Goal: Task Accomplishment & Management: Complete application form

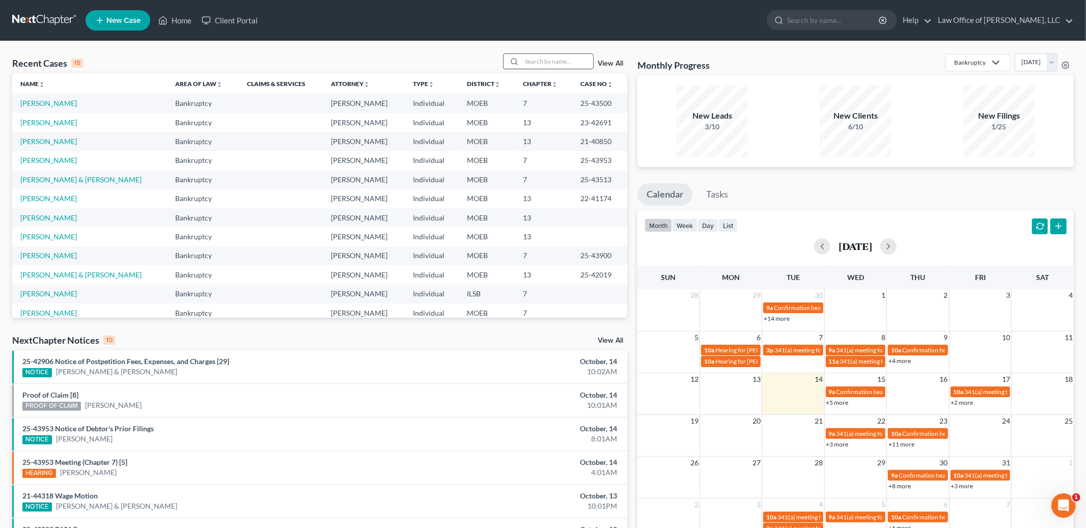
click at [569, 59] on input "search" at bounding box center [557, 61] width 71 height 15
type input "clinton"
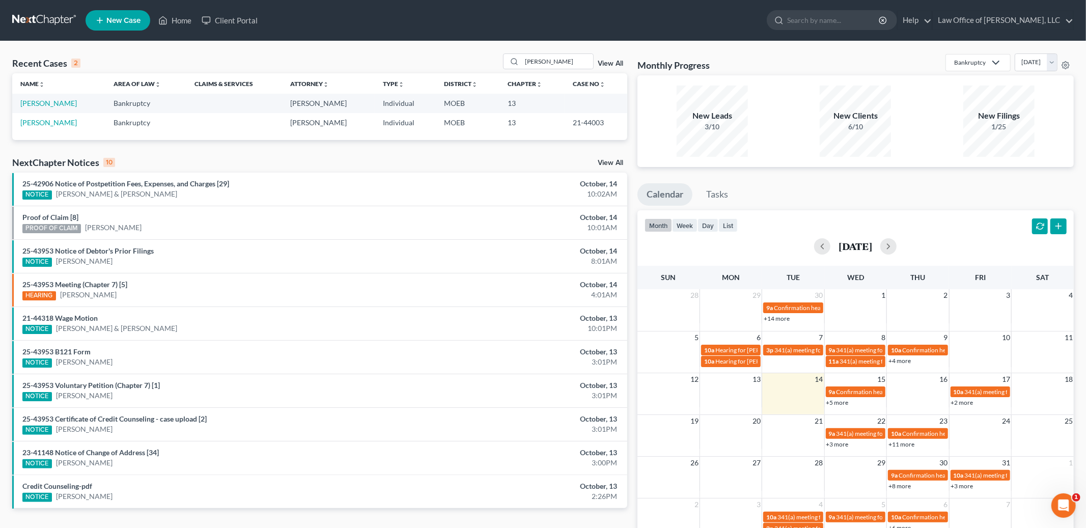
click at [36, 97] on td "Clinton, Pam" at bounding box center [58, 103] width 93 height 19
click at [35, 103] on link "Clinton, Pam" at bounding box center [48, 103] width 57 height 9
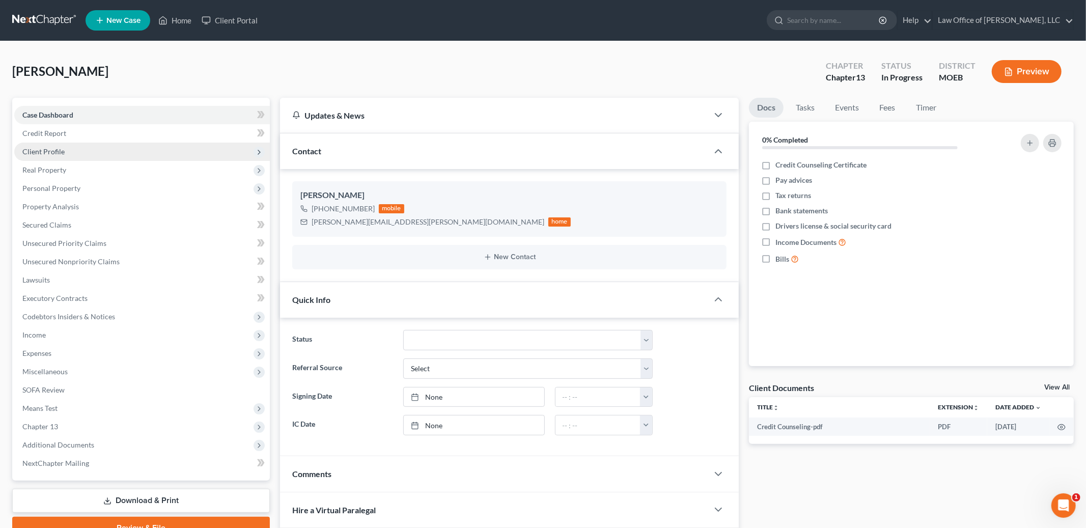
click at [70, 155] on span "Client Profile" at bounding box center [142, 152] width 256 height 18
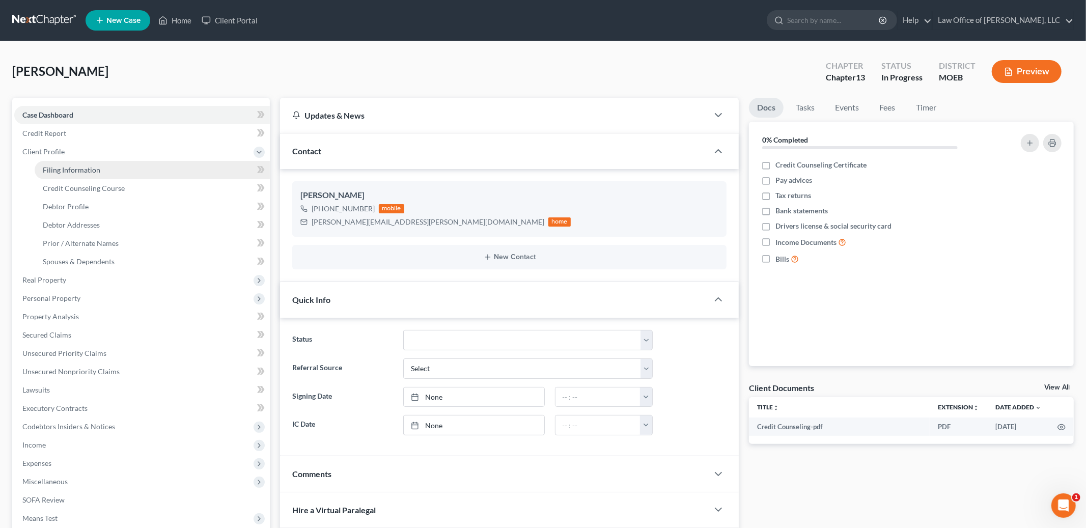
click at [76, 166] on span "Filing Information" at bounding box center [72, 169] width 58 height 9
select select "1"
select select "0"
select select "3"
select select "26"
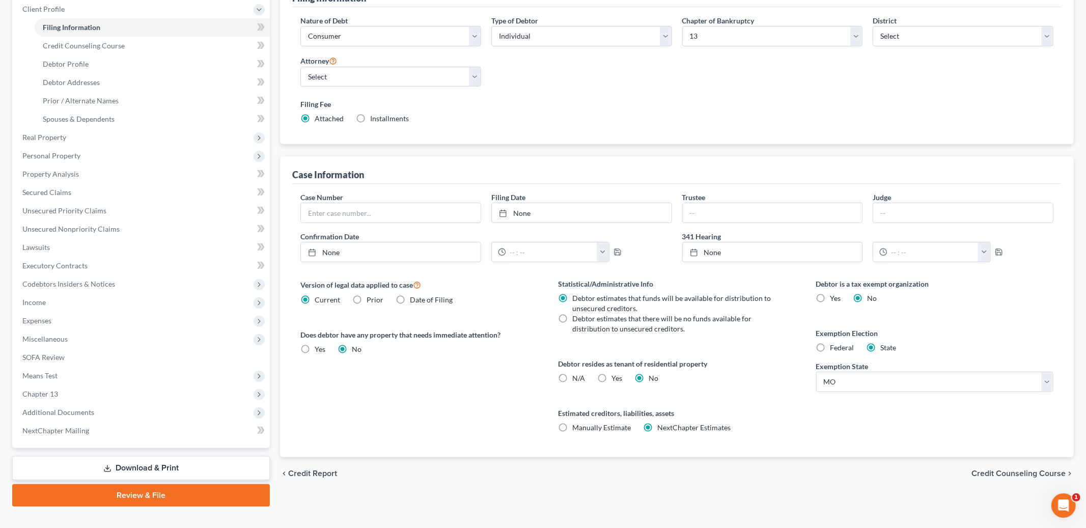
scroll to position [158, 0]
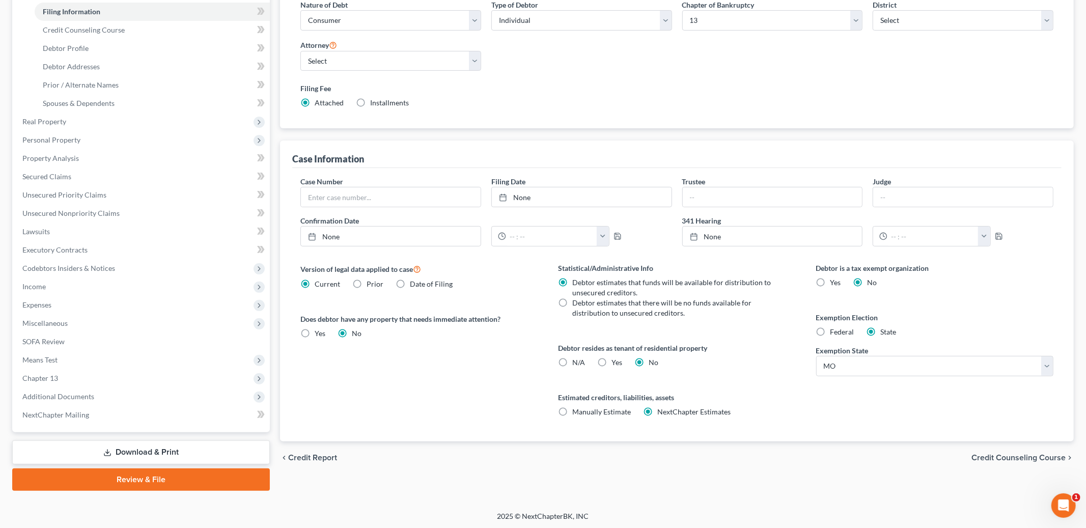
click at [1012, 458] on span "Credit Counseling Course" at bounding box center [1018, 458] width 94 height 8
click at [1012, 458] on div "Filing Information Credit Counseling Course Debtor Profile Debtor Addresses Pri…" at bounding box center [677, 214] width 804 height 551
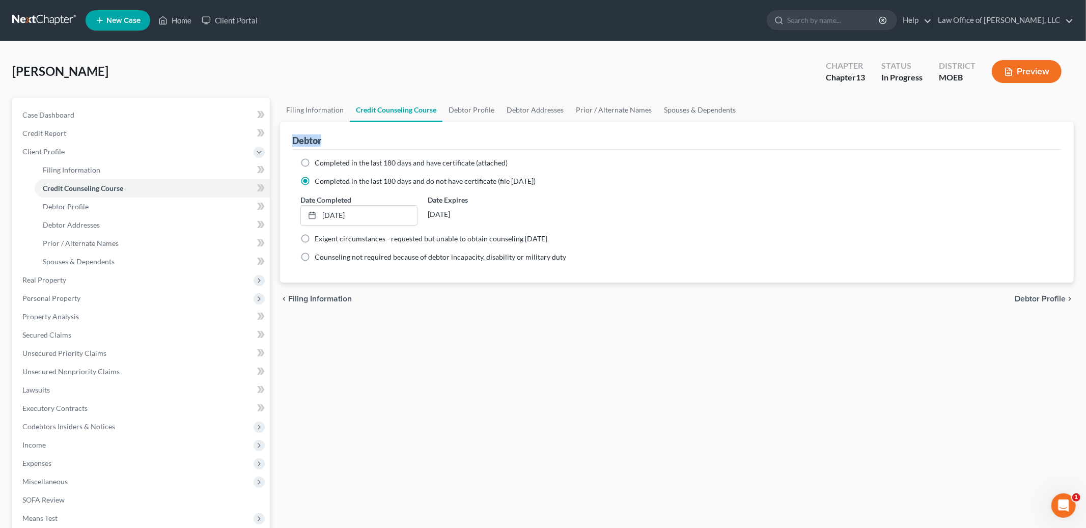
click at [1031, 296] on span "Debtor Profile" at bounding box center [1040, 299] width 51 height 8
select select "0"
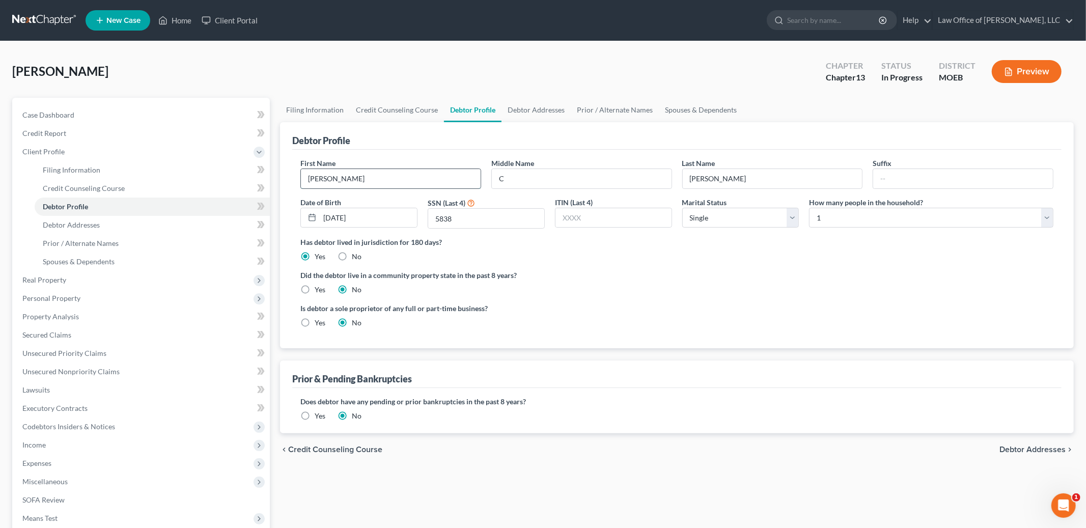
click at [343, 180] on input "Pam" at bounding box center [391, 178] width 180 height 19
type input "[PERSON_NAME]"
click at [315, 324] on label "Yes" at bounding box center [320, 323] width 11 height 10
click at [319, 324] on input "Yes" at bounding box center [322, 321] width 7 height 7
radio input "true"
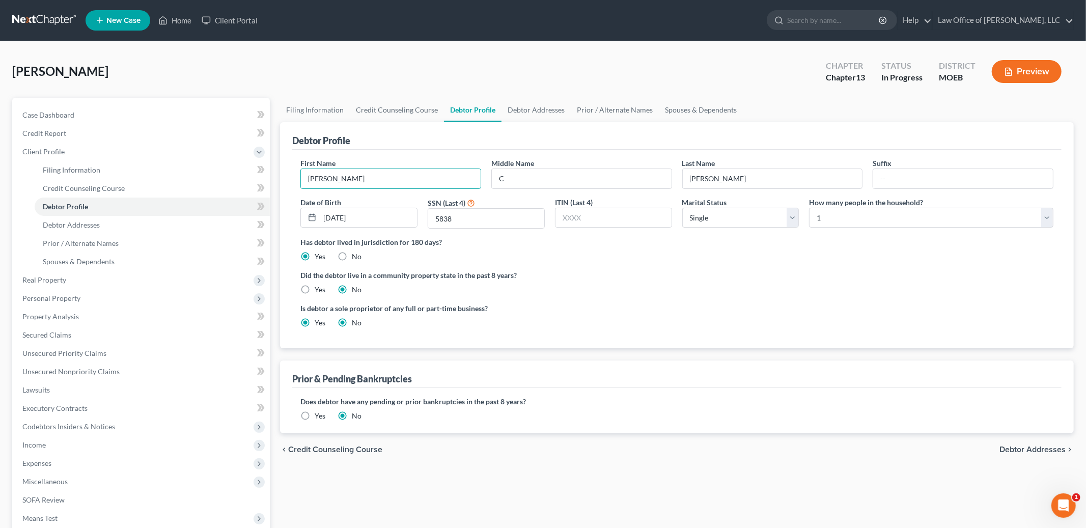
radio input "false"
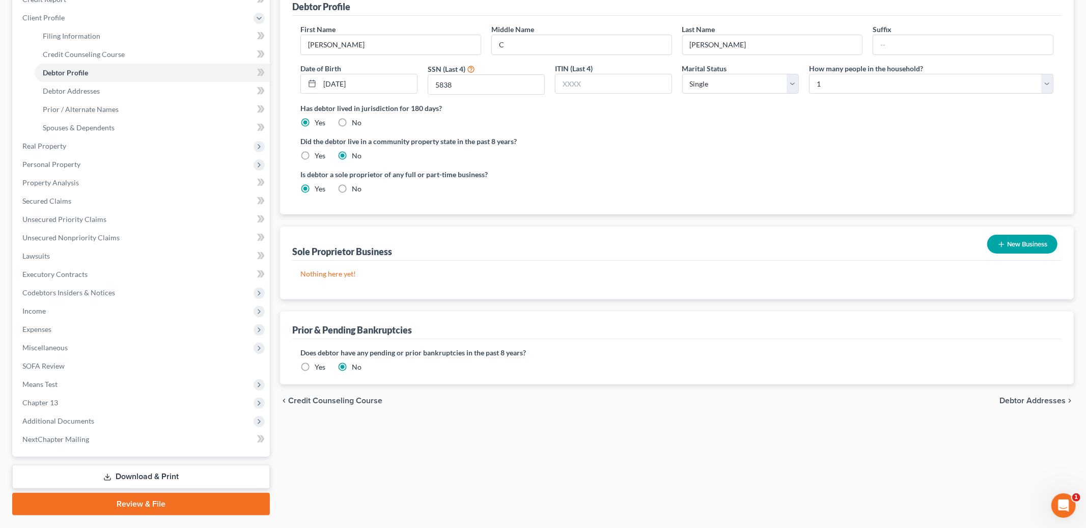
scroll to position [158, 0]
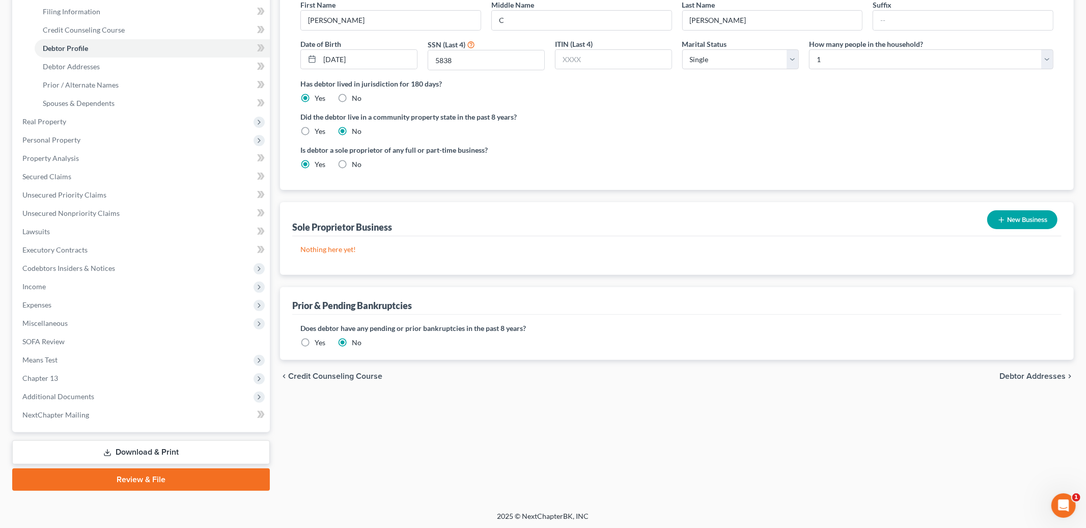
click at [1019, 219] on button "New Business" at bounding box center [1022, 219] width 70 height 19
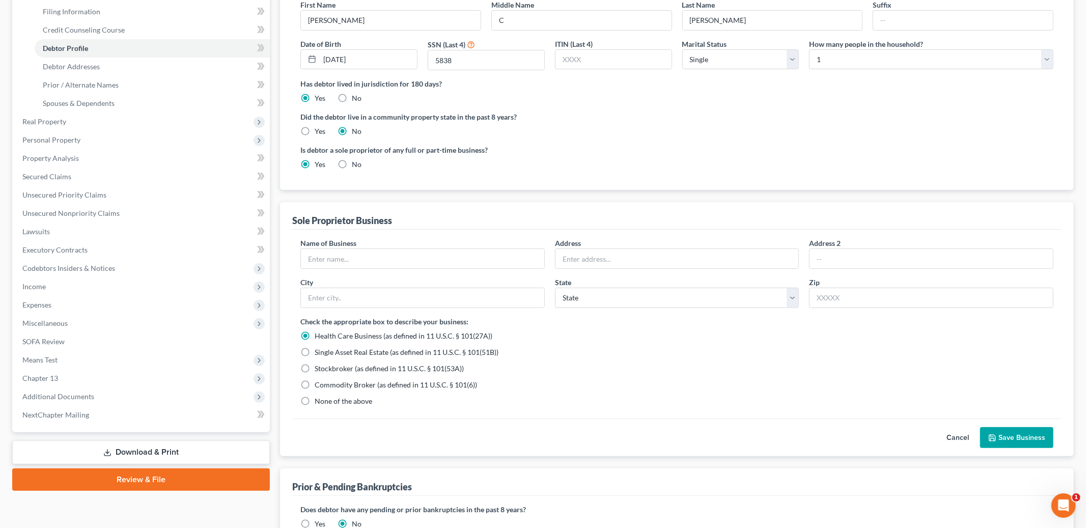
click at [315, 402] on label "None of the above" at bounding box center [344, 401] width 58 height 10
click at [319, 402] on input "None of the above" at bounding box center [322, 399] width 7 height 7
radio input "true"
radio input "false"
click at [436, 261] on input "text" at bounding box center [422, 258] width 243 height 19
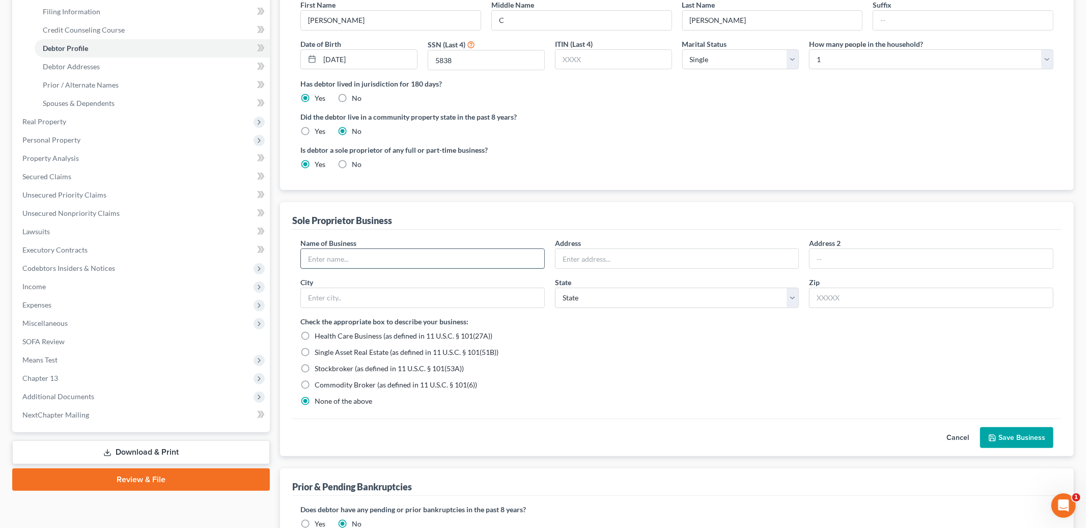
click at [439, 259] on input "text" at bounding box center [422, 258] width 243 height 19
click at [425, 262] on input "text" at bounding box center [422, 258] width 243 height 19
type input "pccProofreading"
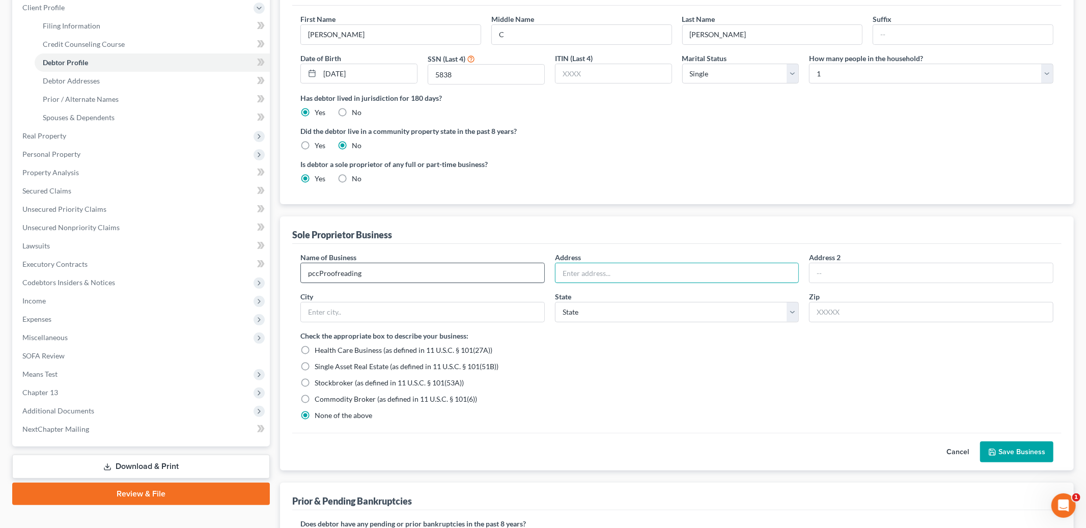
scroll to position [185, 0]
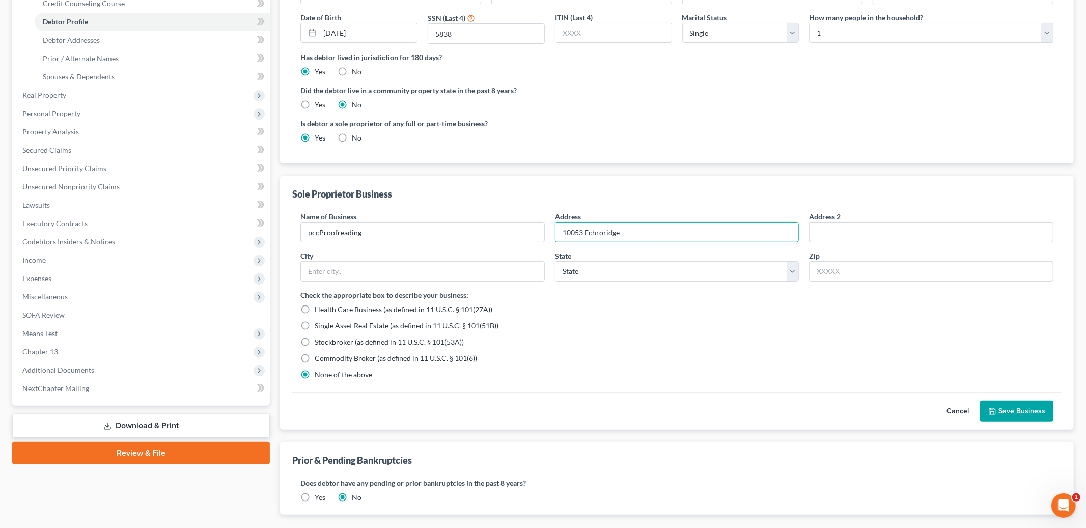
type input "10053 Echroridge"
type input "63123"
type input "Saint Louis"
select select "26"
click at [1003, 407] on button "Save Business" at bounding box center [1016, 411] width 73 height 21
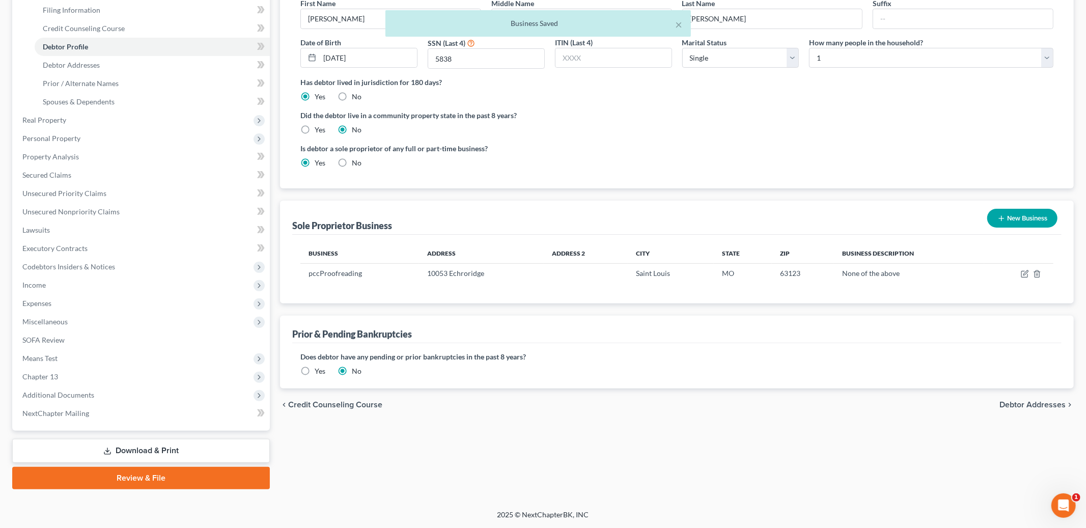
scroll to position [158, 0]
click at [1036, 407] on span "Debtor Addresses" at bounding box center [1032, 406] width 66 height 8
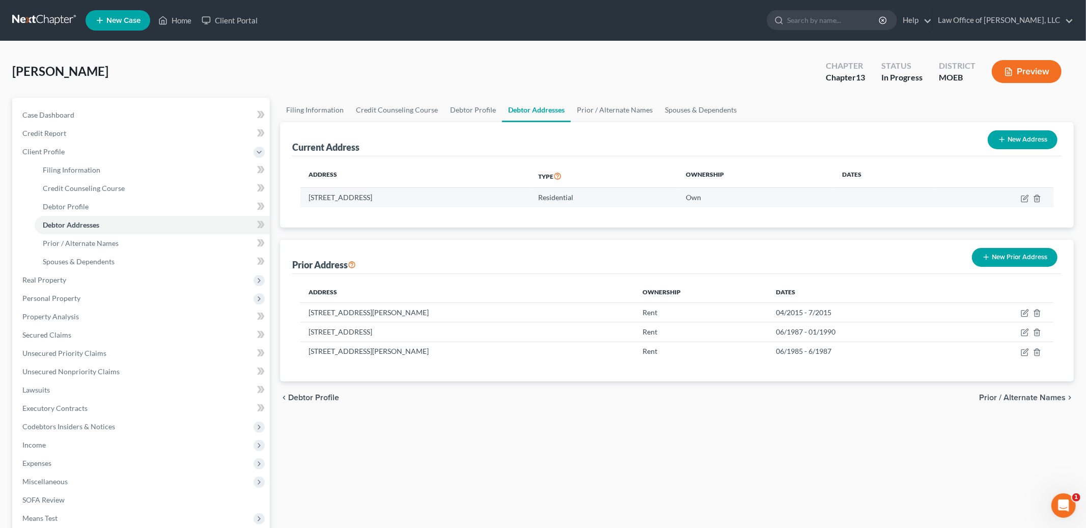
click at [1019, 199] on td at bounding box center [994, 197] width 117 height 19
click at [1023, 199] on icon "button" at bounding box center [1025, 198] width 8 height 8
select select "26"
select select "100"
select select "0"
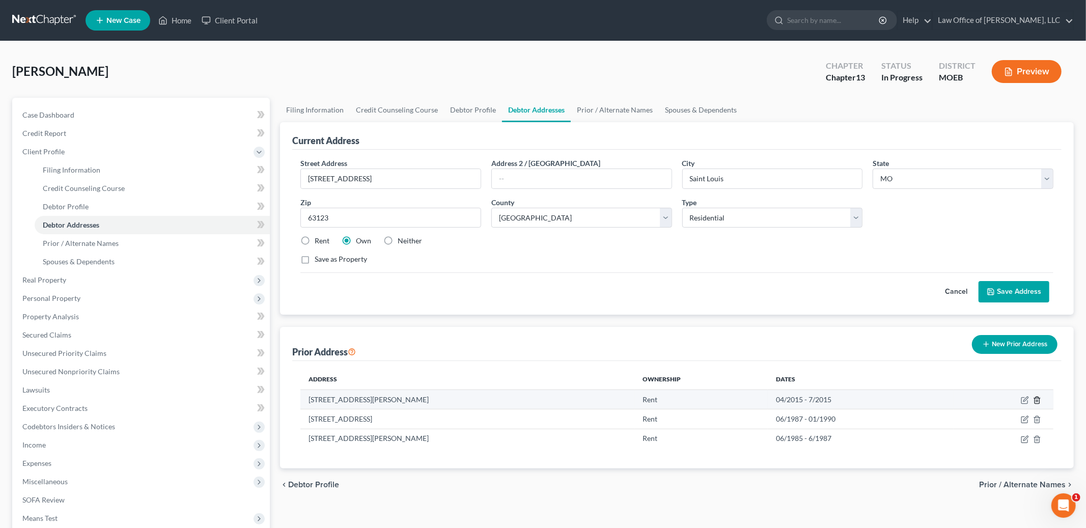
click at [1036, 400] on icon "button" at bounding box center [1037, 400] width 8 height 8
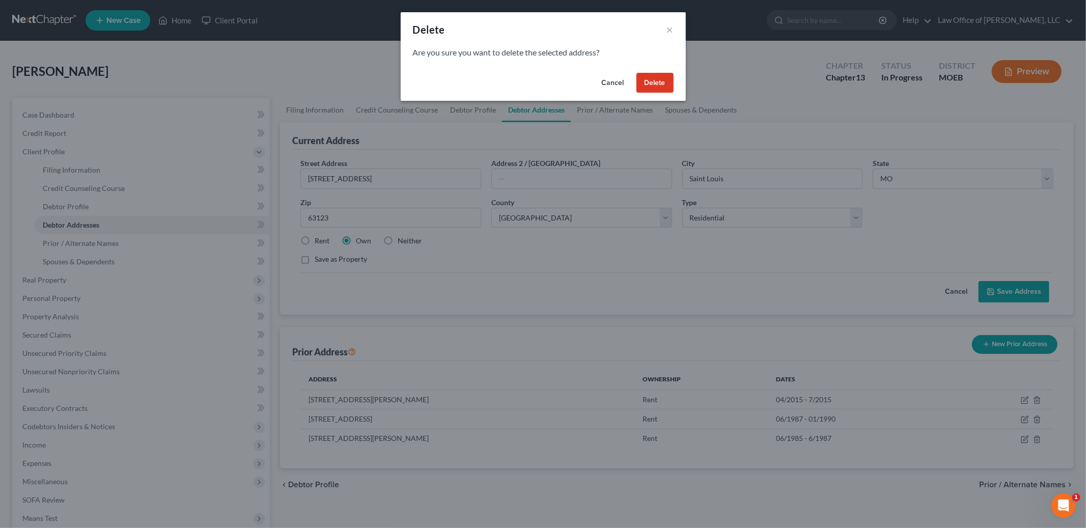
click at [658, 83] on button "Delete" at bounding box center [654, 83] width 37 height 20
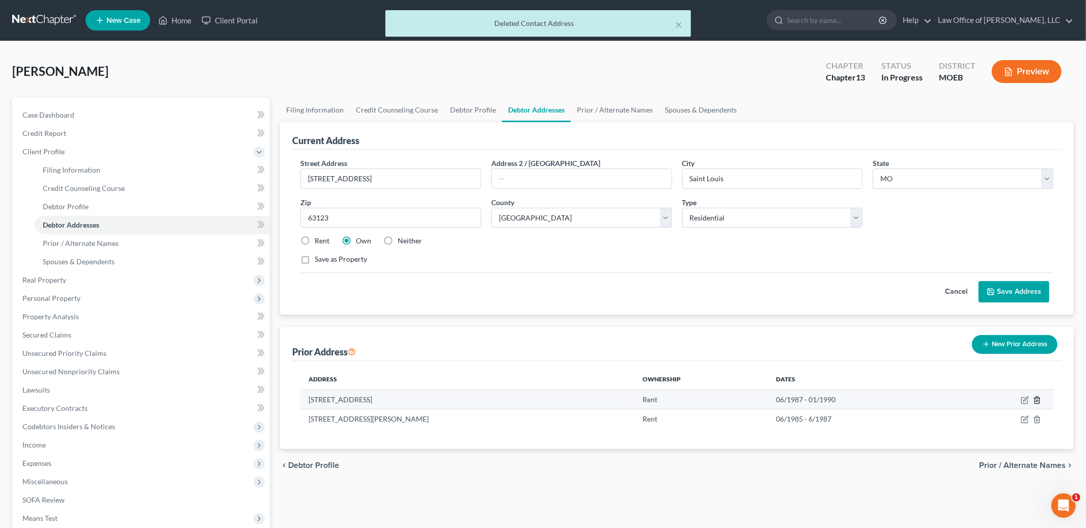
click at [1037, 400] on line "button" at bounding box center [1037, 401] width 0 height 2
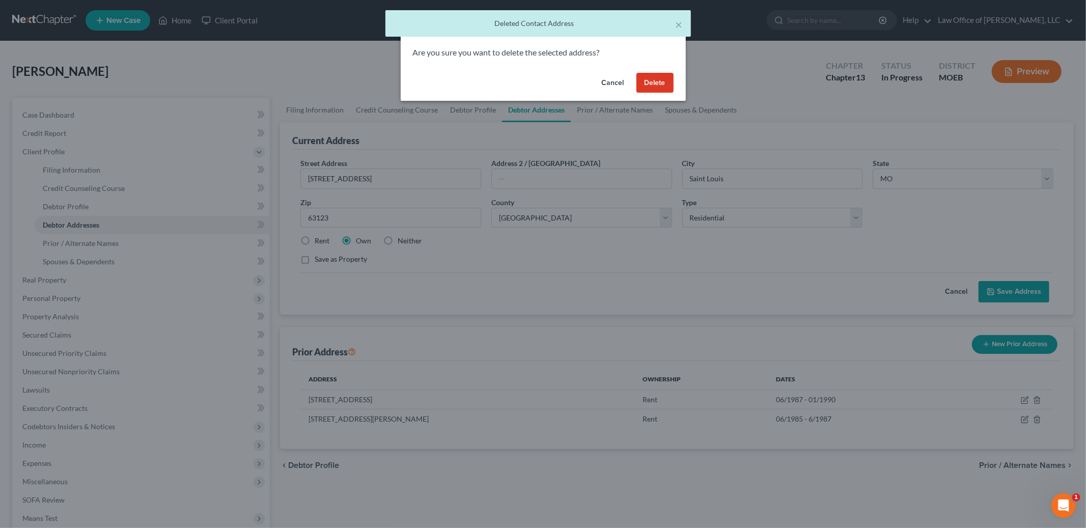
click at [657, 76] on button "Delete" at bounding box center [654, 83] width 37 height 20
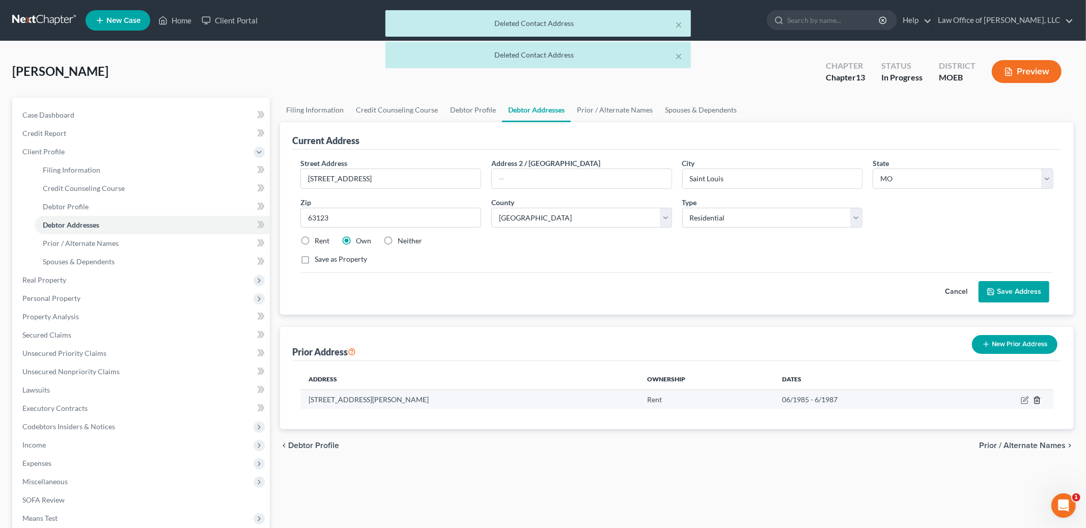
click at [1033, 398] on icon "button" at bounding box center [1037, 400] width 8 height 8
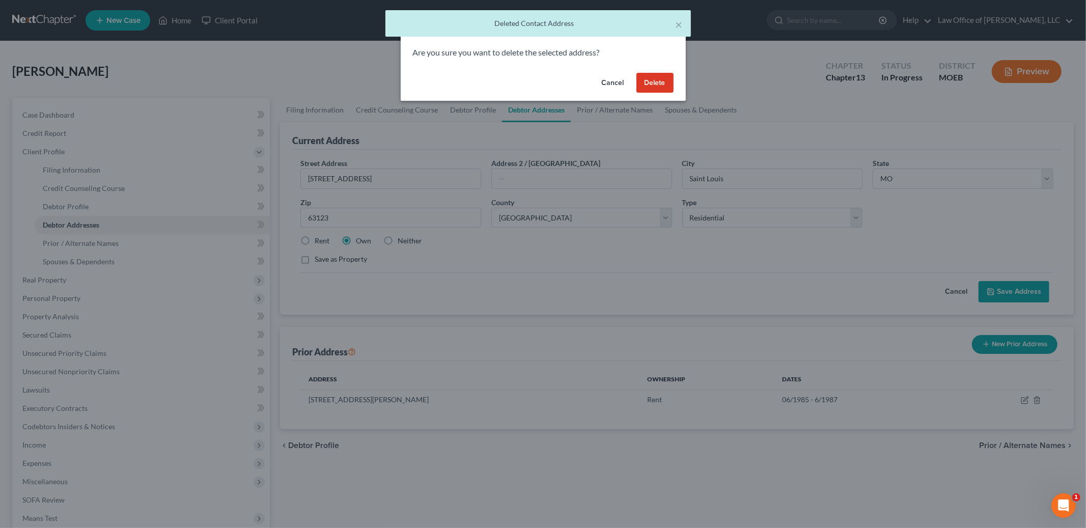
click at [654, 81] on button "Delete" at bounding box center [654, 83] width 37 height 20
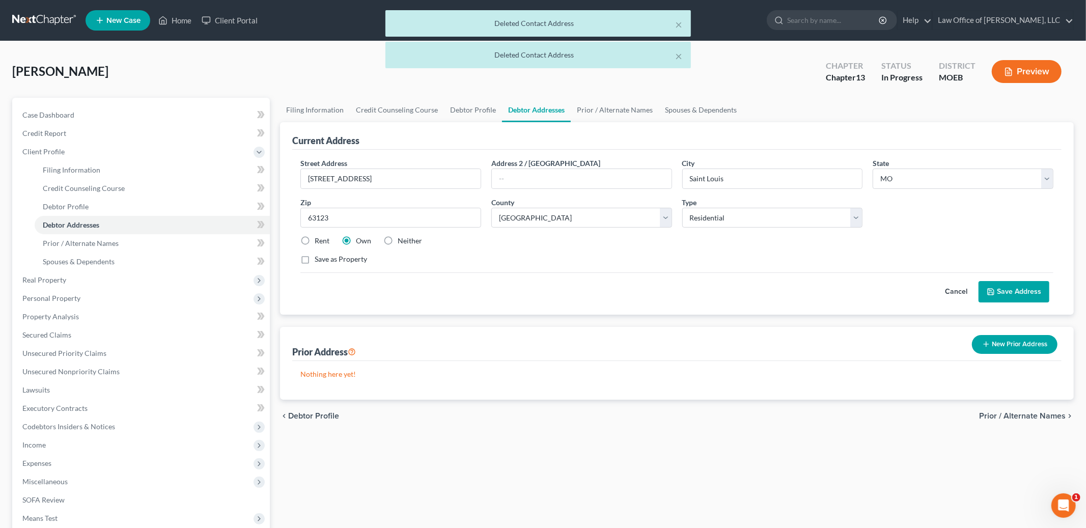
click at [1016, 416] on span "Prior / Alternate Names" at bounding box center [1022, 416] width 87 height 8
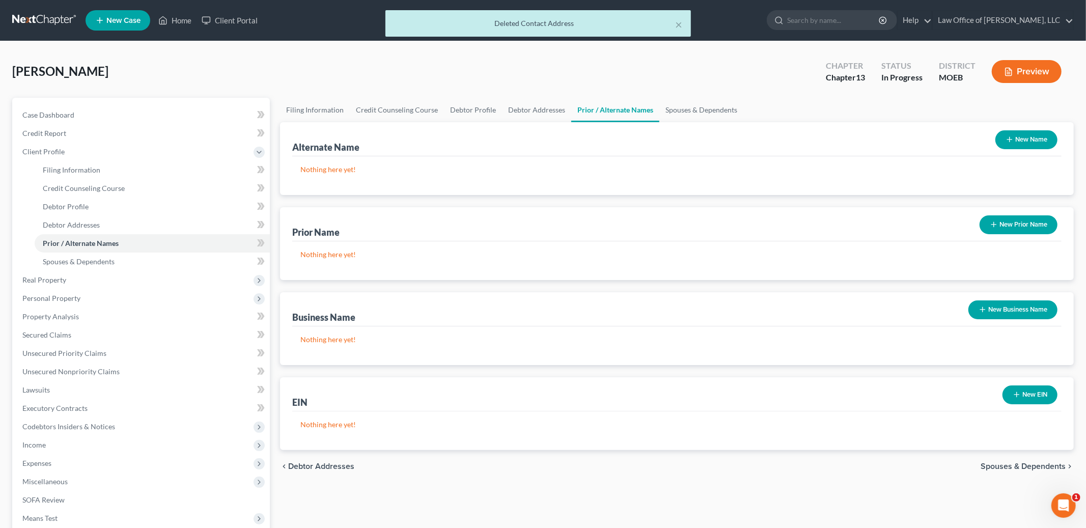
click at [1012, 312] on button "New Business Name" at bounding box center [1012, 309] width 89 height 19
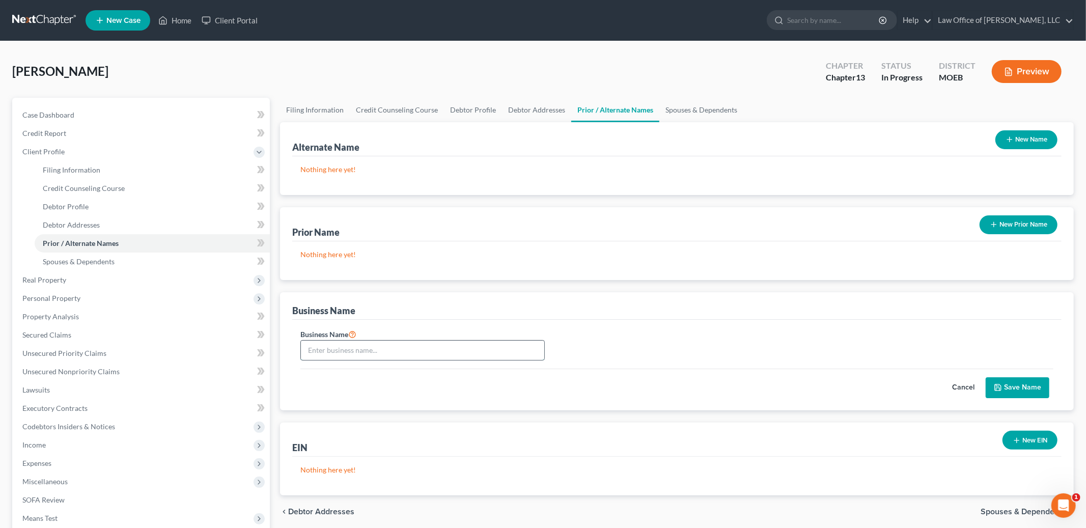
click at [393, 354] on input "text" at bounding box center [422, 350] width 243 height 19
type input "ppcProofreading"
click at [1034, 387] on button "Save Name" at bounding box center [1018, 387] width 64 height 21
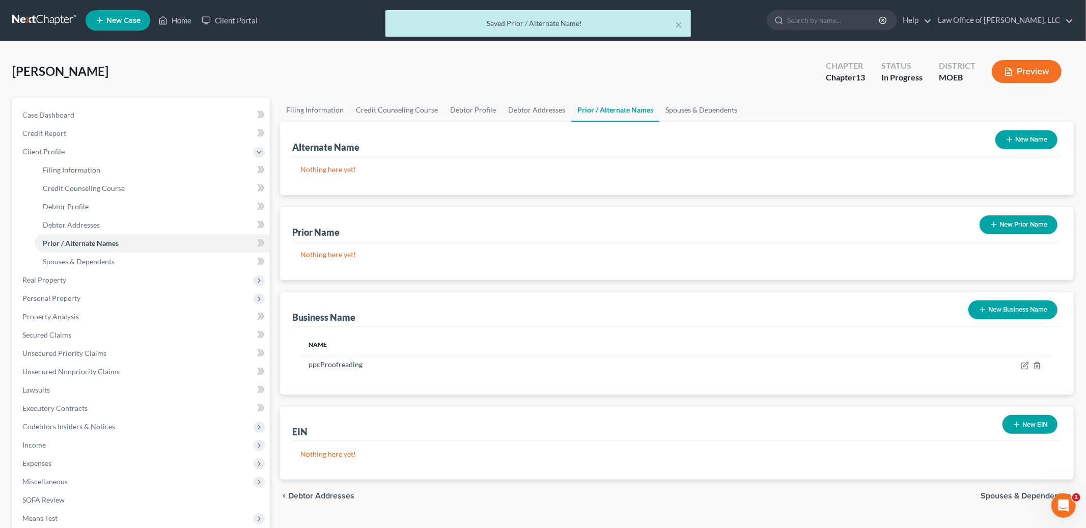
click at [1016, 495] on span "Spouses & Dependents" at bounding box center [1023, 496] width 85 height 8
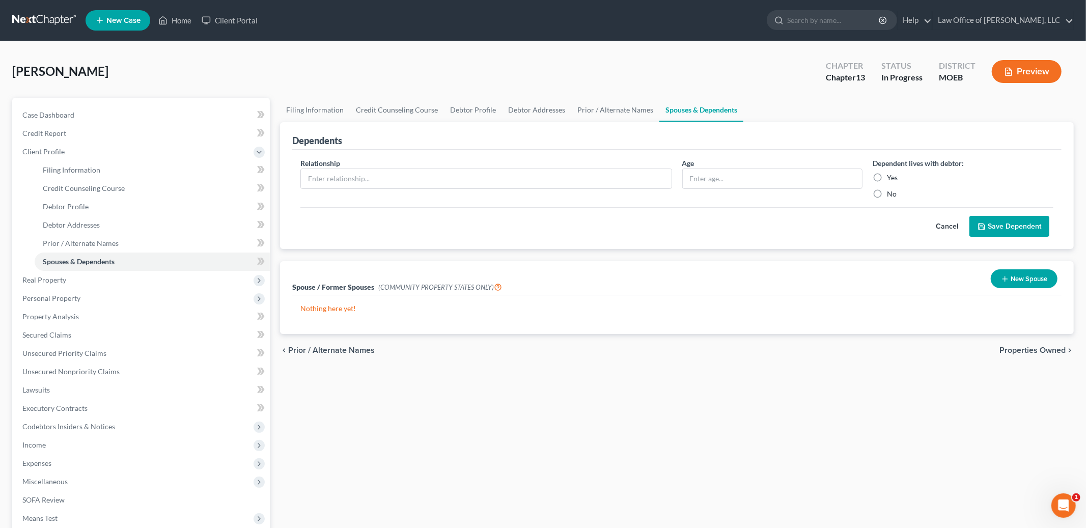
click at [1047, 348] on span "Properties Owned" at bounding box center [1032, 350] width 66 height 8
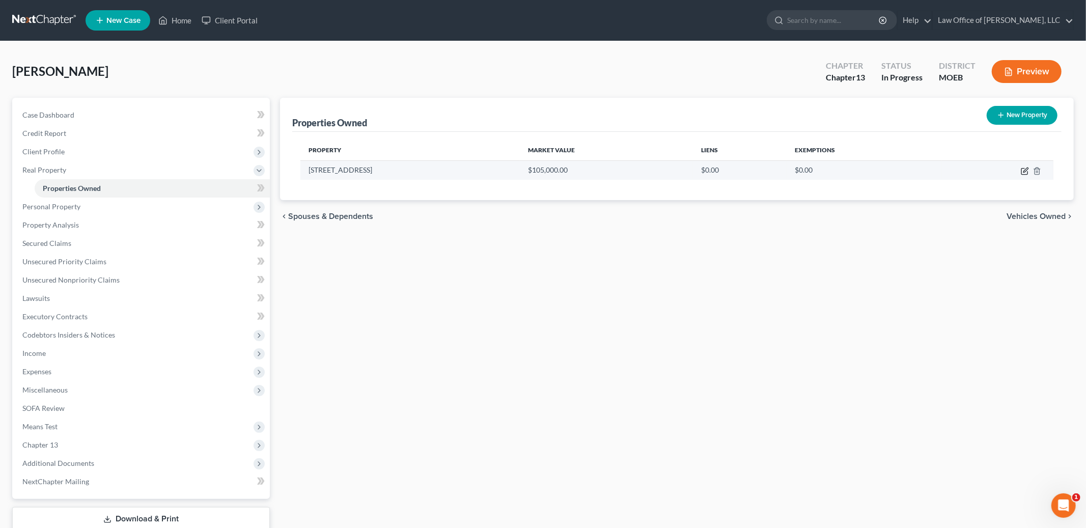
click at [1024, 169] on icon "button" at bounding box center [1024, 172] width 6 height 6
select select "26"
select select "100"
select select "0"
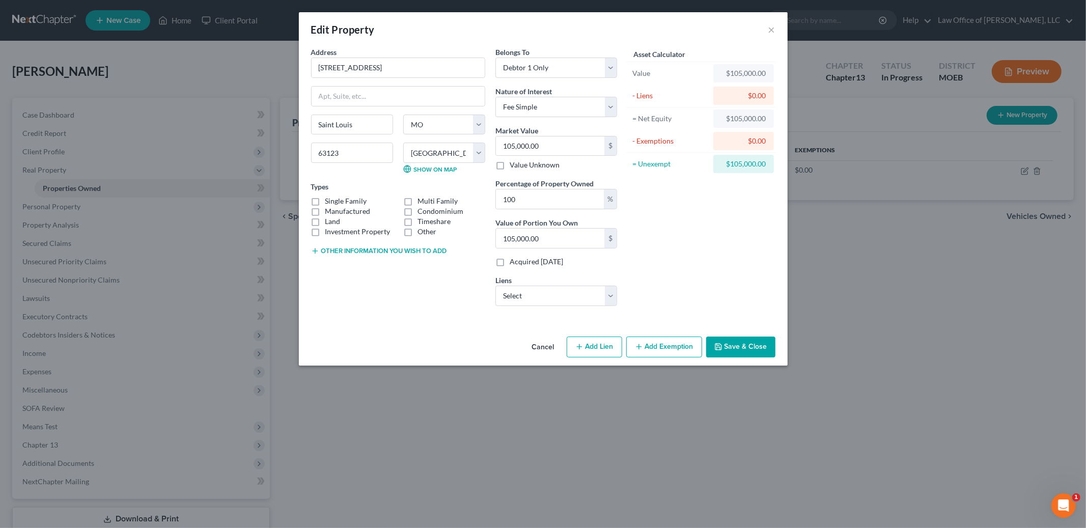
click at [417, 213] on label "Condominium" at bounding box center [440, 211] width 46 height 10
click at [422, 213] on input "Condominium" at bounding box center [425, 209] width 7 height 7
checkbox input "true"
click at [686, 350] on button "Add Exemption" at bounding box center [664, 347] width 76 height 21
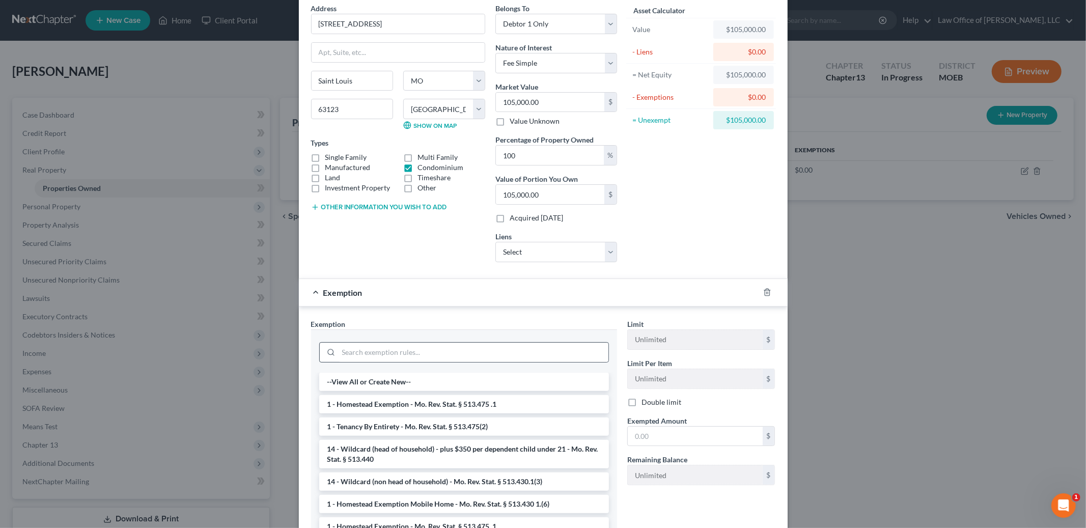
scroll to position [54, 0]
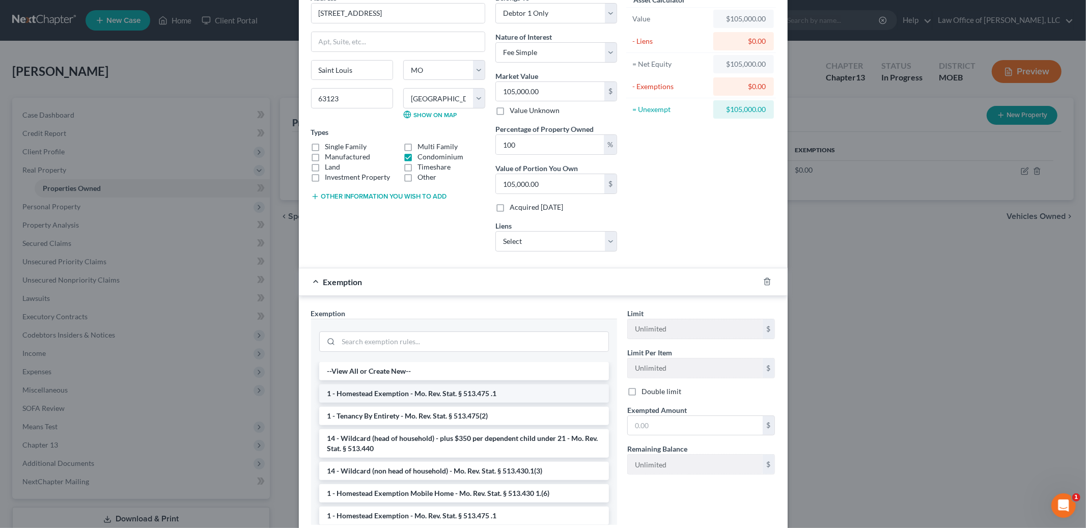
click at [541, 395] on li "1 - Homestead Exemption - Mo. Rev. Stat. § 513.475 .1" at bounding box center [464, 393] width 290 height 18
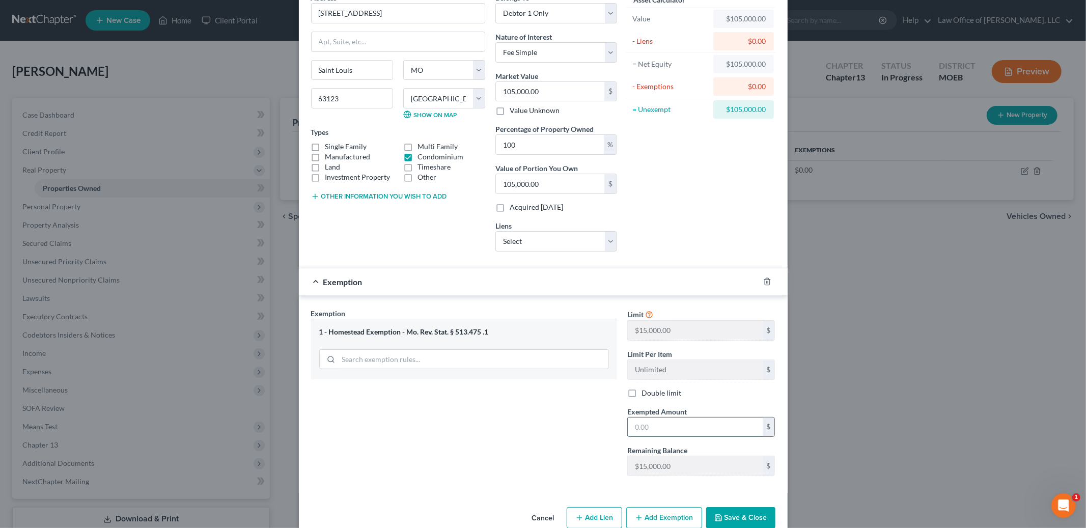
click at [668, 428] on input "text" at bounding box center [695, 426] width 135 height 19
type input "15,000.00"
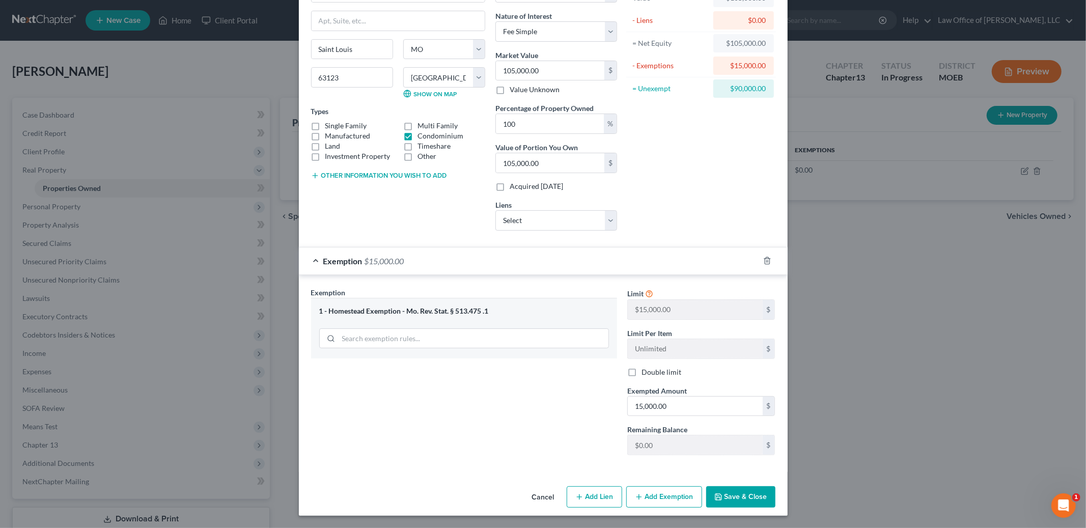
click at [743, 499] on button "Save & Close" at bounding box center [740, 496] width 69 height 21
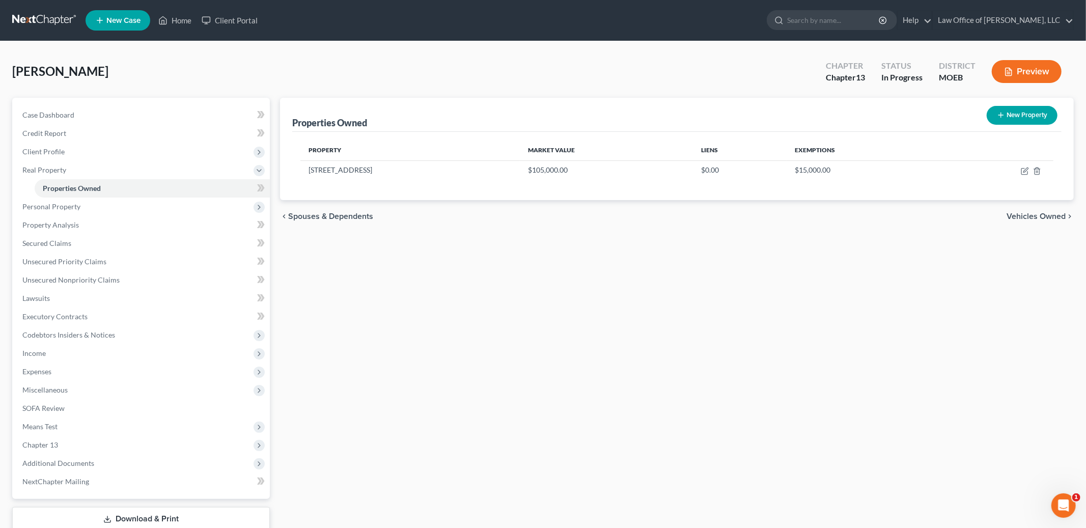
click at [1023, 219] on span "Vehicles Owned" at bounding box center [1035, 216] width 59 height 8
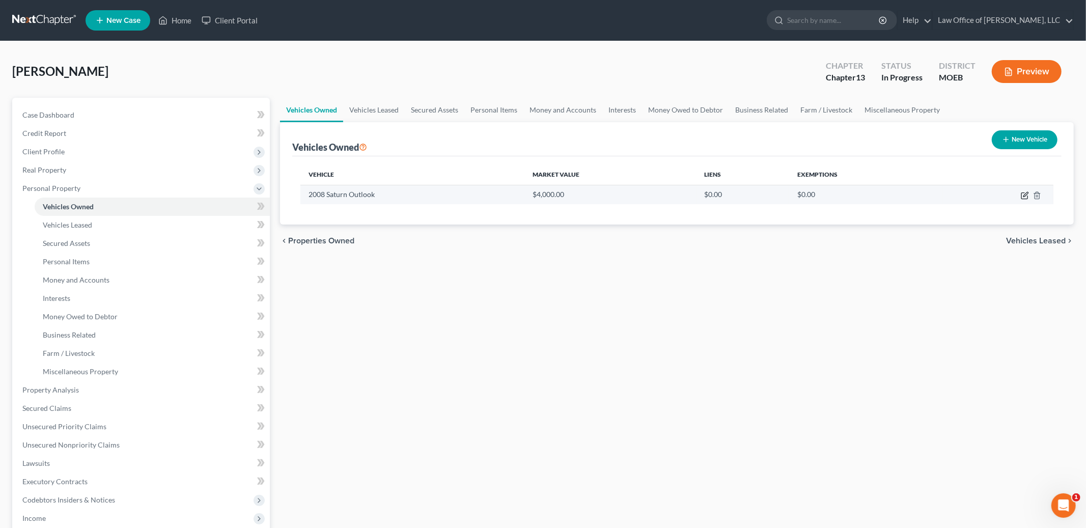
click at [1022, 198] on icon "button" at bounding box center [1024, 196] width 6 height 6
select select "0"
select select "18"
select select "2"
select select "0"
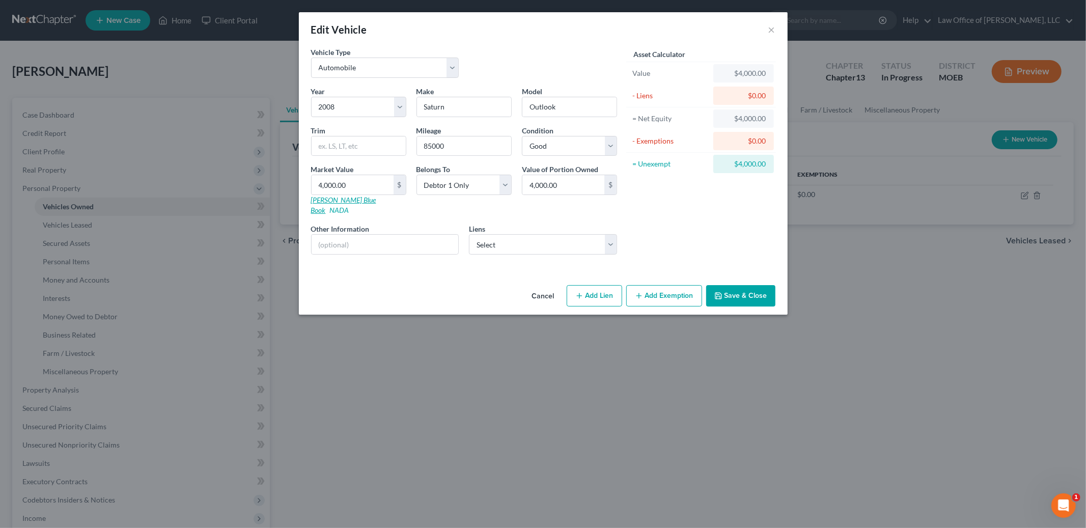
click at [347, 202] on link "Kelly Blue Book" at bounding box center [343, 204] width 65 height 19
click at [362, 188] on input "4,000.00" at bounding box center [353, 184] width 82 height 19
type input "2"
type input "2.00"
type input "20"
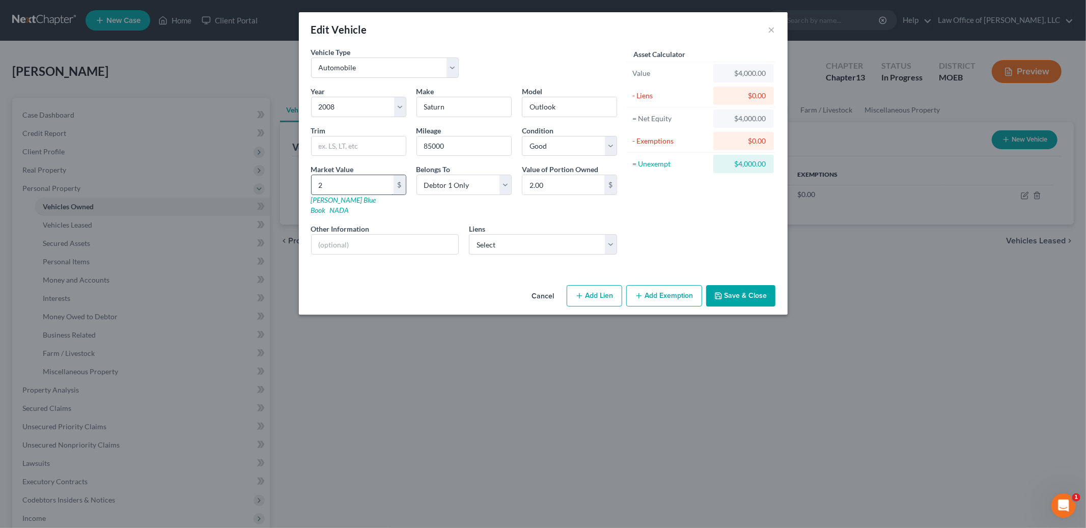
type input "20.00"
type input "200"
type input "200.00"
type input "2000"
type input "2,000.00"
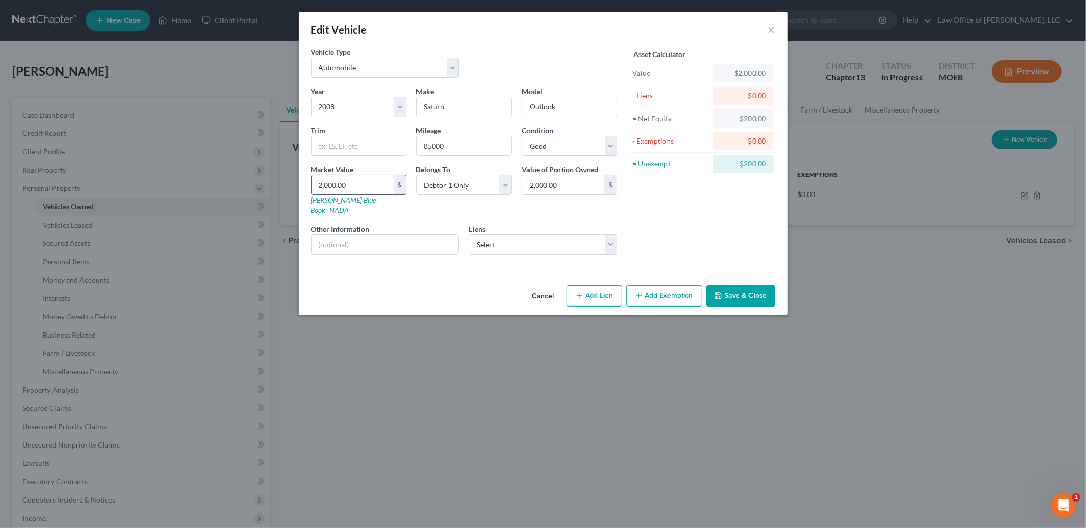
type input "2,000.00"
click at [669, 287] on button "Add Exemption" at bounding box center [664, 295] width 76 height 21
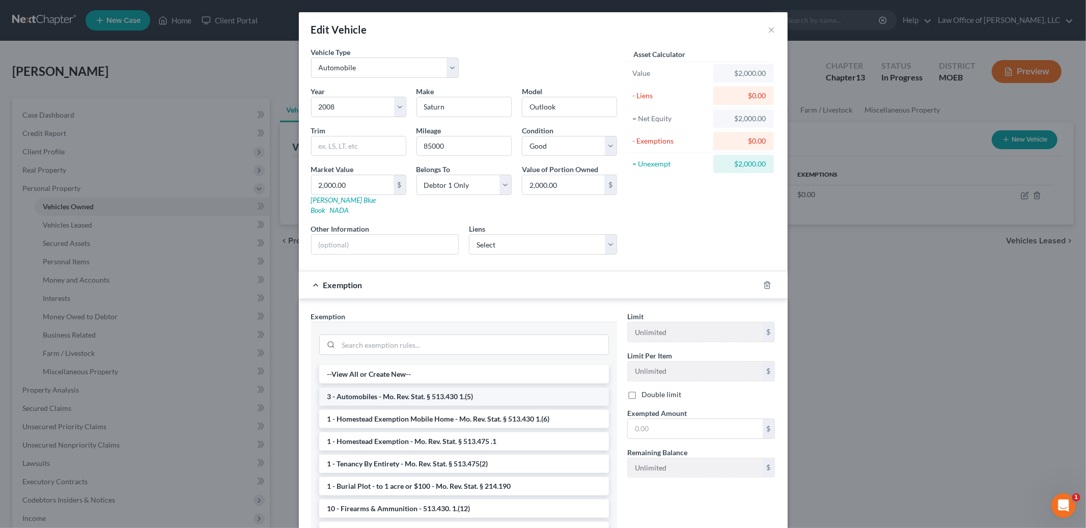
click at [494, 387] on li "3 - Automobiles - Mo. Rev. Stat. § 513.430 1.(5)" at bounding box center [464, 396] width 290 height 18
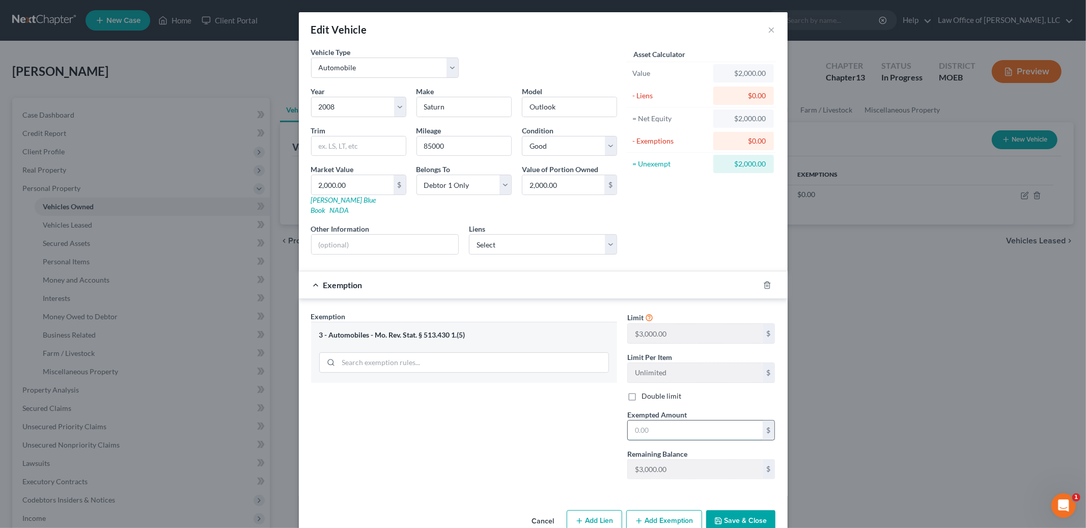
click at [694, 421] on input "text" at bounding box center [695, 430] width 135 height 19
type input "2,000.00"
click at [751, 510] on button "Save & Close" at bounding box center [740, 520] width 69 height 21
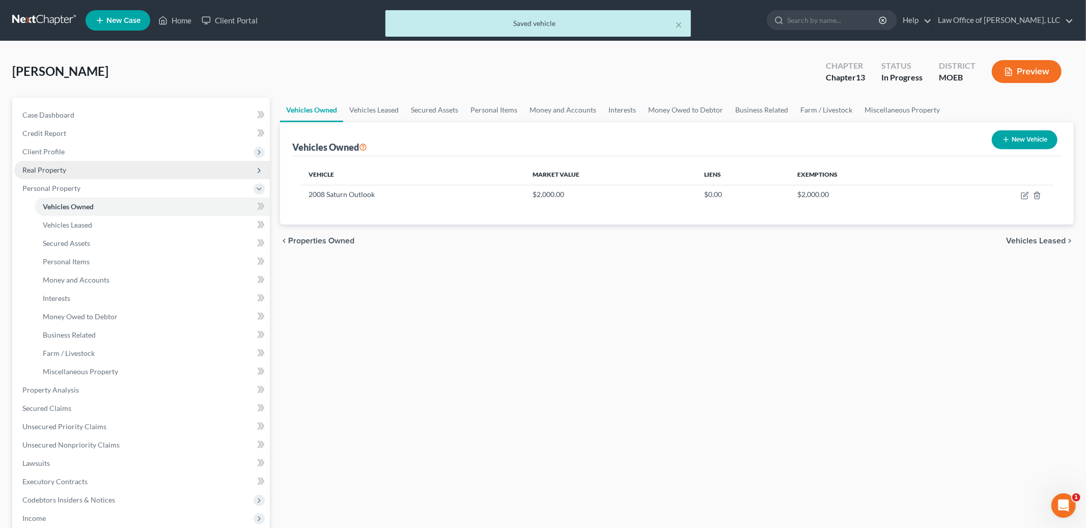
click at [104, 176] on span "Real Property" at bounding box center [142, 170] width 256 height 18
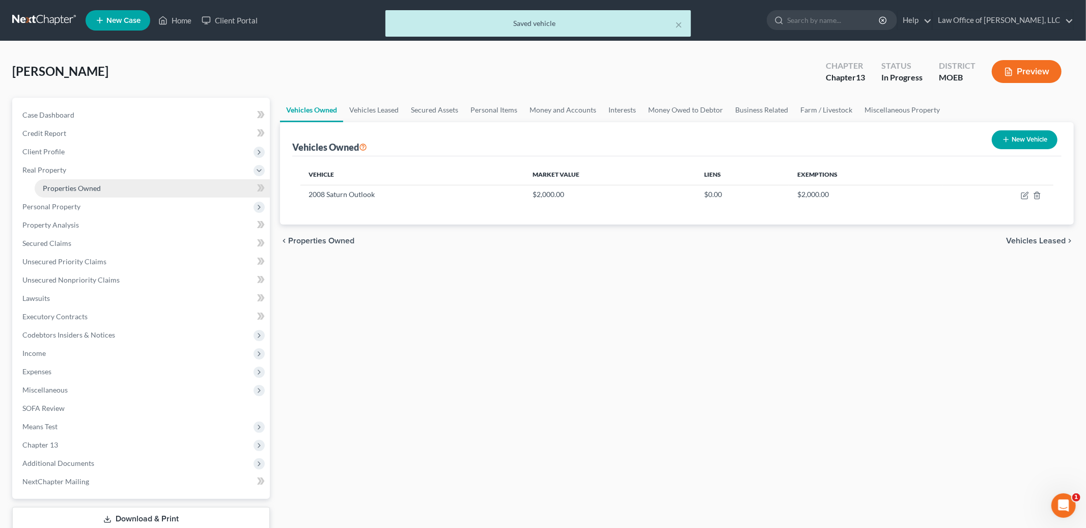
click at [100, 187] on span "Properties Owned" at bounding box center [72, 188] width 58 height 9
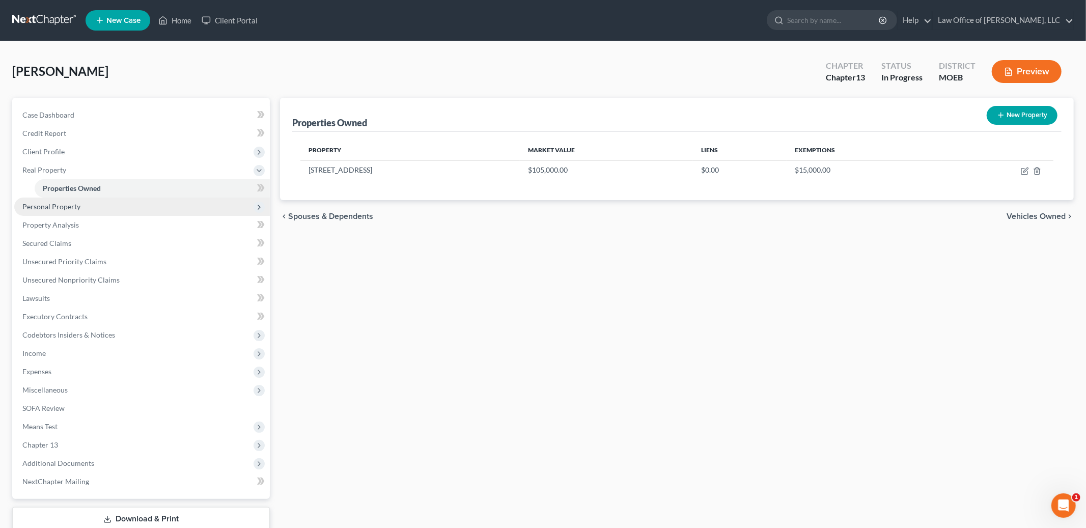
click at [82, 208] on span "Personal Property" at bounding box center [142, 207] width 256 height 18
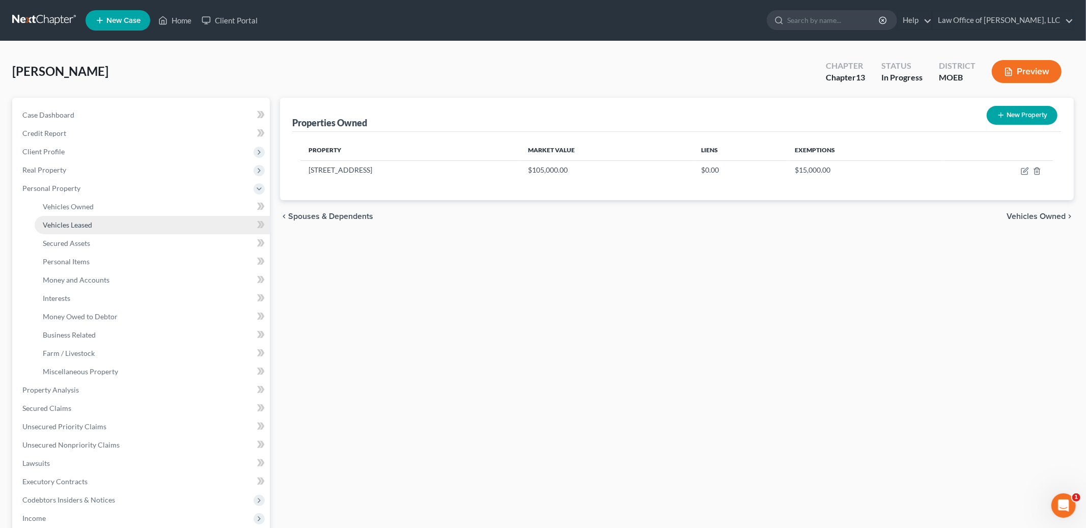
click at [83, 216] on link "Vehicles Leased" at bounding box center [152, 225] width 235 height 18
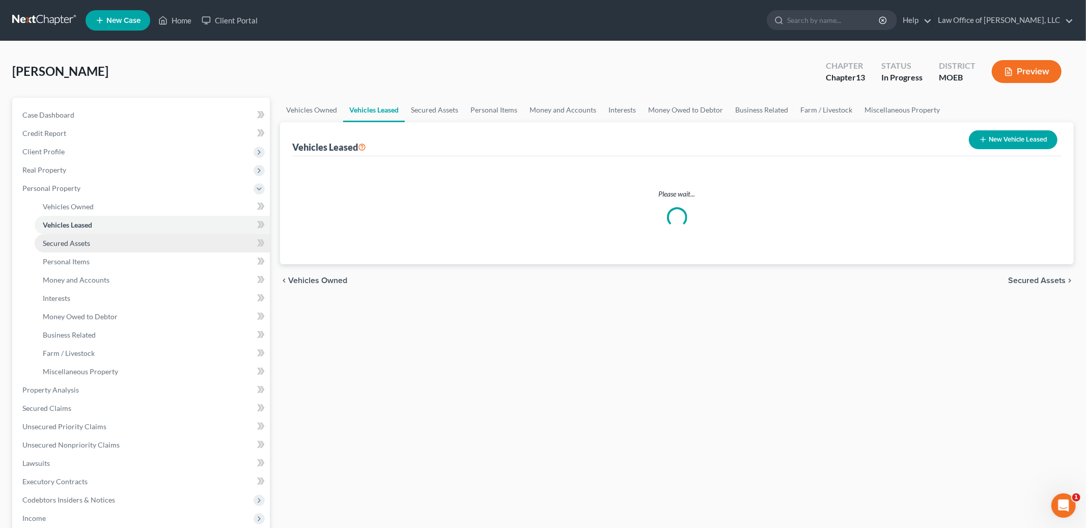
click at [90, 243] on link "Secured Assets" at bounding box center [152, 243] width 235 height 18
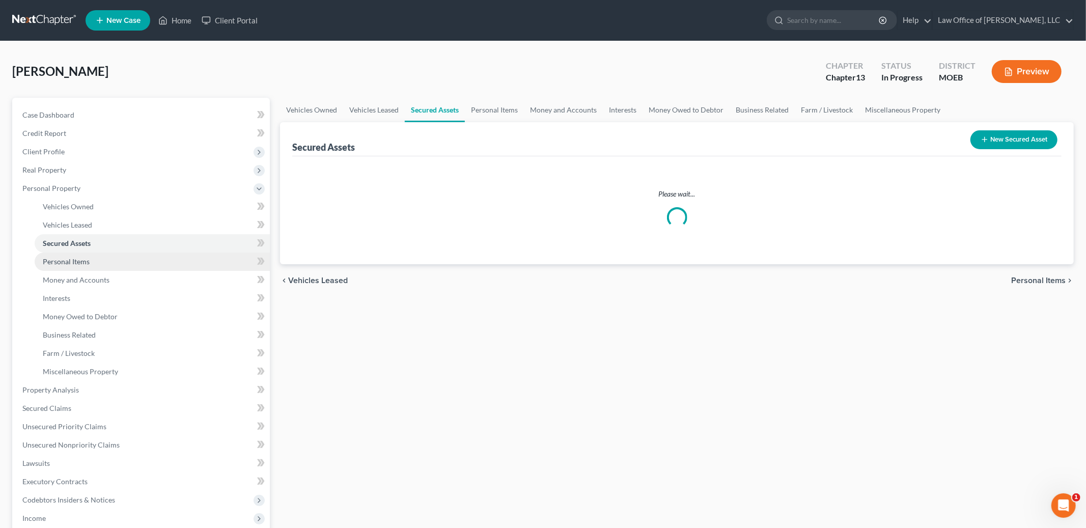
click at [91, 256] on link "Personal Items" at bounding box center [152, 262] width 235 height 18
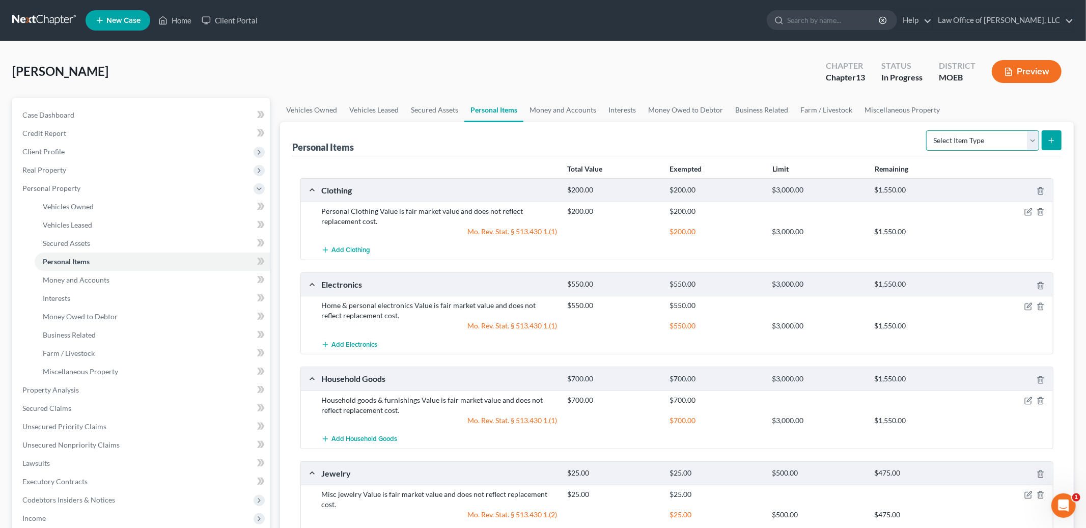
click at [968, 137] on select "Select Item Type Clothing Collectibles Of Value Electronics Firearms Household …" at bounding box center [982, 140] width 113 height 20
drag, startPoint x: 578, startPoint y: 114, endPoint x: 584, endPoint y: 114, distance: 6.1
click at [581, 114] on link "Money and Accounts" at bounding box center [562, 110] width 79 height 24
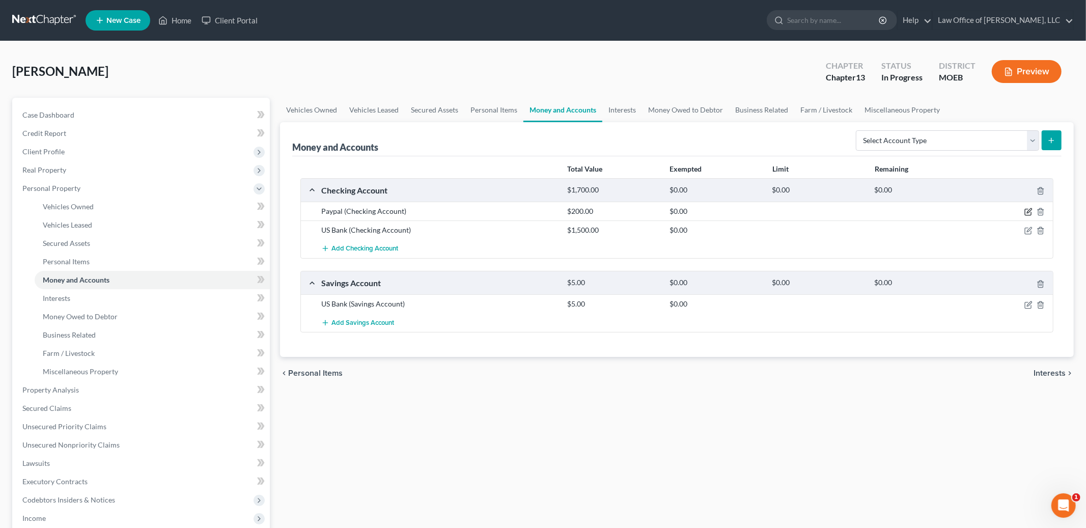
click at [1027, 210] on icon "button" at bounding box center [1028, 212] width 8 height 8
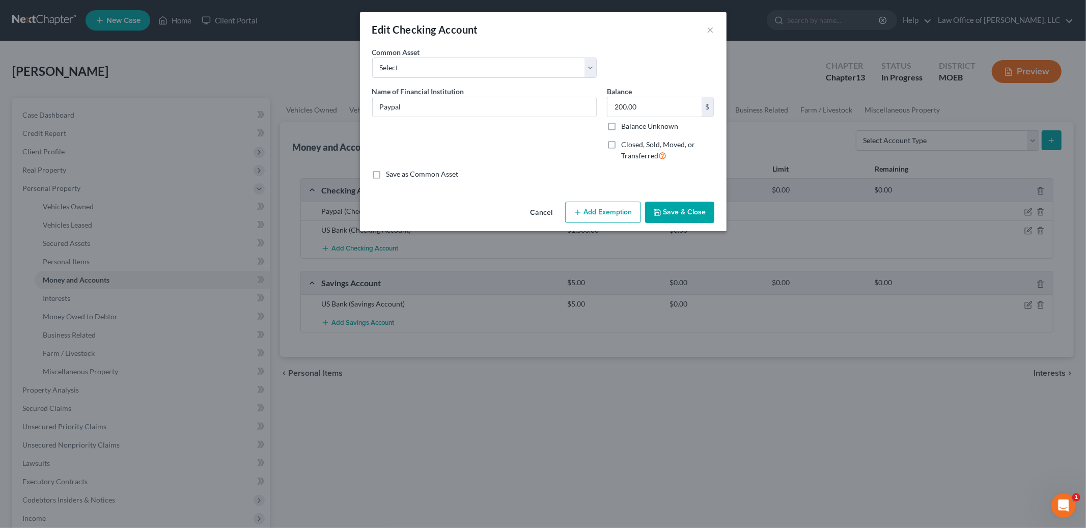
click at [614, 216] on button "Add Exemption" at bounding box center [603, 212] width 76 height 21
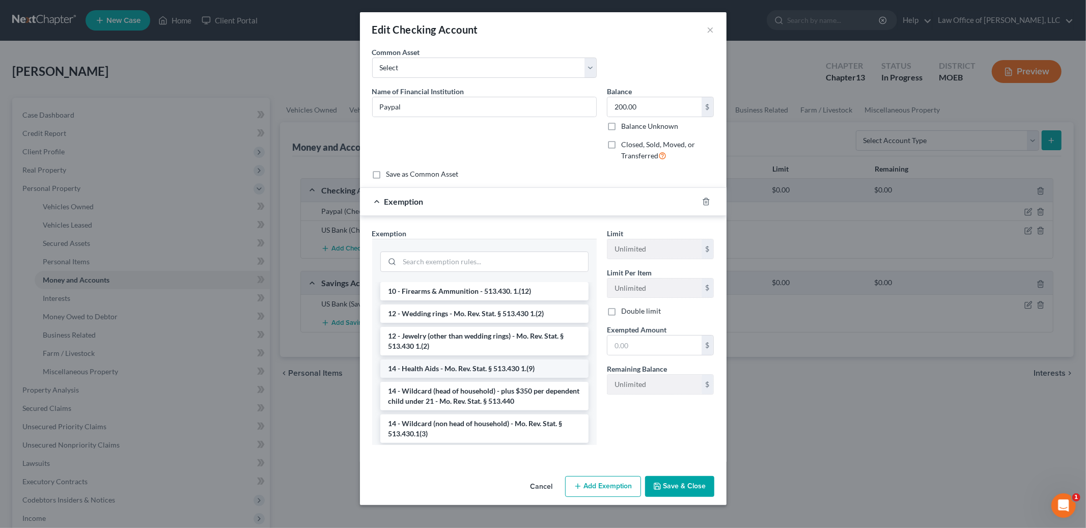
scroll to position [123, 0]
click at [541, 428] on li "14 - Wildcard (non head of household) - Mo. Rev. Stat. § 513.430.1(3)" at bounding box center [484, 428] width 208 height 29
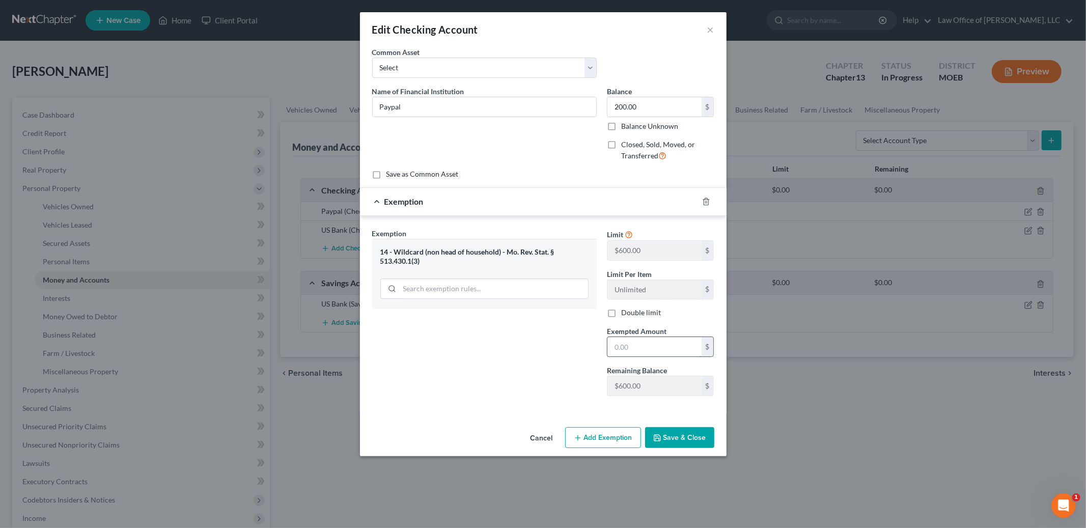
click at [637, 350] on input "text" at bounding box center [654, 346] width 94 height 19
type input "200.00"
click at [685, 432] on button "Save & Close" at bounding box center [679, 437] width 69 height 21
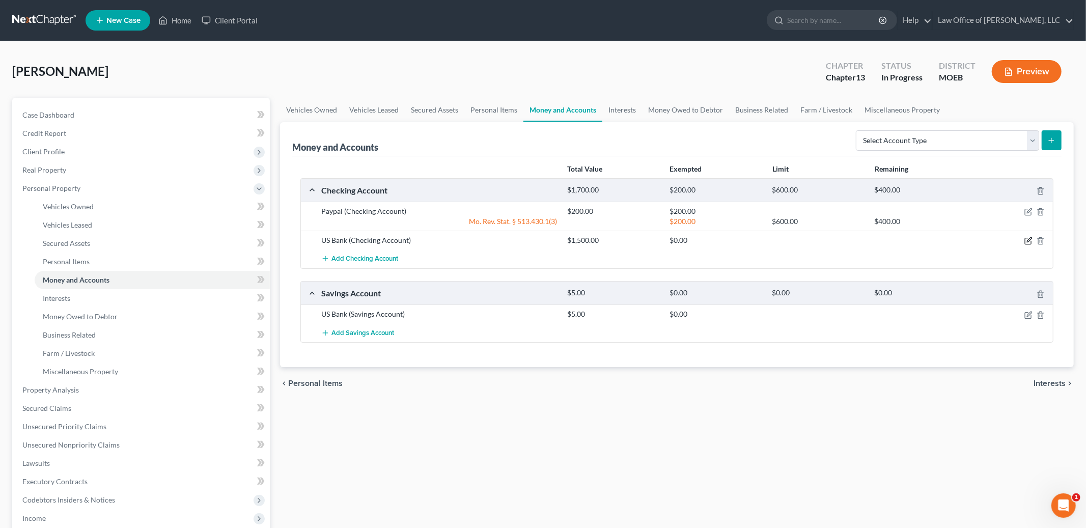
click at [1027, 240] on icon "button" at bounding box center [1028, 241] width 8 height 8
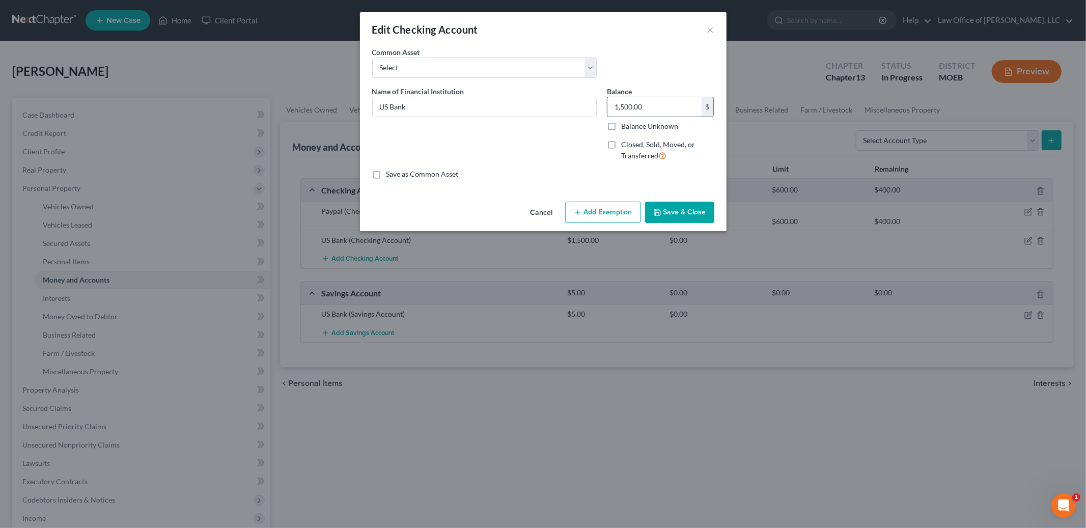
click at [652, 106] on input "1,500.00" at bounding box center [654, 106] width 94 height 19
type input "1,400.00"
click at [616, 204] on button "Add Exemption" at bounding box center [603, 212] width 76 height 21
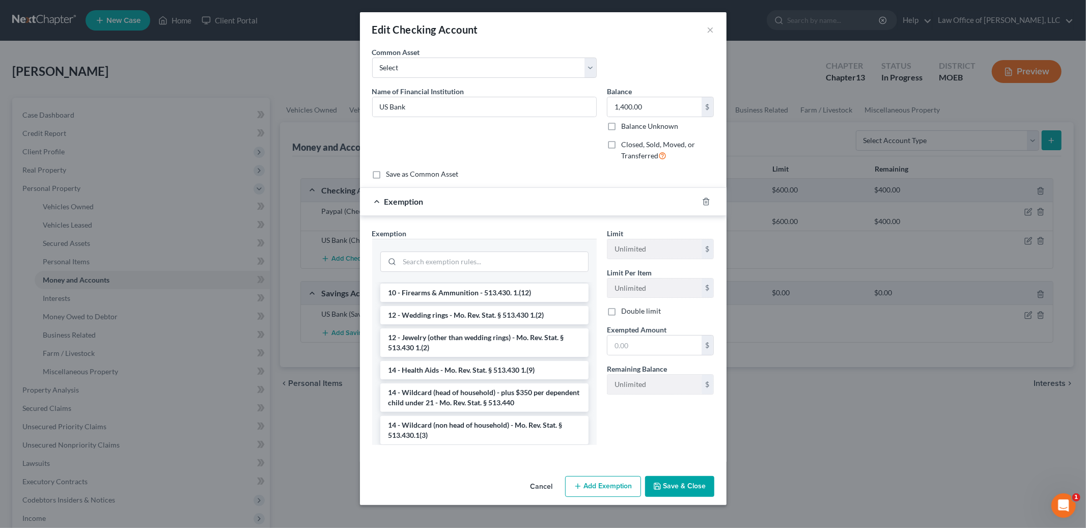
scroll to position [125, 0]
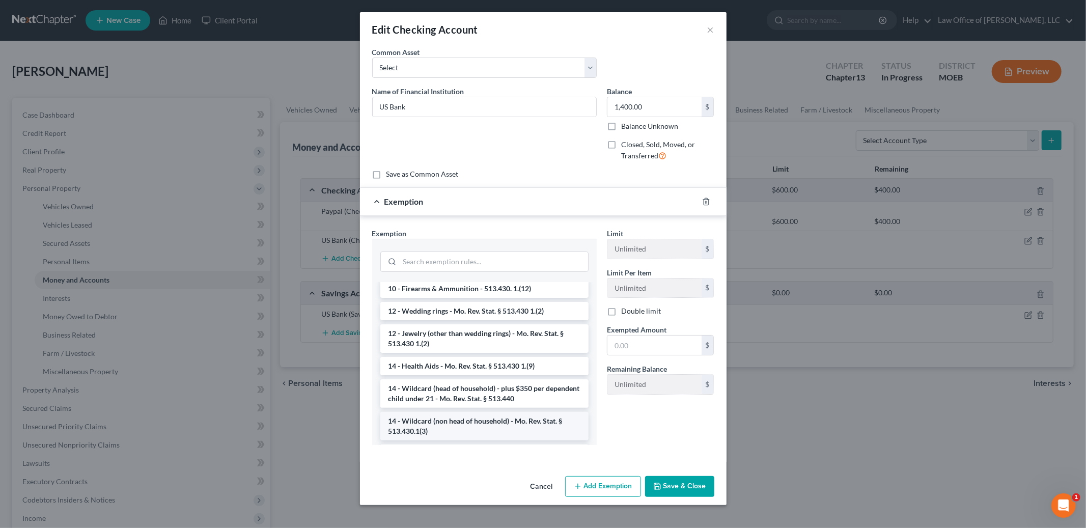
click at [537, 421] on li "14 - Wildcard (non head of household) - Mo. Rev. Stat. § 513.430.1(3)" at bounding box center [484, 426] width 208 height 29
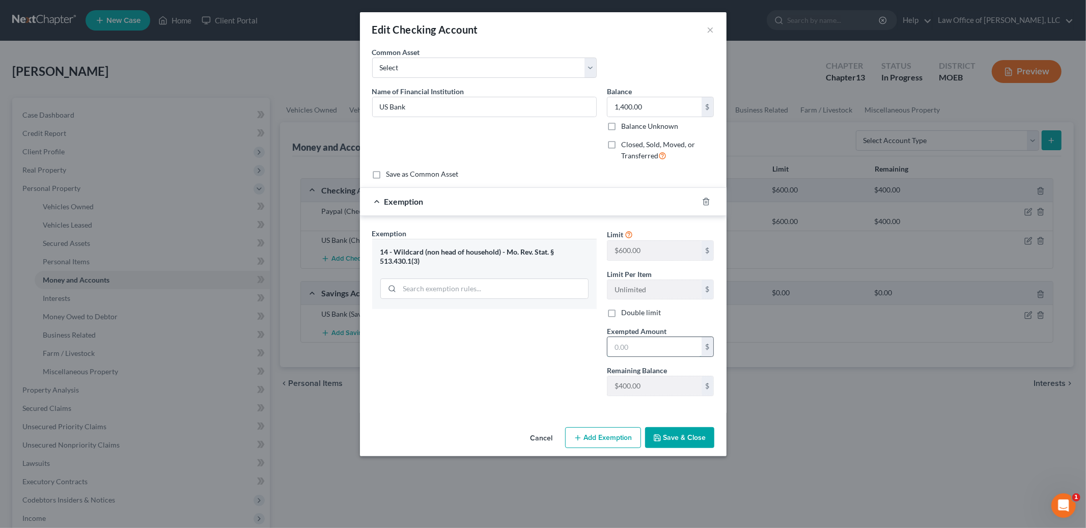
click at [660, 347] on input "text" at bounding box center [654, 346] width 94 height 19
type input "400.00"
click at [677, 442] on button "Save & Close" at bounding box center [679, 437] width 69 height 21
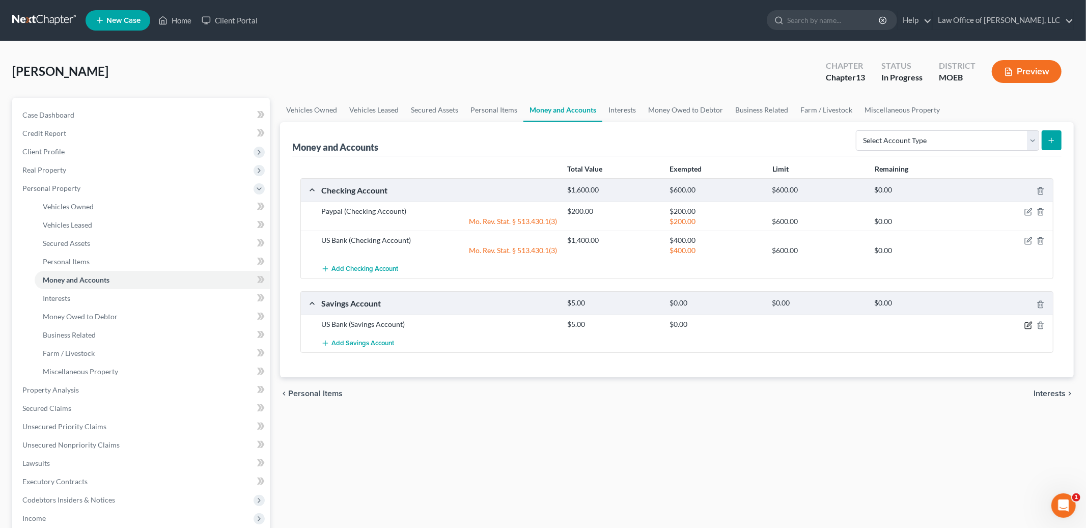
click at [1027, 323] on icon "button" at bounding box center [1028, 325] width 8 height 8
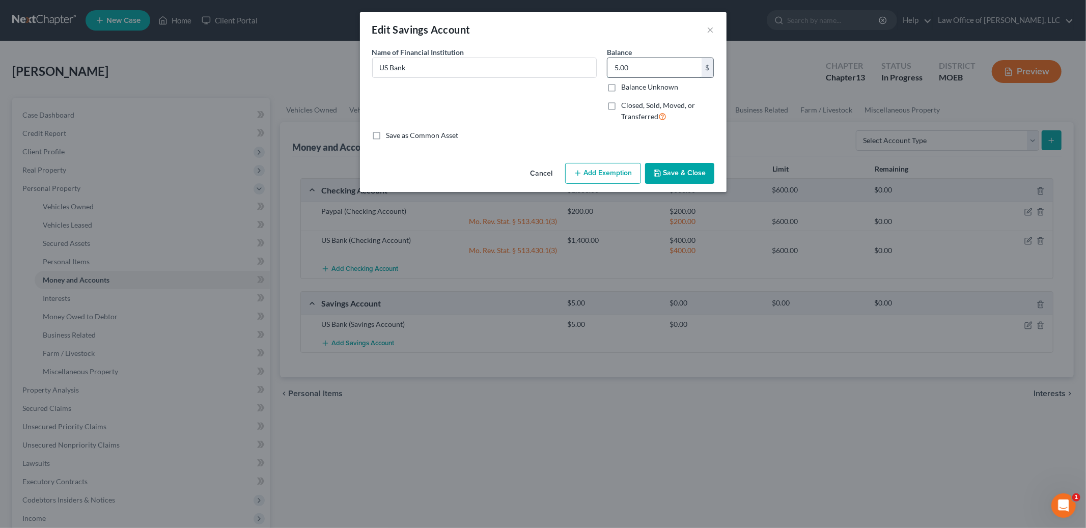
click at [641, 72] on input "5.00" at bounding box center [654, 67] width 94 height 19
type input "15.00"
click at [679, 175] on button "Save & Close" at bounding box center [679, 173] width 69 height 21
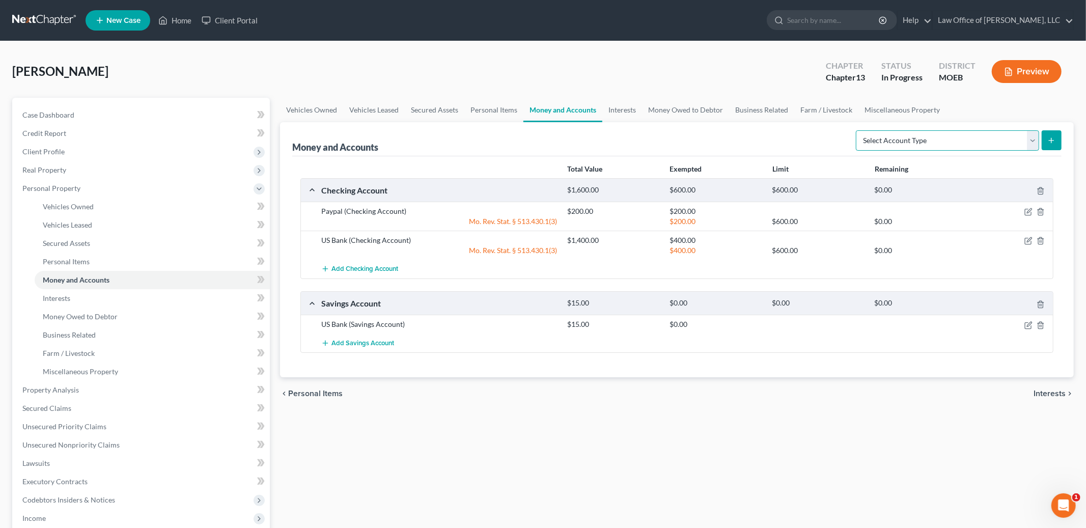
click at [939, 137] on select "Select Account Type Brokerage Cash on Hand Certificates of Deposit Checking Acc…" at bounding box center [947, 140] width 183 height 20
select select "checking"
click at [858, 130] on select "Select Account Type Brokerage Cash on Hand Certificates of Deposit Checking Acc…" at bounding box center [947, 140] width 183 height 20
click at [1048, 146] on button "submit" at bounding box center [1052, 140] width 20 height 20
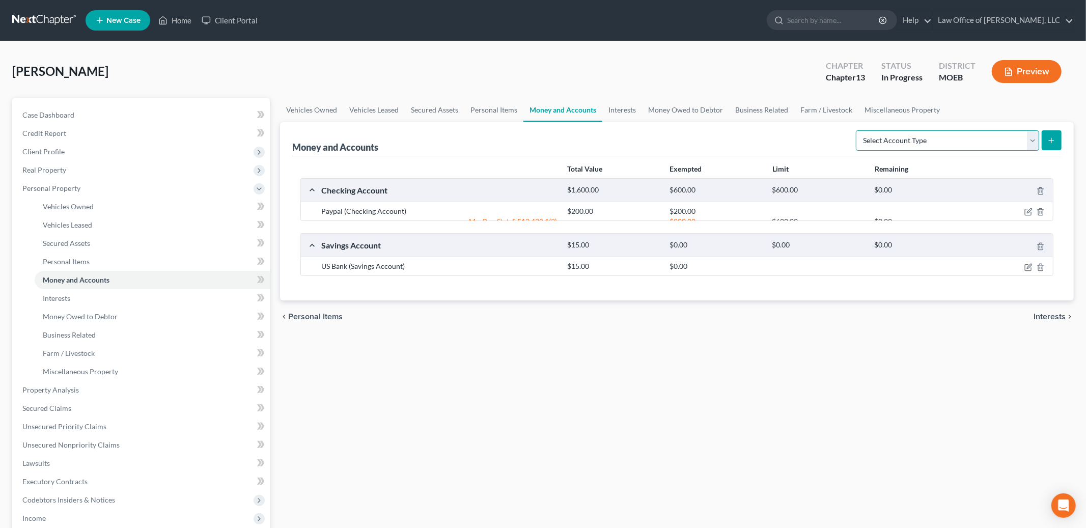
click at [968, 132] on select "Select Account Type Brokerage Cash on Hand Certificates of Deposit Checking Acc…" at bounding box center [947, 140] width 183 height 20
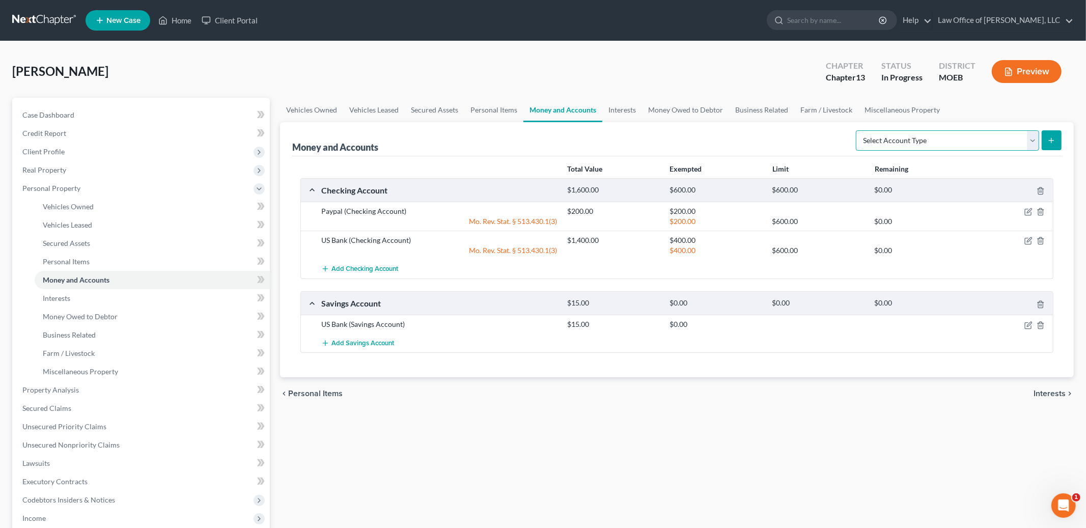
select select "checking"
click at [858, 130] on select "Select Account Type Brokerage Cash on Hand Certificates of Deposit Checking Acc…" at bounding box center [947, 140] width 183 height 20
click at [1049, 143] on icon "submit" at bounding box center [1051, 140] width 8 height 8
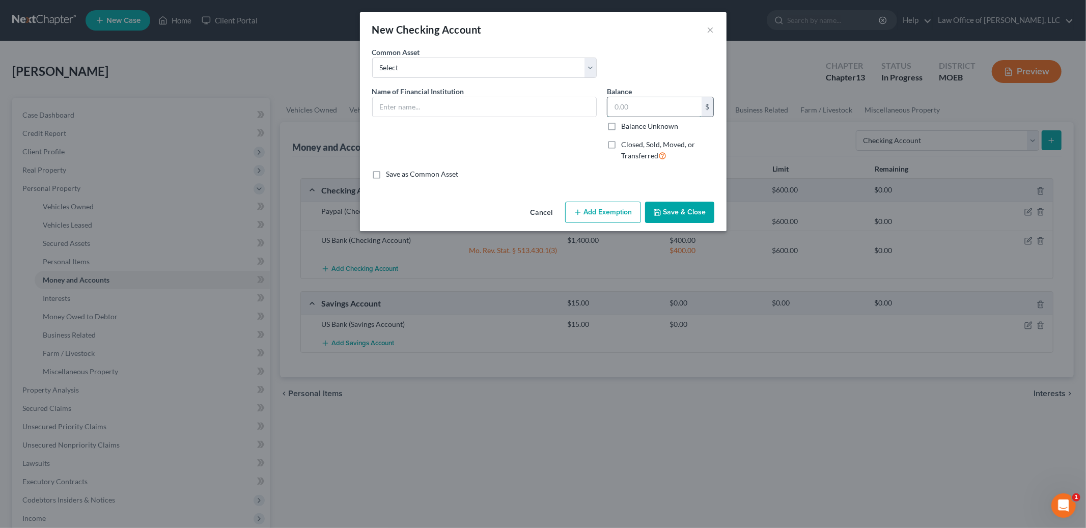
click at [646, 109] on input "text" at bounding box center [654, 106] width 94 height 19
type input "3.00"
click at [437, 104] on input "text" at bounding box center [484, 106] width 223 height 19
type input "US Bank"
click at [699, 208] on button "Save & Close" at bounding box center [679, 212] width 69 height 21
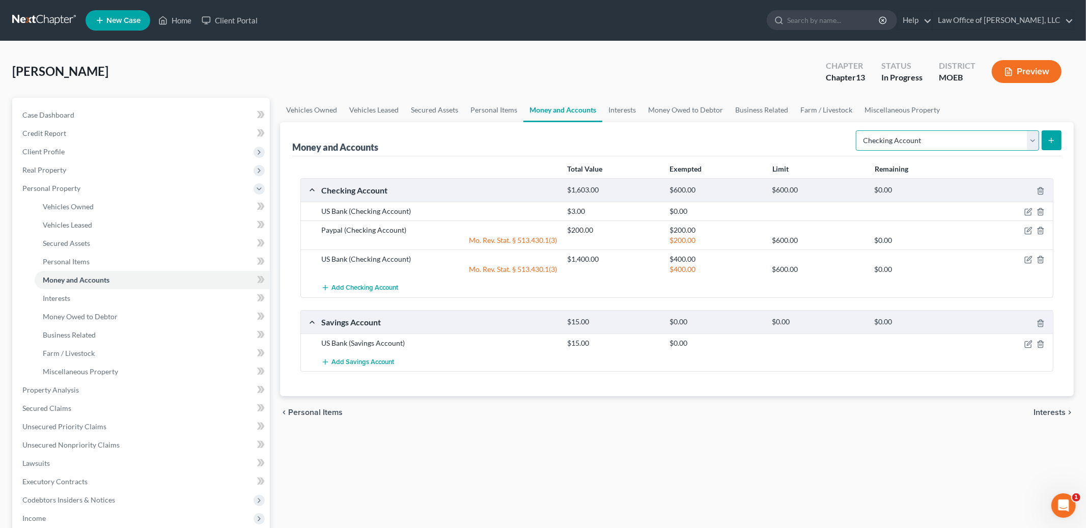
click at [900, 137] on select "Select Account Type Brokerage Cash on Hand Certificates of Deposit Checking Acc…" at bounding box center [947, 140] width 183 height 20
click at [954, 135] on select "Select Account Type Brokerage Cash on Hand Certificates of Deposit Checking Acc…" at bounding box center [947, 140] width 183 height 20
click at [614, 113] on link "Interests" at bounding box center [622, 110] width 40 height 24
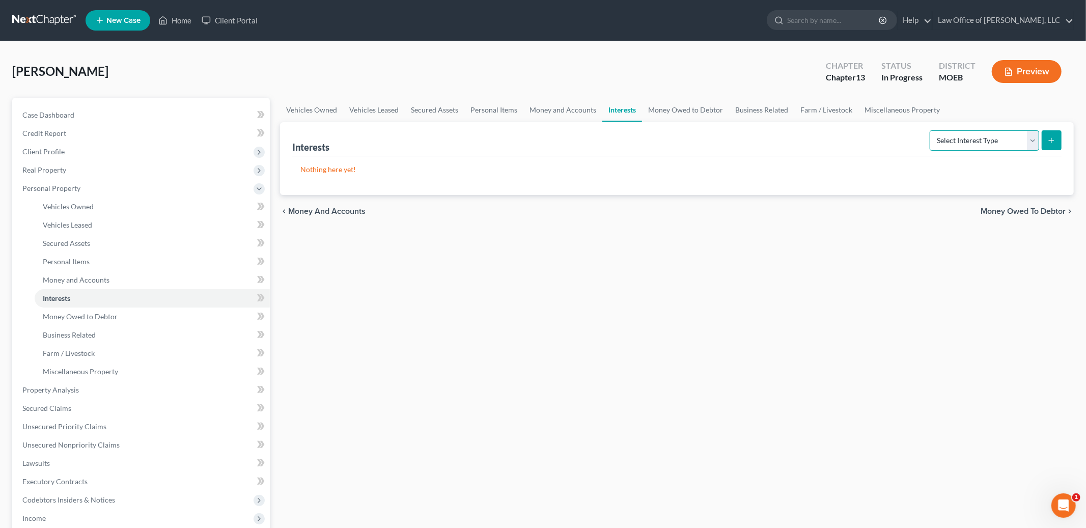
click at [991, 142] on select "Select Interest Type 401K Annuity Bond Education IRA Government Bond Government…" at bounding box center [984, 140] width 109 height 20
select select "incorporated_business"
click at [931, 130] on select "Select Interest Type 401K Annuity Bond Education IRA Government Bond Government…" at bounding box center [984, 140] width 109 height 20
click at [1053, 135] on button "submit" at bounding box center [1052, 140] width 20 height 20
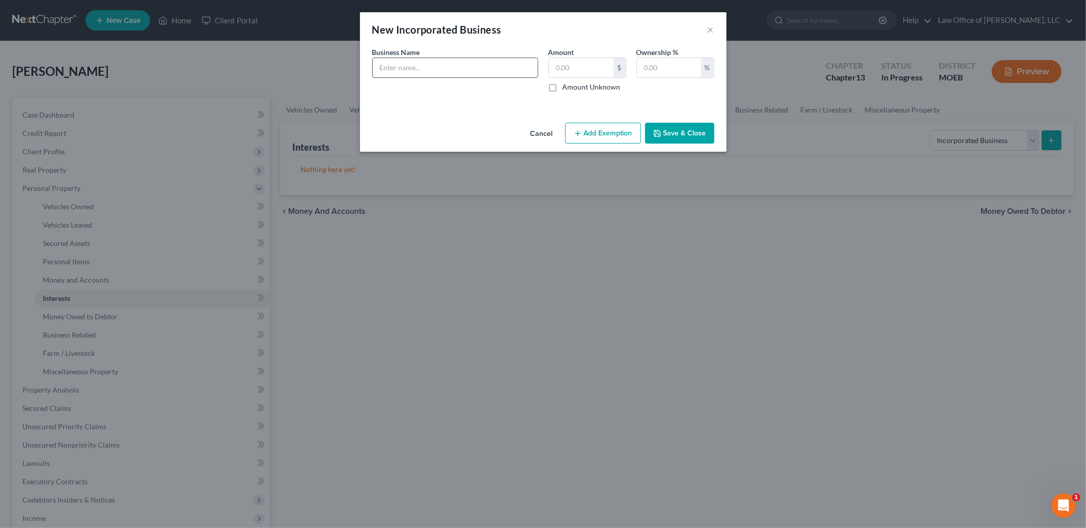
click at [471, 69] on input "text" at bounding box center [455, 67] width 165 height 19
click at [384, 66] on input "ppcProofrea" at bounding box center [455, 67] width 165 height 19
click at [452, 67] on input "pccProofrea" at bounding box center [455, 67] width 165 height 19
type input "pccProofreading"
click at [580, 66] on input "text" at bounding box center [581, 67] width 65 height 19
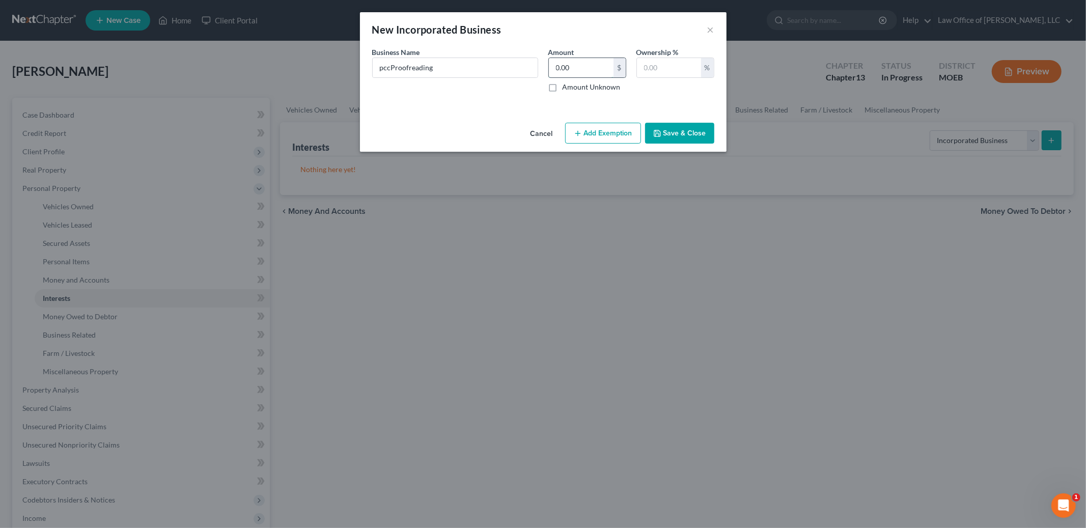
type input "0.00"
click at [662, 70] on input "text" at bounding box center [669, 67] width 64 height 19
type input "100"
click at [679, 131] on button "Save & Close" at bounding box center [679, 133] width 69 height 21
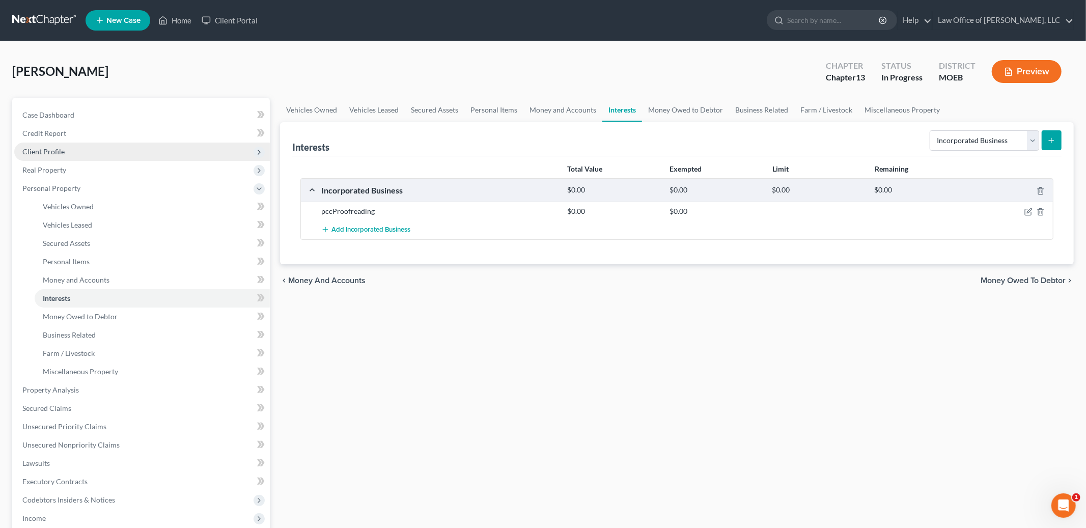
click at [61, 155] on span "Client Profile" at bounding box center [142, 152] width 256 height 18
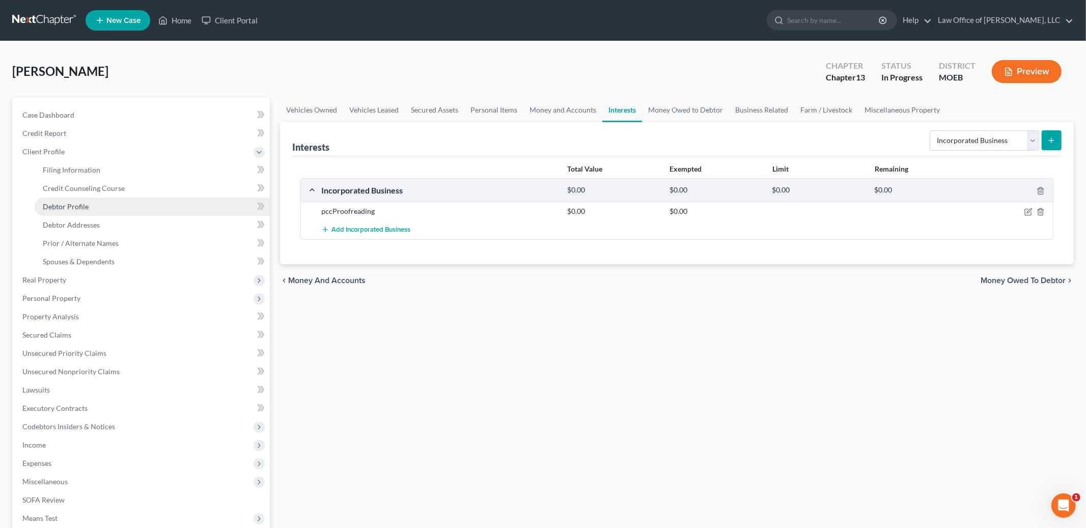
click at [79, 207] on span "Debtor Profile" at bounding box center [66, 206] width 46 height 9
select select "0"
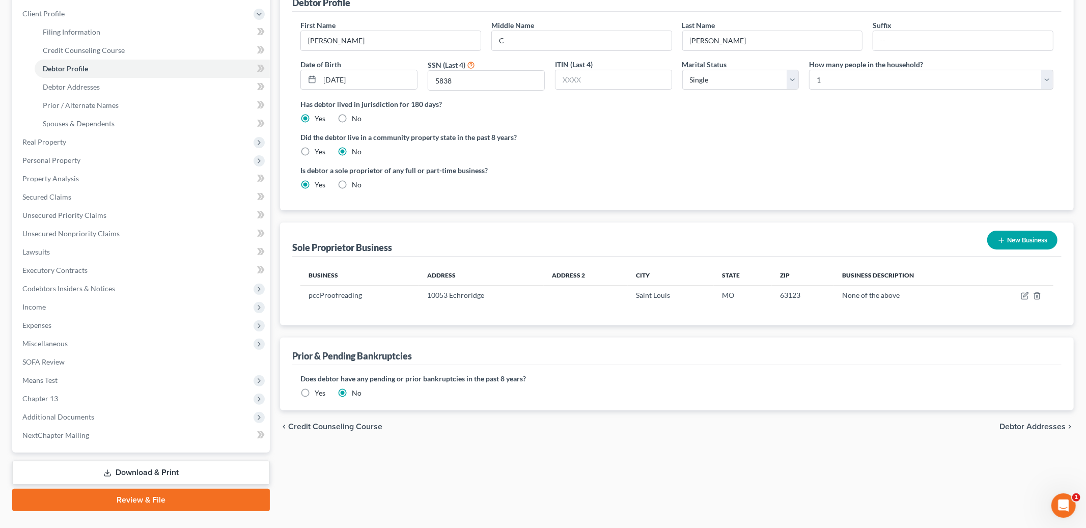
scroll to position [27, 0]
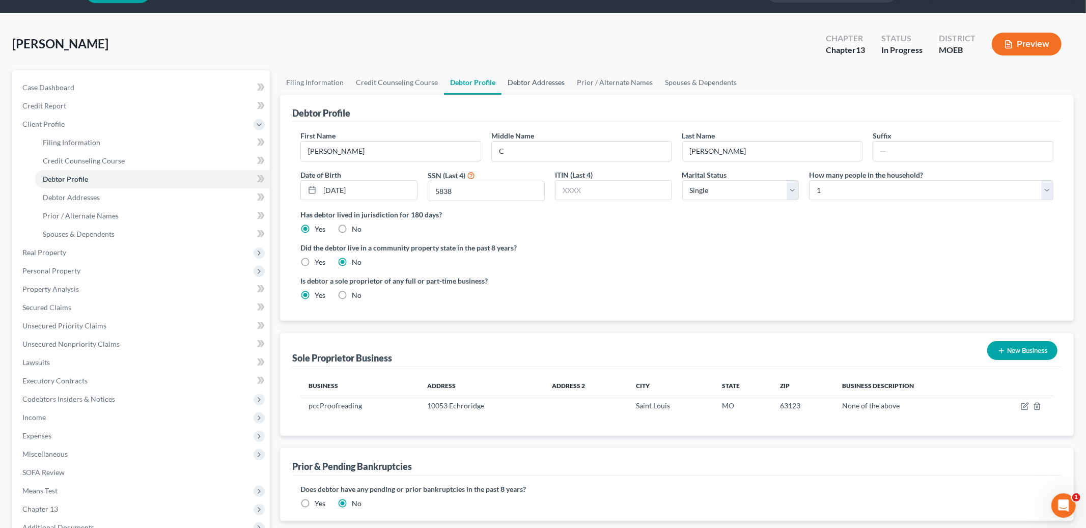
click at [516, 75] on link "Debtor Addresses" at bounding box center [535, 82] width 69 height 24
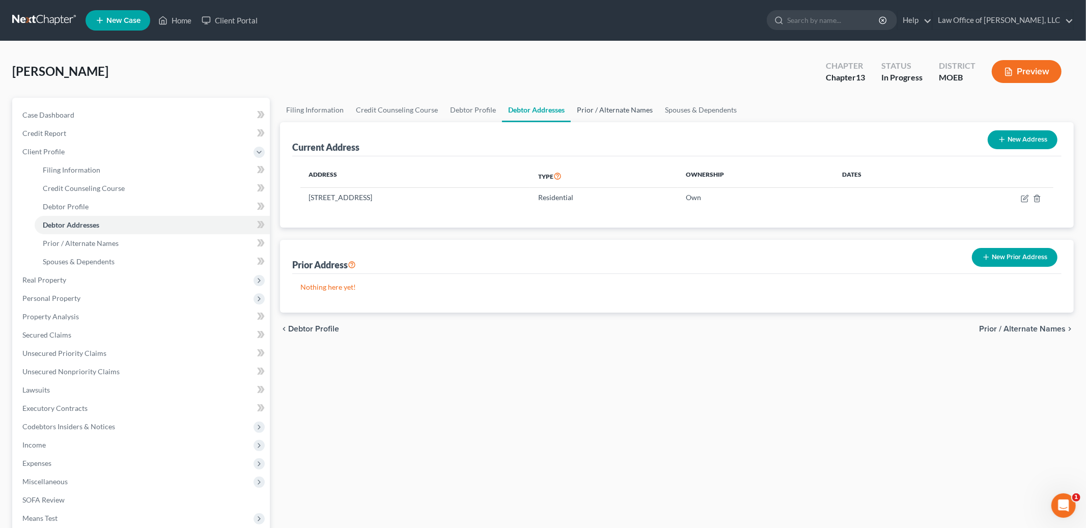
click at [606, 106] on link "Prior / Alternate Names" at bounding box center [615, 110] width 88 height 24
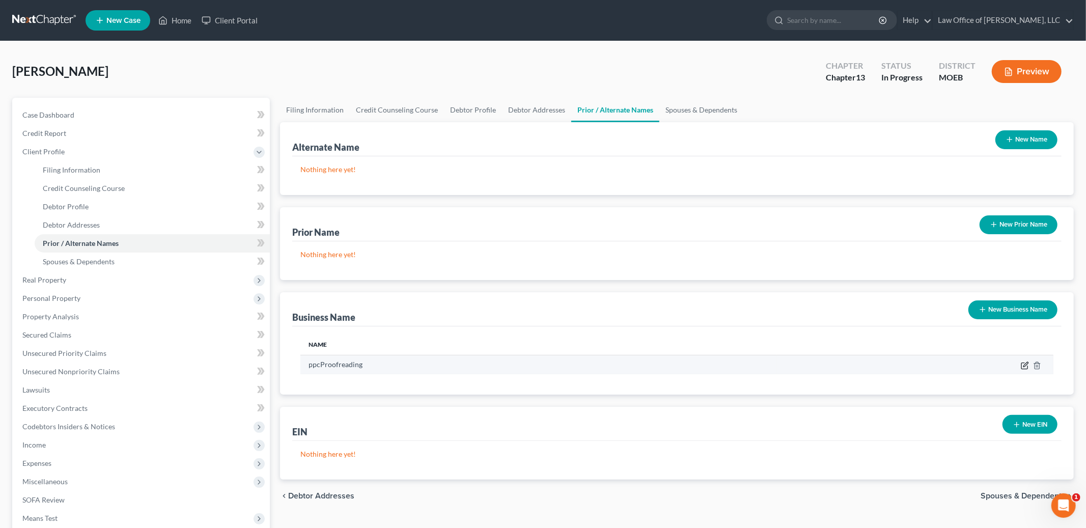
click at [1022, 367] on icon "button" at bounding box center [1025, 365] width 8 height 8
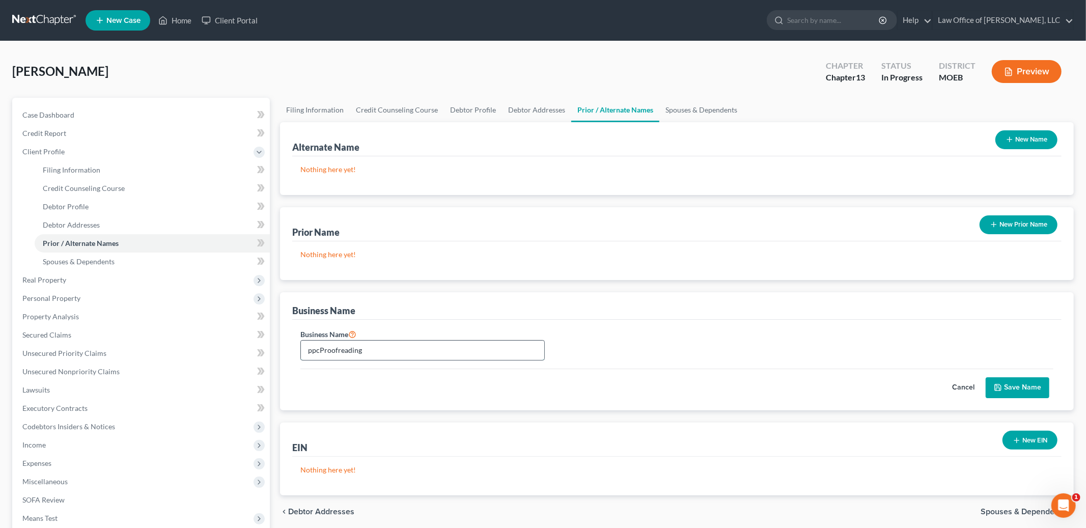
click at [317, 351] on input "ppcProofreading" at bounding box center [422, 350] width 243 height 19
type input "pccProofreading"
click at [1020, 391] on button "Save Name" at bounding box center [1018, 387] width 64 height 21
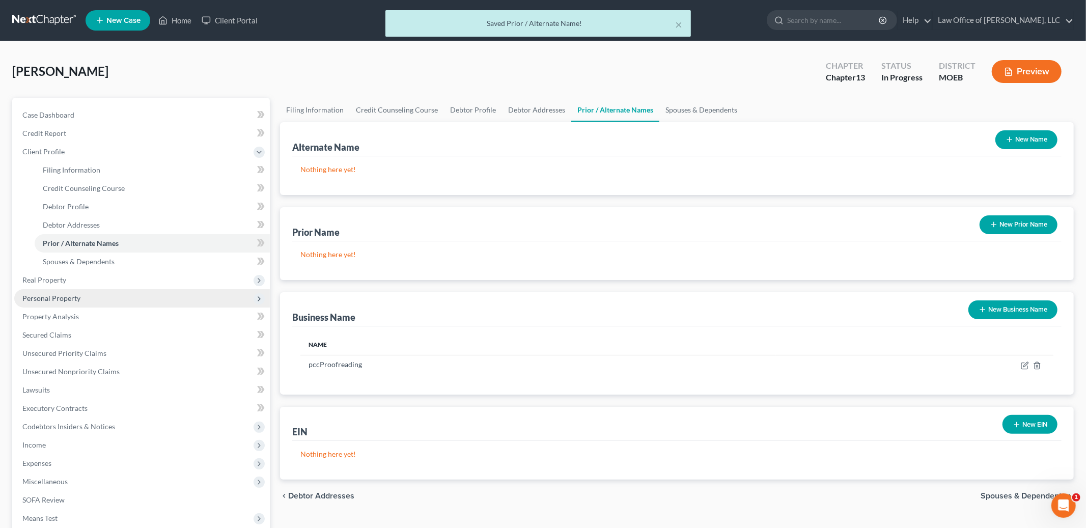
click at [65, 295] on span "Personal Property" at bounding box center [51, 298] width 58 height 9
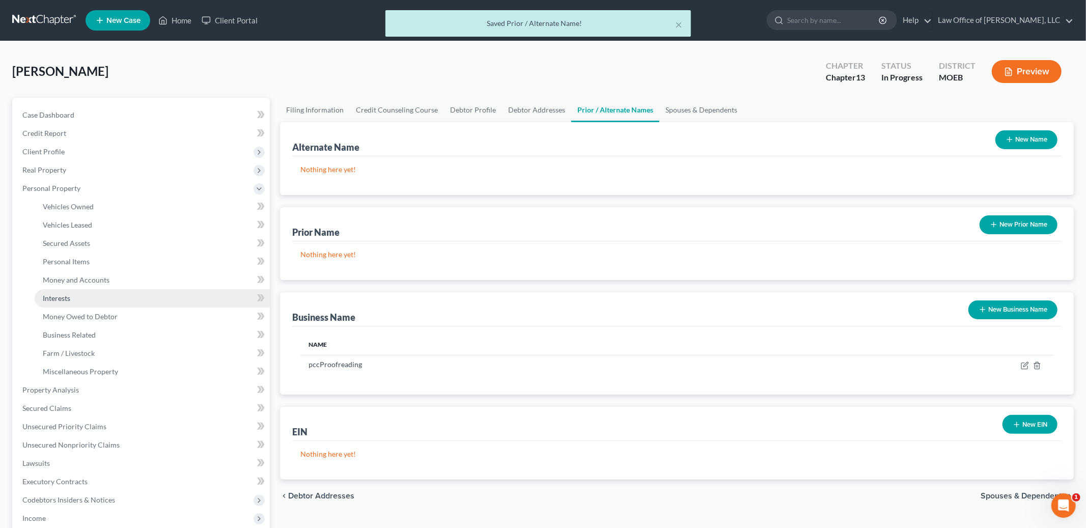
click at [78, 295] on link "Interests" at bounding box center [152, 298] width 235 height 18
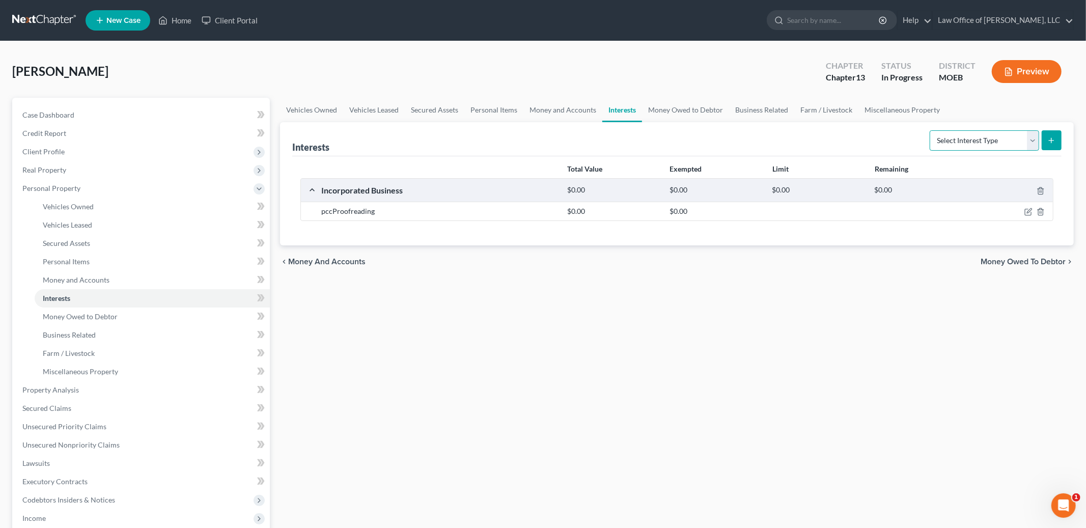
click at [981, 137] on select "Select Interest Type 401K Annuity Bond Education IRA Government Bond Government…" at bounding box center [984, 140] width 109 height 20
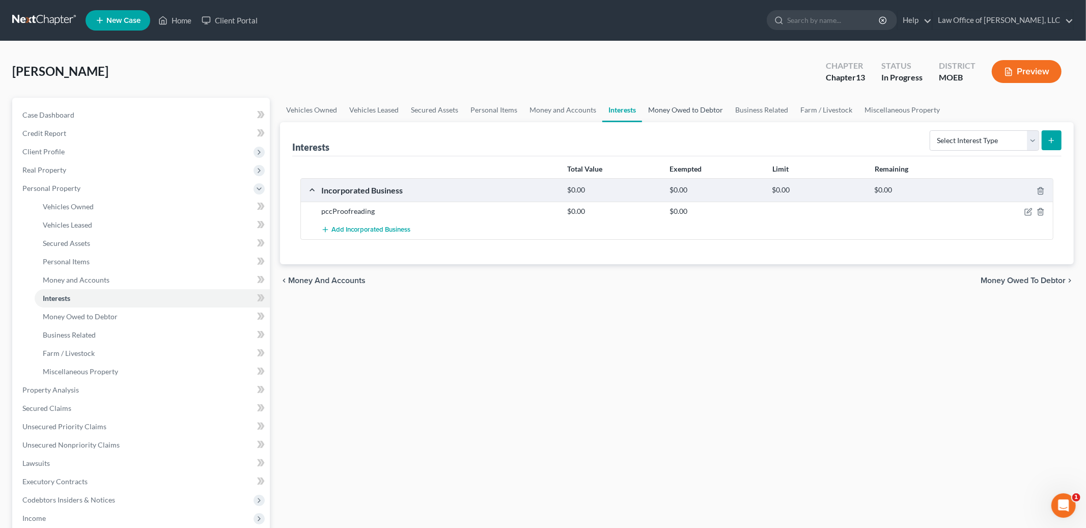
click at [678, 107] on link "Money Owed to Debtor" at bounding box center [685, 110] width 87 height 24
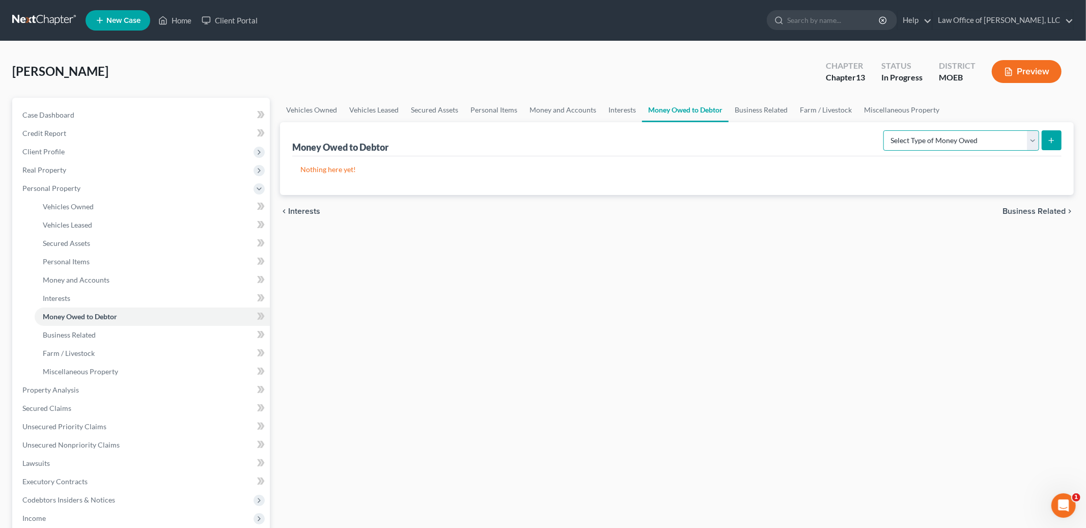
click at [934, 139] on select "Select Type of Money Owed Accounts Receivable Alimony Child Support Claims Agai…" at bounding box center [961, 140] width 156 height 20
click at [976, 134] on select "Select Type of Money Owed Accounts Receivable Alimony Child Support Claims Agai…" at bounding box center [961, 140] width 156 height 20
click at [987, 138] on select "Select Type of Money Owed Accounts Receivable Alimony Child Support Claims Agai…" at bounding box center [961, 140] width 156 height 20
click at [752, 108] on link "Business Related" at bounding box center [761, 110] width 65 height 24
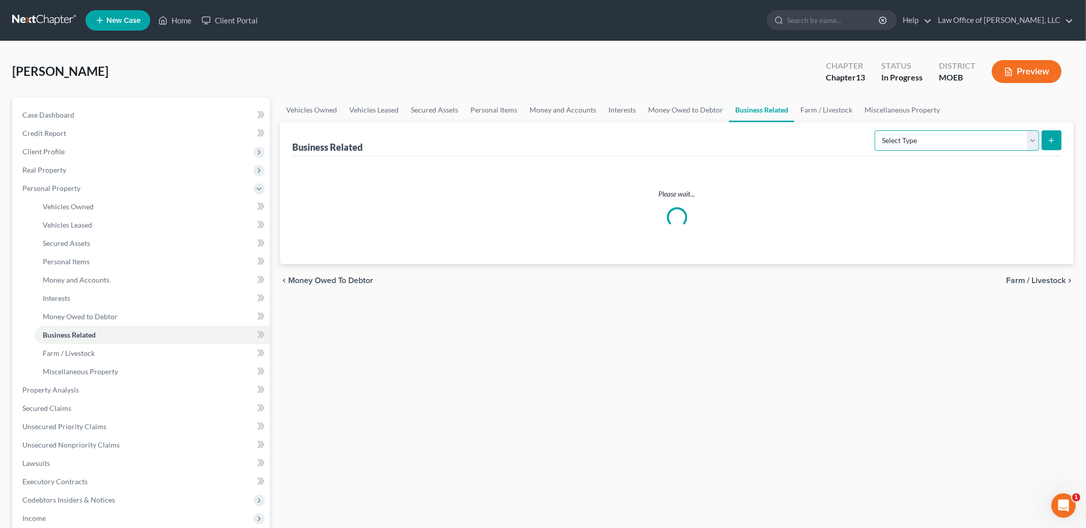
click at [956, 138] on select "Select Type Customer Lists Franchises Inventory Licenses Machinery Office Equip…" at bounding box center [957, 140] width 164 height 20
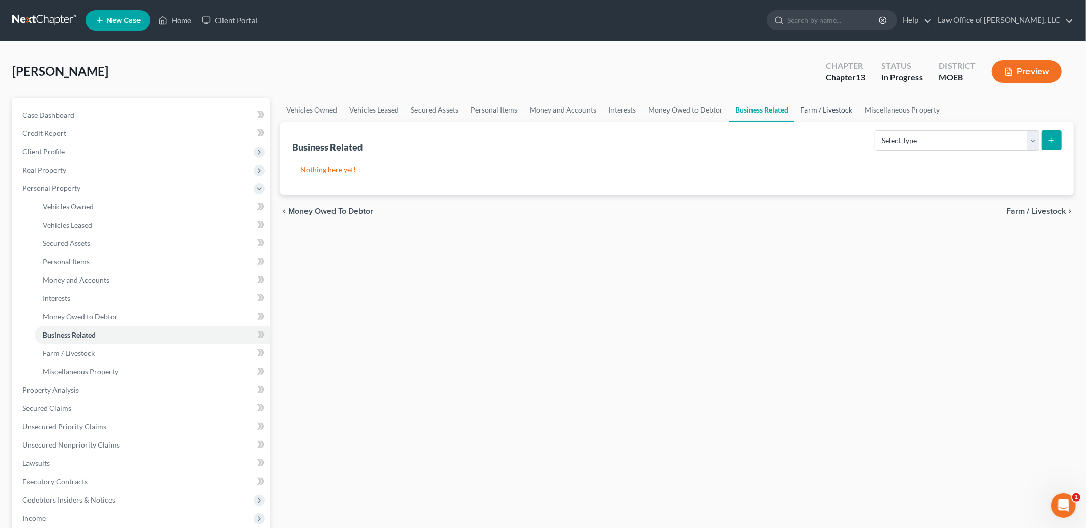
click at [827, 113] on link "Farm / Livestock" at bounding box center [826, 110] width 64 height 24
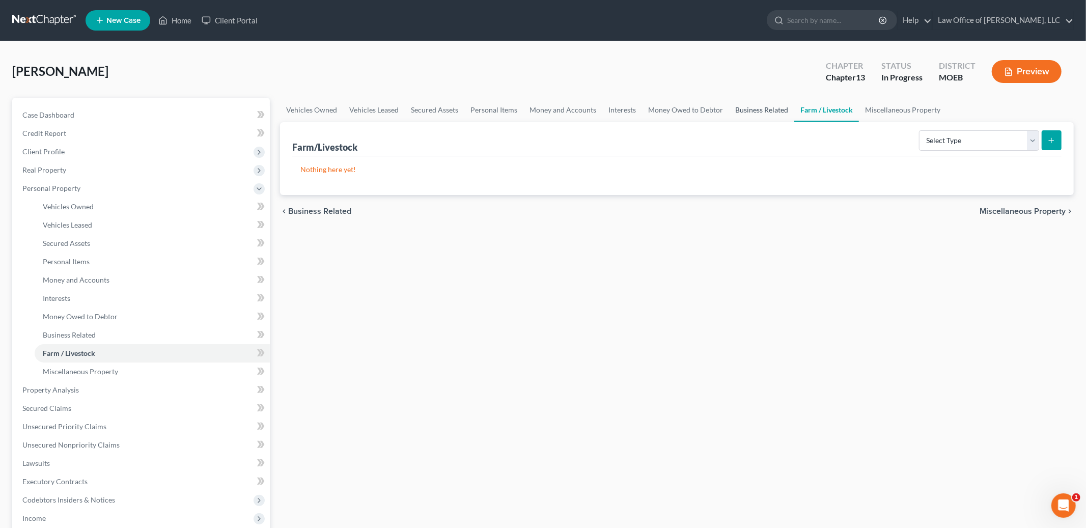
click at [760, 106] on link "Business Related" at bounding box center [761, 110] width 65 height 24
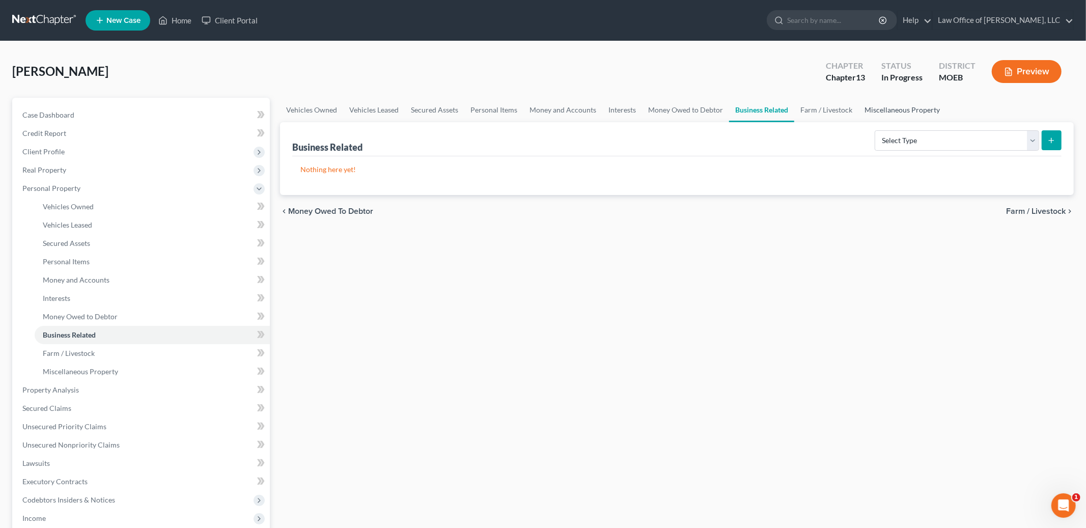
click at [888, 105] on link "Miscellaneous Property" at bounding box center [902, 110] width 88 height 24
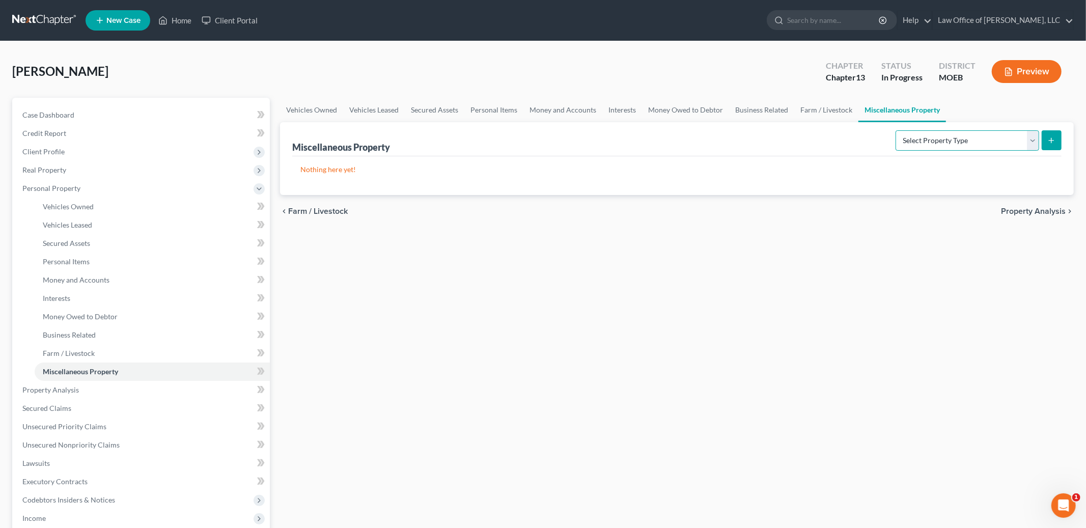
click at [907, 134] on select "Select Property Type Assigned for Creditor Benefit [DATE] Holding for Another N…" at bounding box center [968, 140] width 144 height 20
click at [1027, 207] on span "Property Analysis" at bounding box center [1033, 211] width 65 height 8
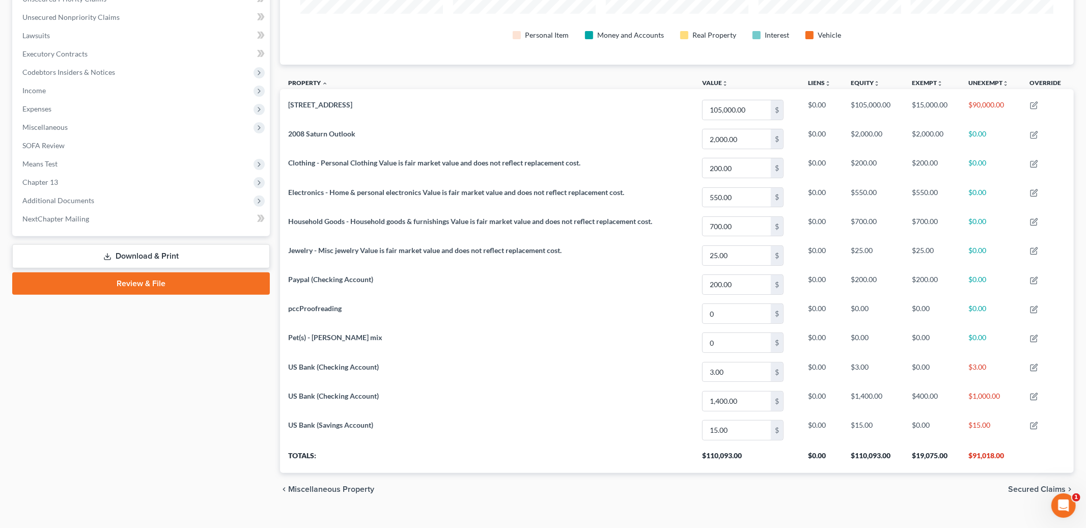
scroll to position [261, 0]
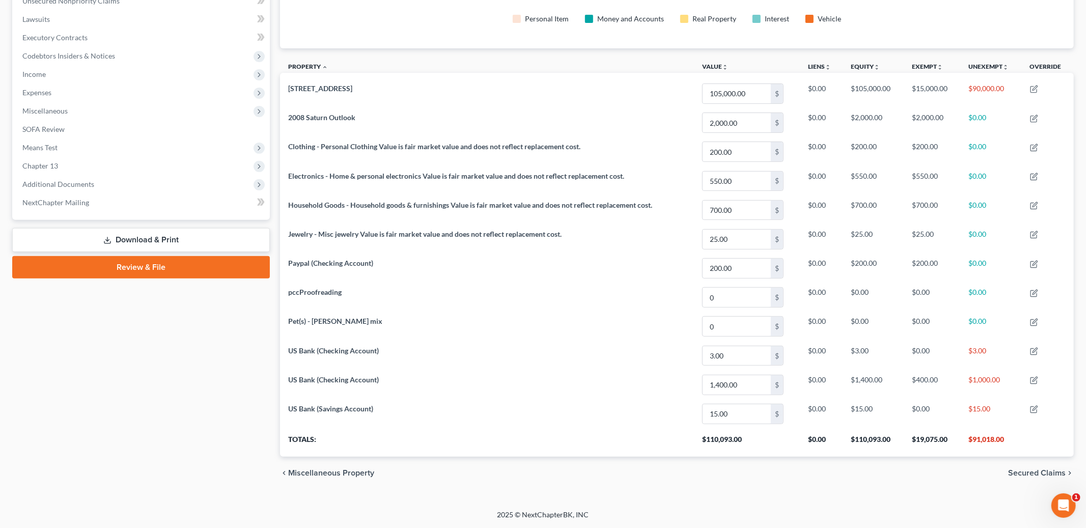
click at [1025, 475] on span "Secured Claims" at bounding box center [1037, 473] width 58 height 8
click at [1025, 475] on div "Property Analysis Personal Item Money and Accounts Real Property Interest Vehic…" at bounding box center [677, 163] width 804 height 653
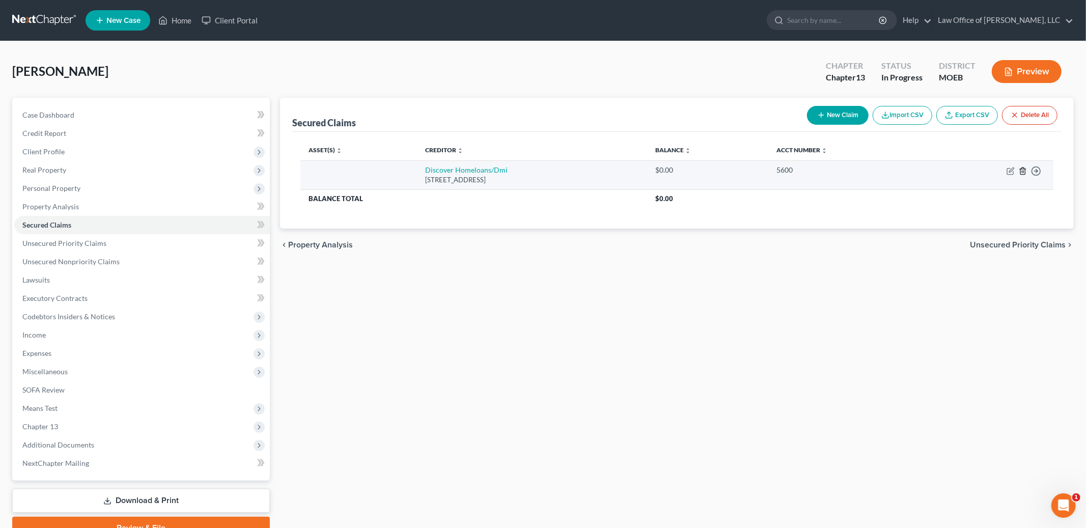
click at [1023, 171] on icon "button" at bounding box center [1023, 171] width 8 height 8
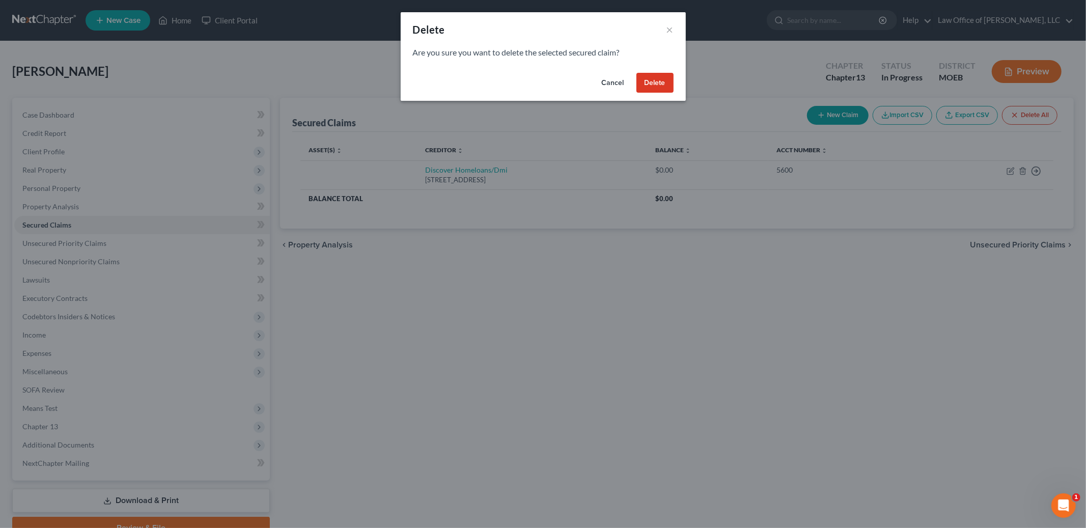
click at [666, 94] on div "Cancel Delete" at bounding box center [543, 85] width 285 height 33
click at [664, 86] on button "Delete" at bounding box center [654, 83] width 37 height 20
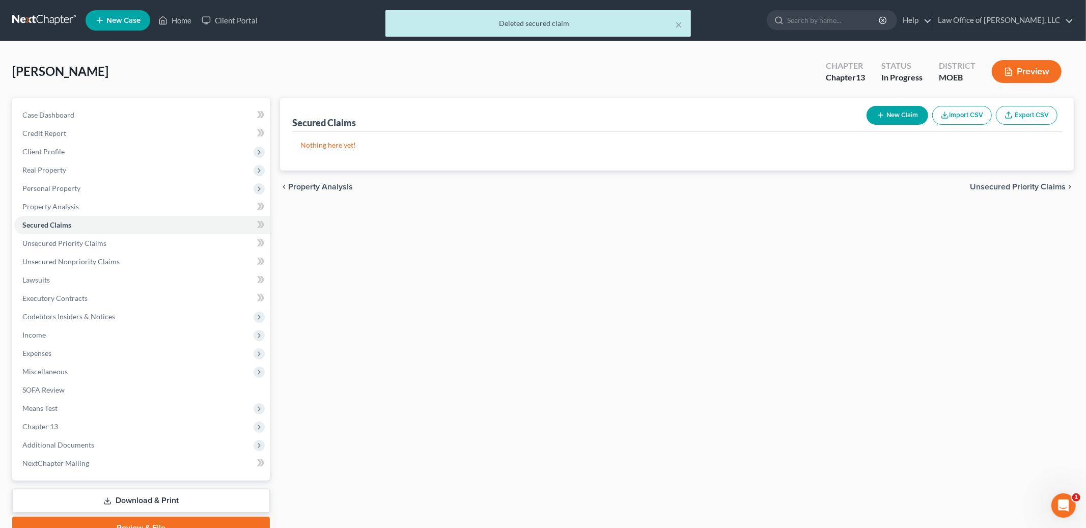
click at [1021, 183] on span "Unsecured Priority Claims" at bounding box center [1018, 187] width 96 height 8
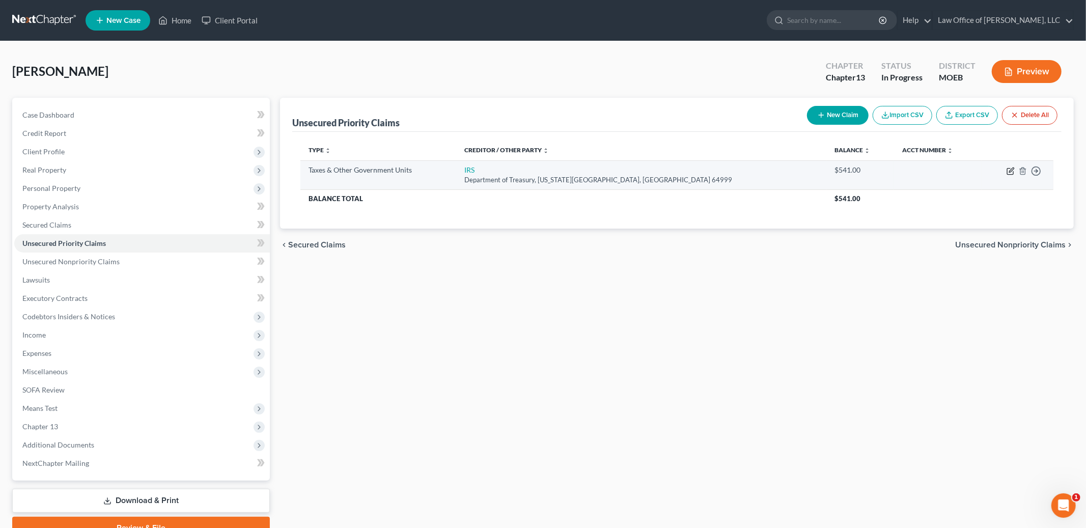
click at [1008, 172] on icon "button" at bounding box center [1010, 171] width 8 height 8
select select "0"
select select "26"
select select "0"
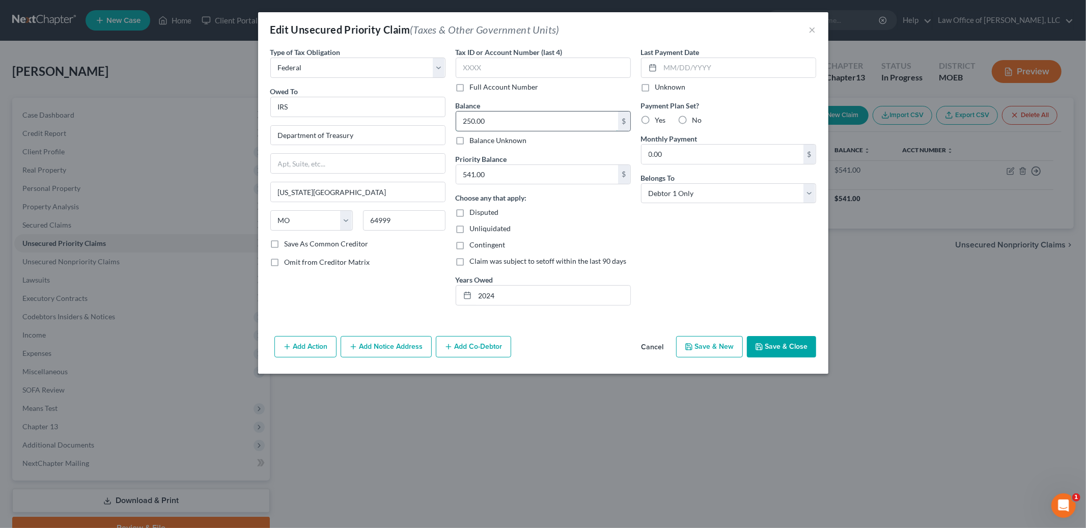
type input "250.00"
click at [785, 345] on button "Save & Close" at bounding box center [781, 346] width 69 height 21
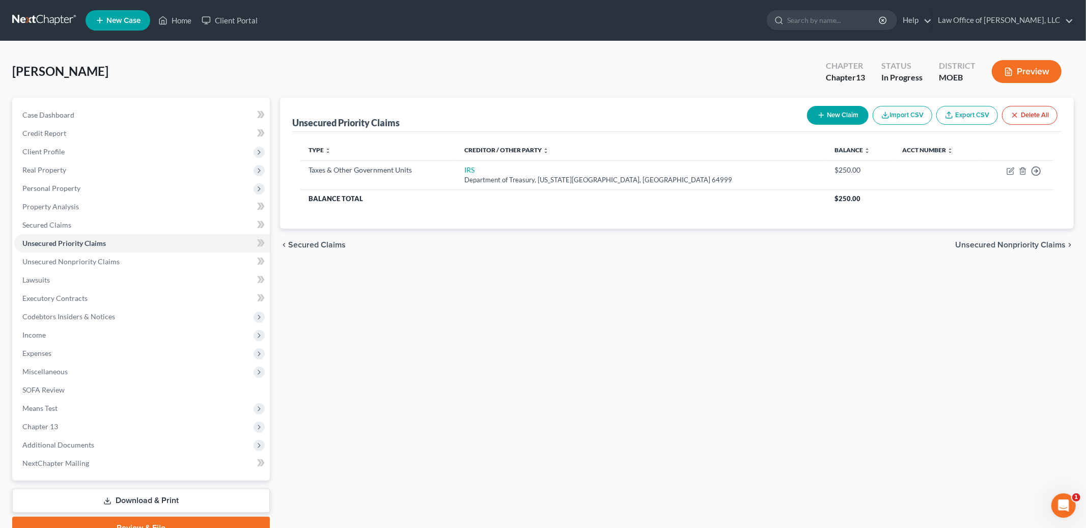
click at [976, 249] on div "chevron_left Secured Claims Unsecured Nonpriority Claims chevron_right" at bounding box center [677, 245] width 794 height 33
click at [977, 243] on span "Unsecured Nonpriority Claims" at bounding box center [1010, 245] width 110 height 8
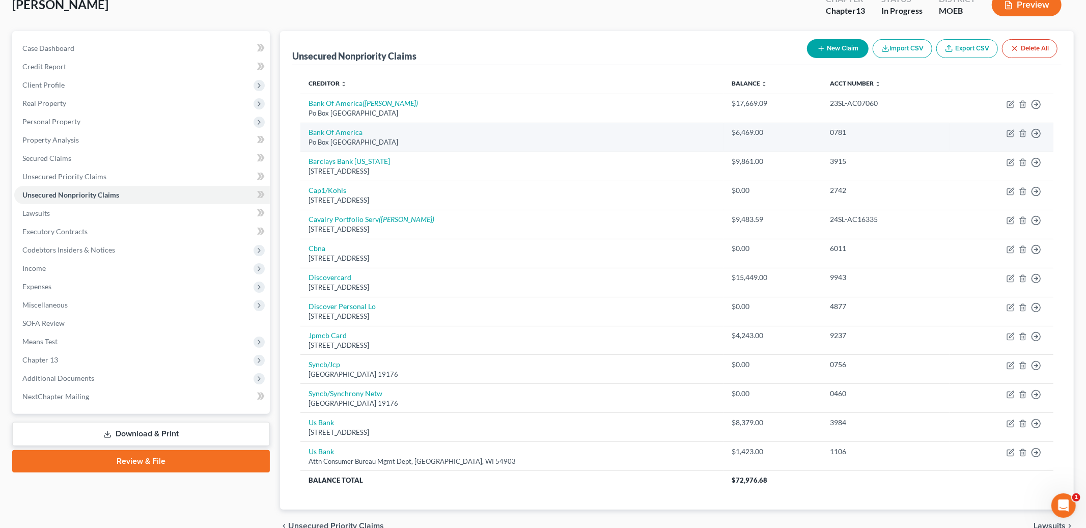
scroll to position [67, 0]
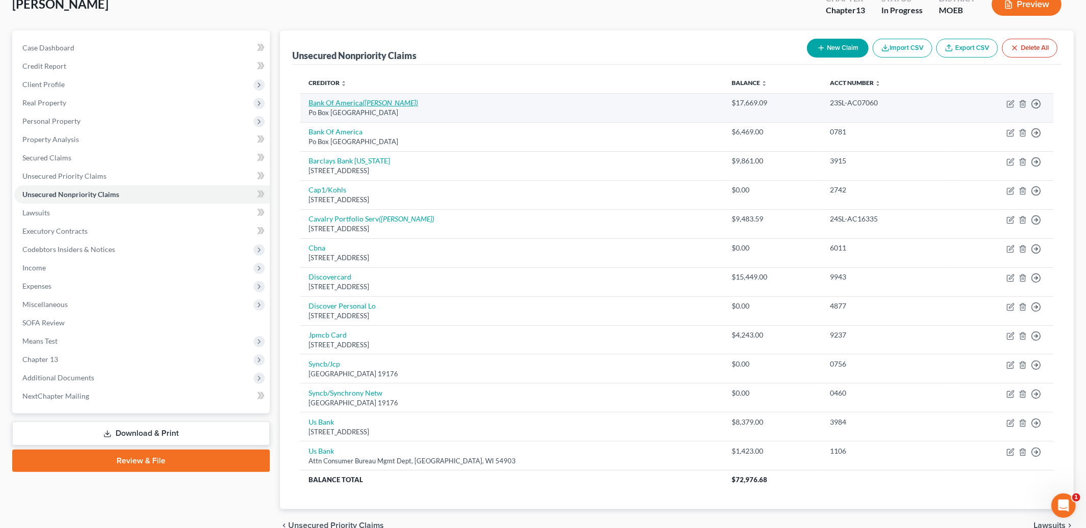
click at [373, 104] on icon "([PERSON_NAME])" at bounding box center [389, 102] width 55 height 9
select select "45"
select select "2"
select select "0"
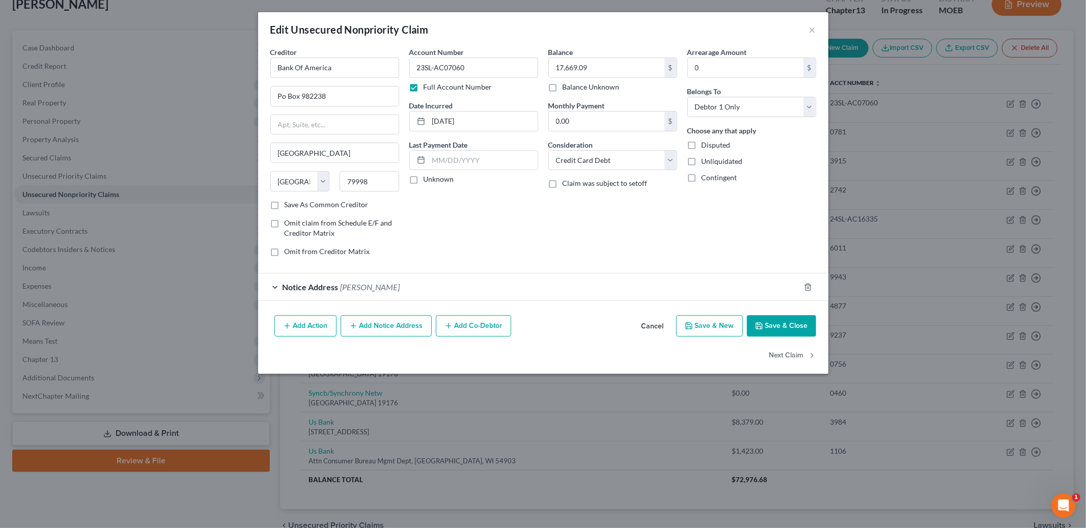
click at [778, 324] on button "Save & Close" at bounding box center [781, 325] width 69 height 21
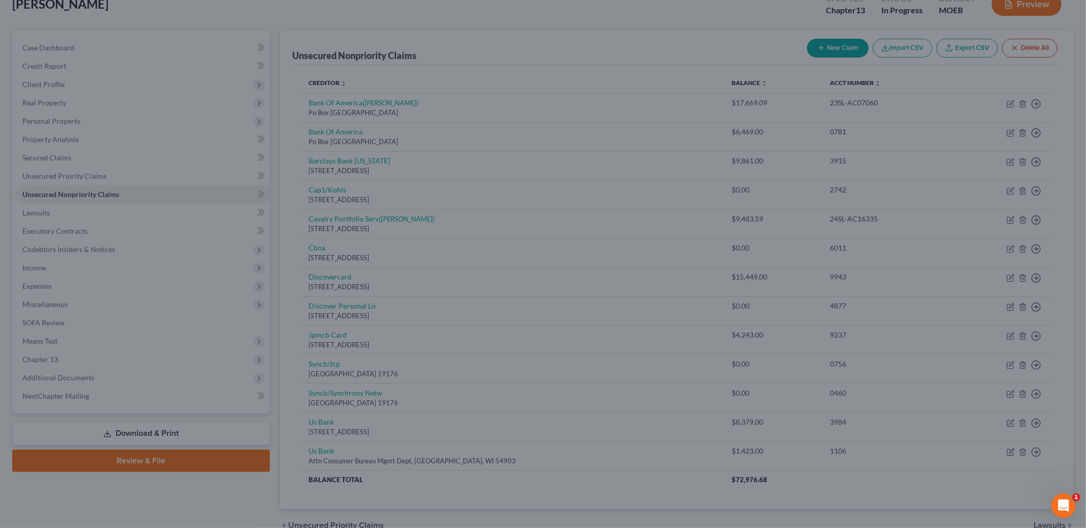
click at [778, 324] on div "Add Action Add Notice Address Add Co-Debtor Cancel Save & New Save & Close" at bounding box center [543, 310] width 496 height 29
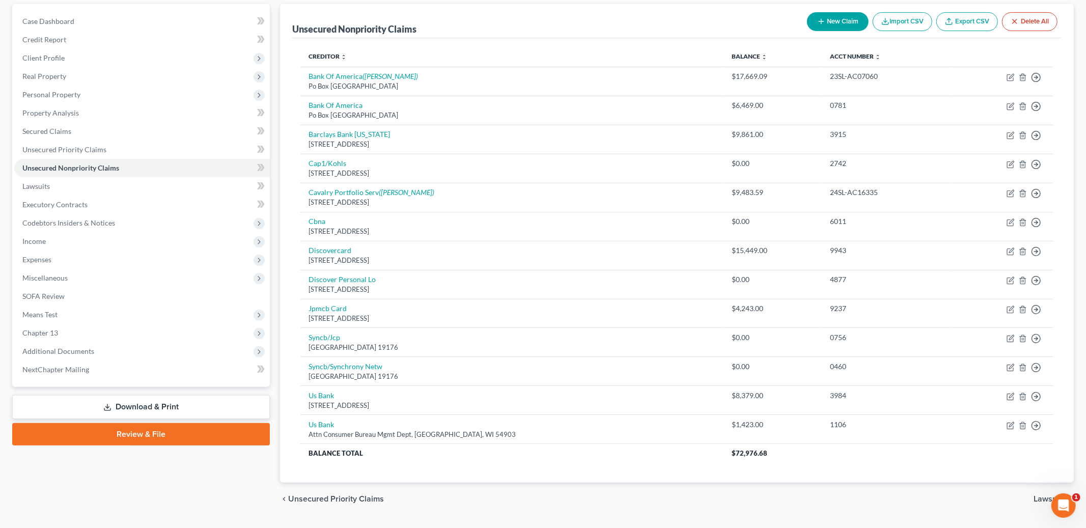
scroll to position [94, 0]
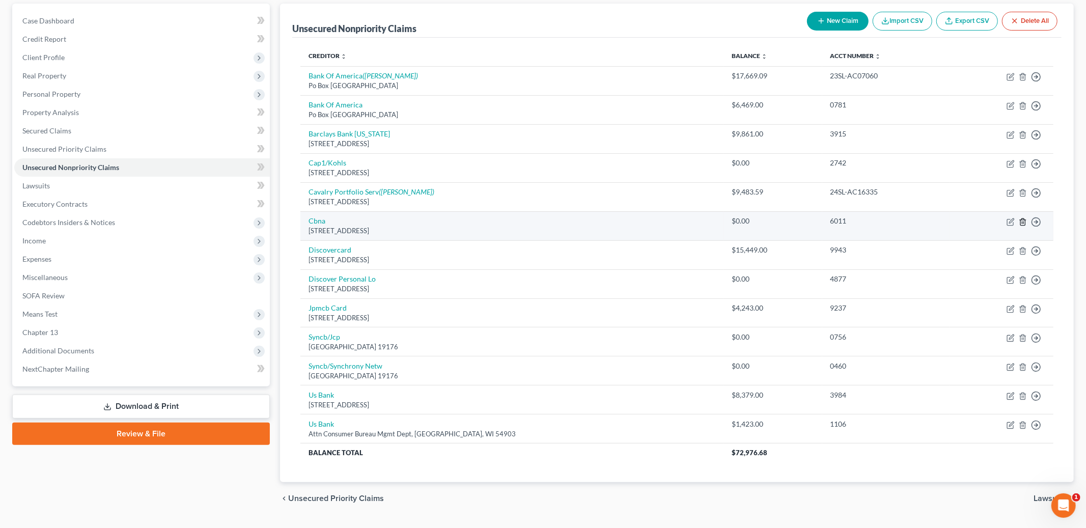
click at [1022, 223] on icon "button" at bounding box center [1023, 222] width 8 height 8
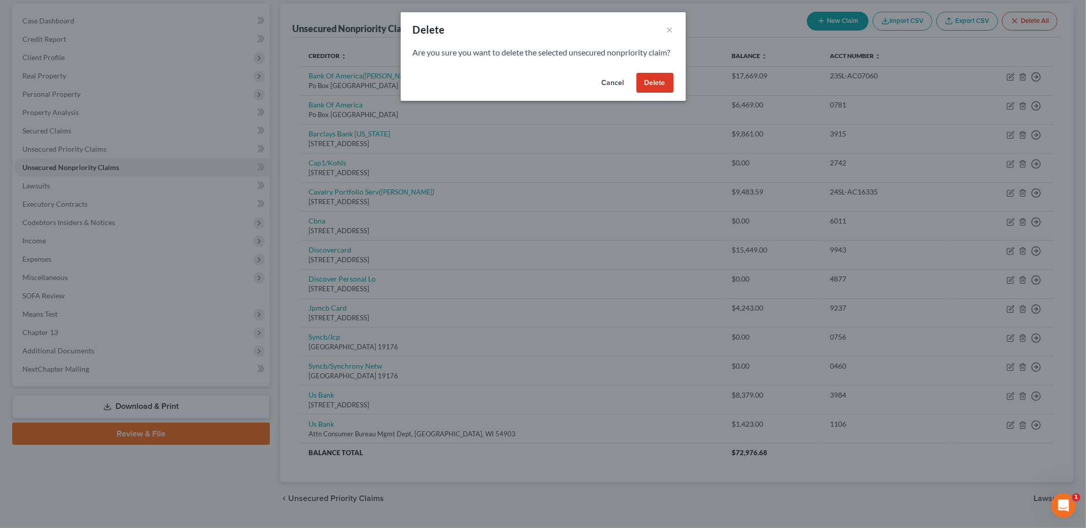
click at [657, 92] on button "Delete" at bounding box center [654, 83] width 37 height 20
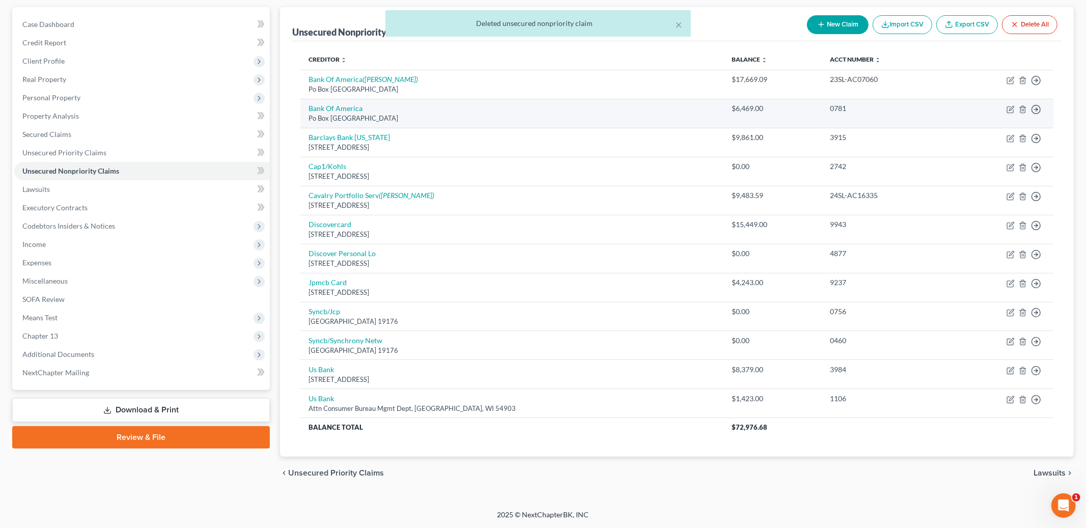
scroll to position [91, 0]
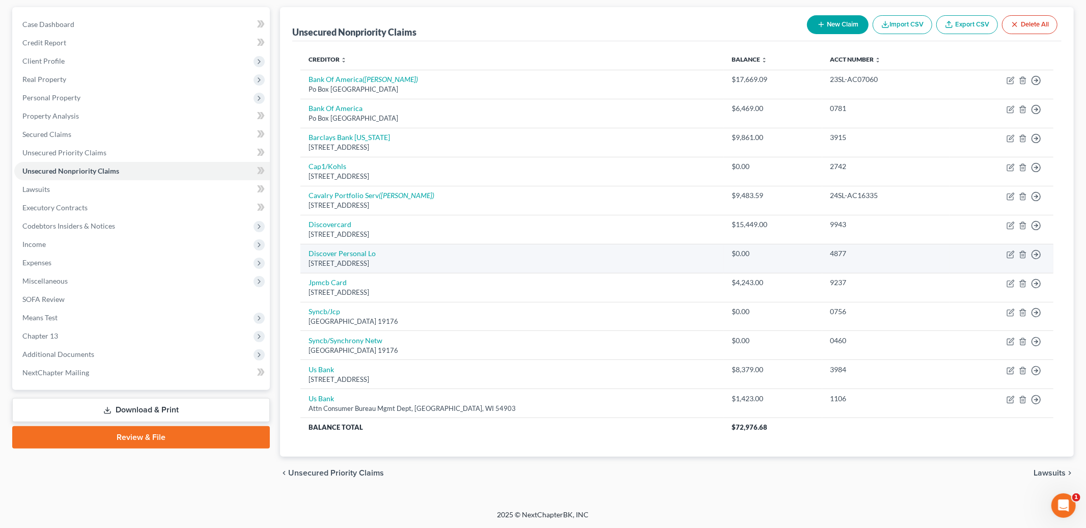
click at [924, 261] on td "4877" at bounding box center [885, 258] width 127 height 29
click at [1023, 256] on icon "button" at bounding box center [1023, 254] width 8 height 8
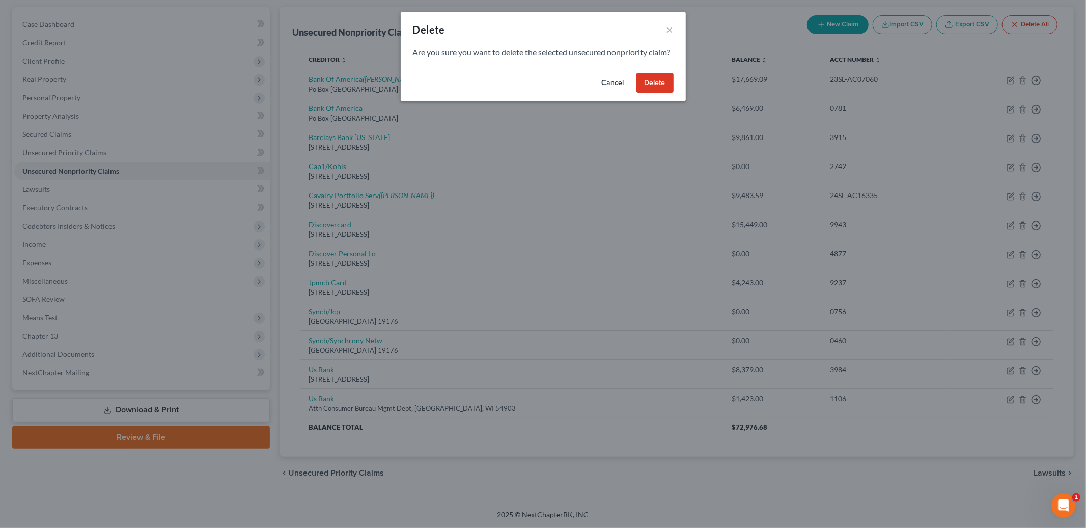
click at [644, 93] on button "Delete" at bounding box center [654, 83] width 37 height 20
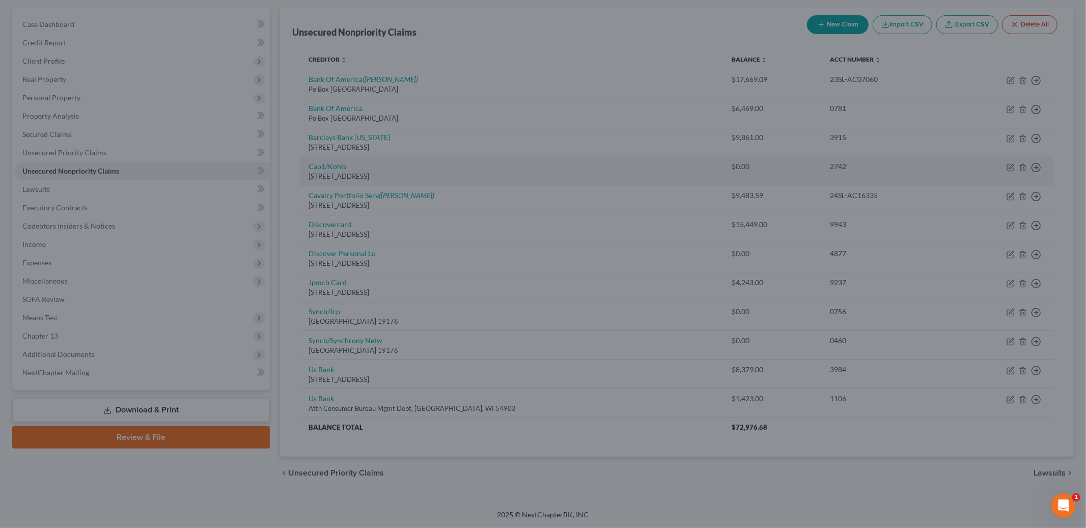
scroll to position [62, 0]
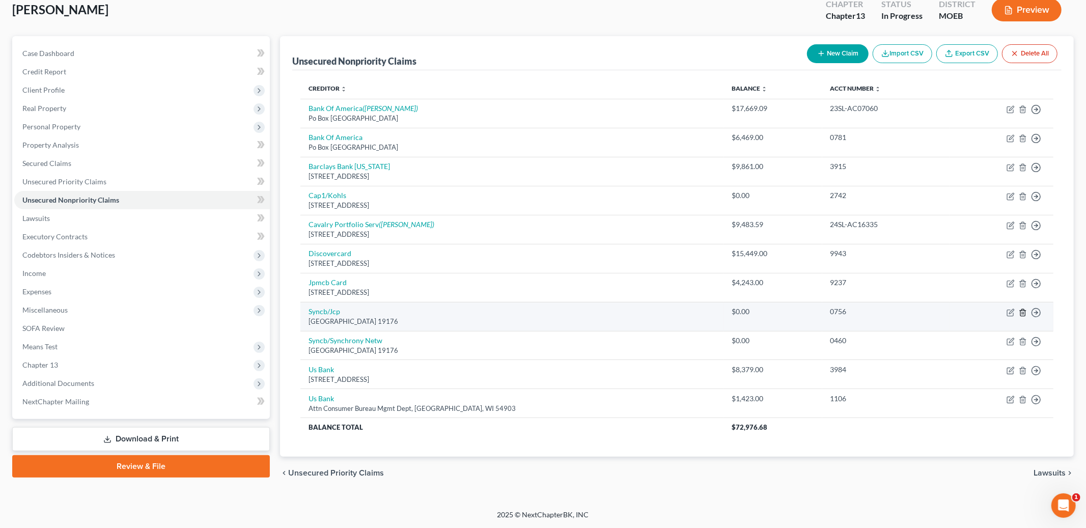
click at [1023, 314] on icon "button" at bounding box center [1023, 313] width 8 height 8
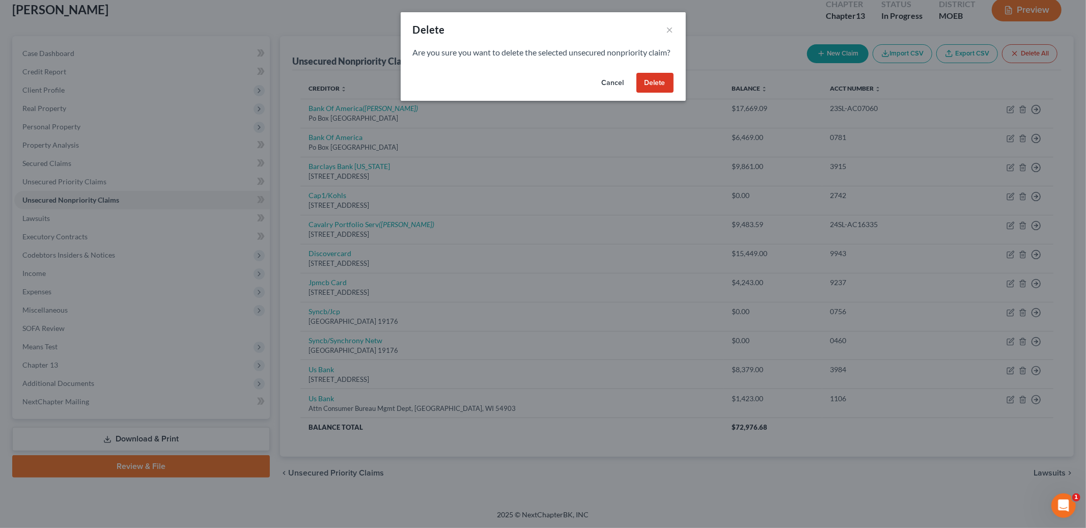
click at [654, 93] on button "Delete" at bounding box center [654, 83] width 37 height 20
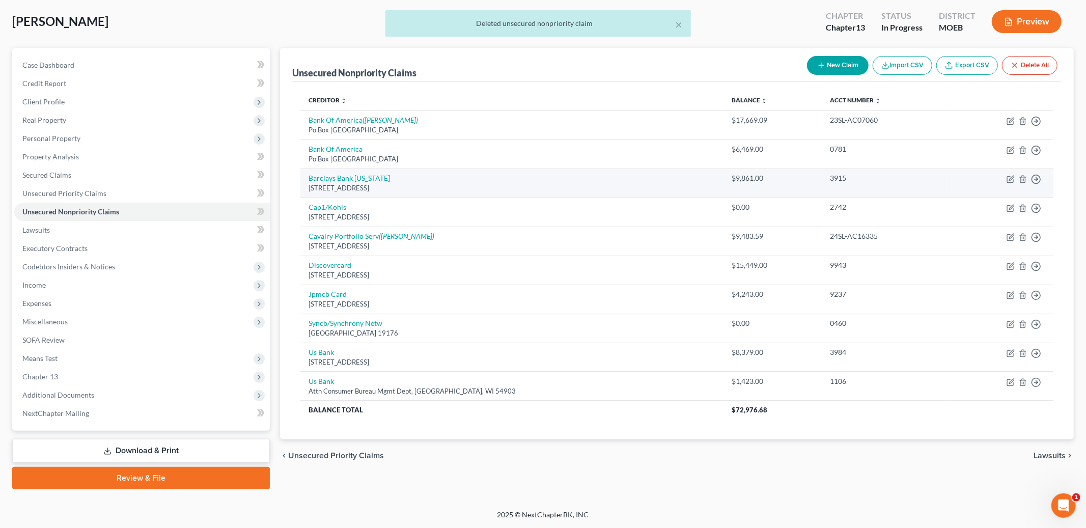
scroll to position [48, 0]
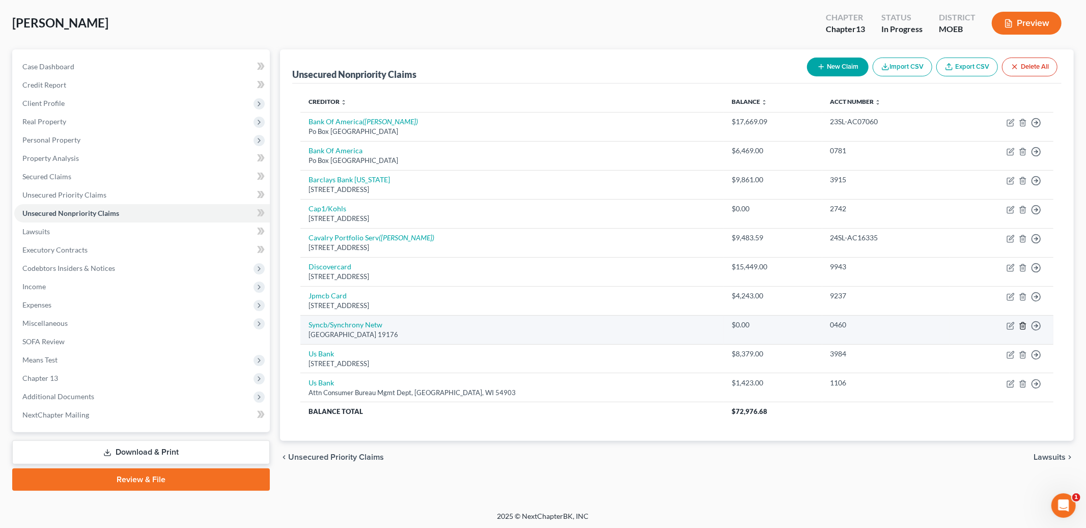
click at [1024, 326] on icon "button" at bounding box center [1023, 326] width 8 height 8
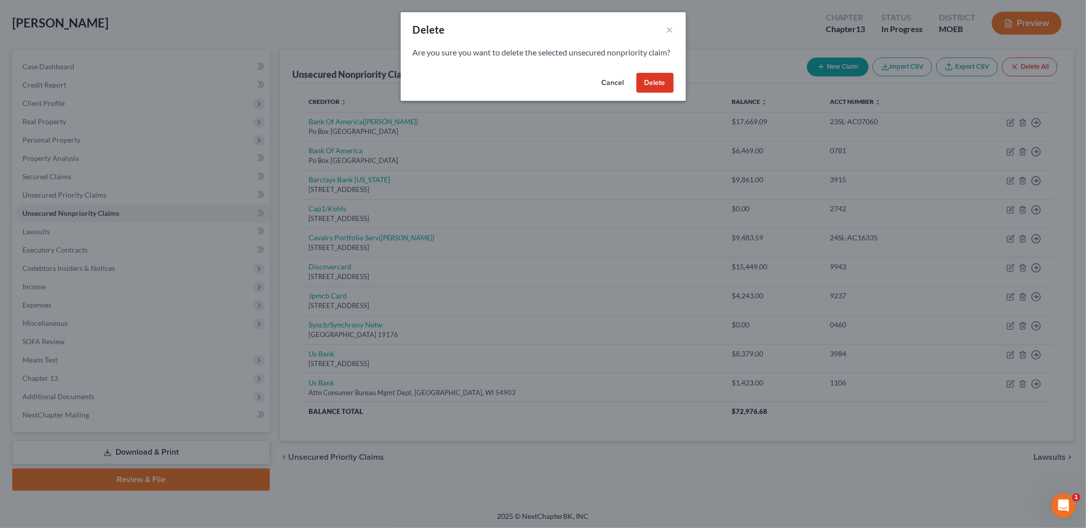
click at [650, 89] on button "Delete" at bounding box center [654, 83] width 37 height 20
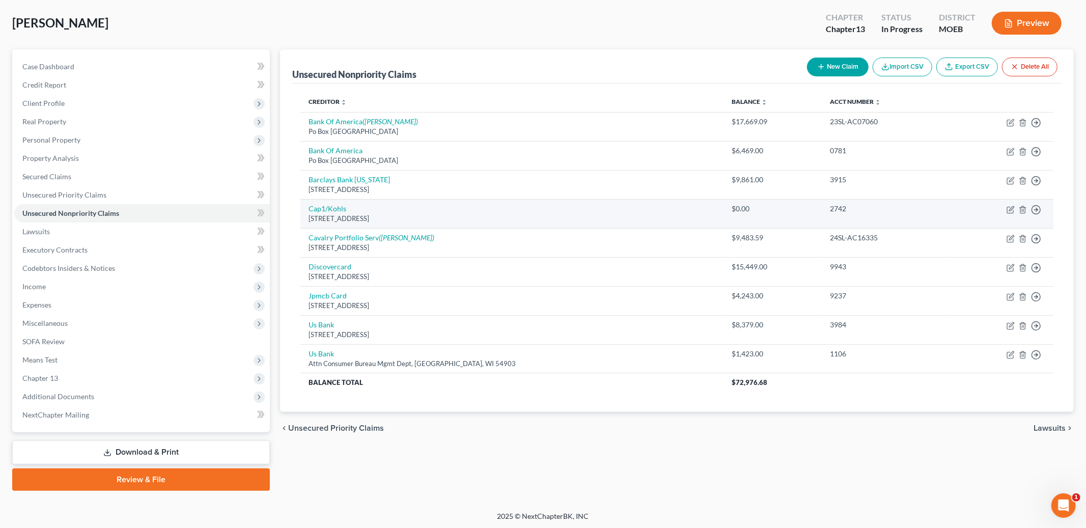
click at [880, 212] on div "2742" at bounding box center [885, 209] width 111 height 10
click at [1021, 208] on polyline "button" at bounding box center [1023, 208] width 6 height 0
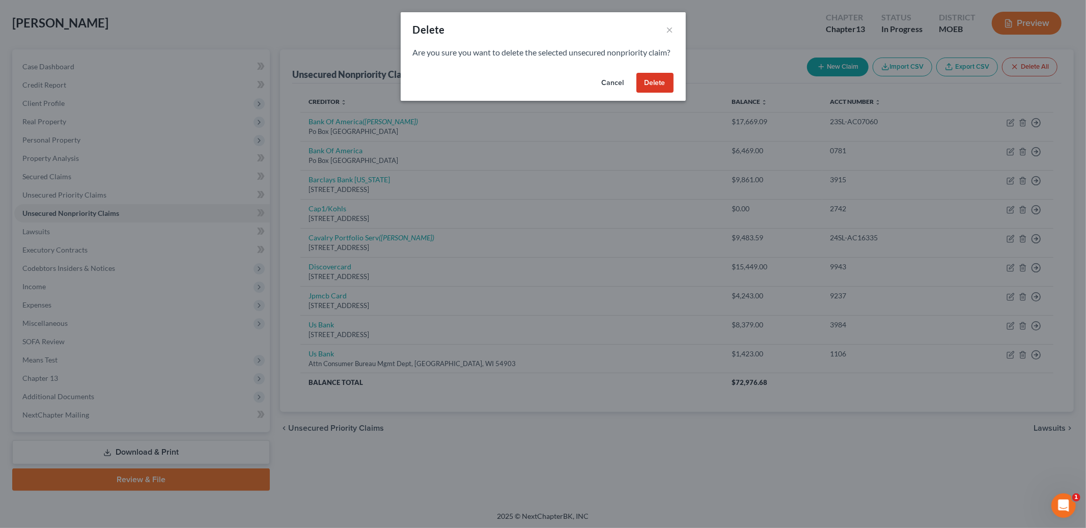
click at [655, 93] on button "Delete" at bounding box center [654, 83] width 37 height 20
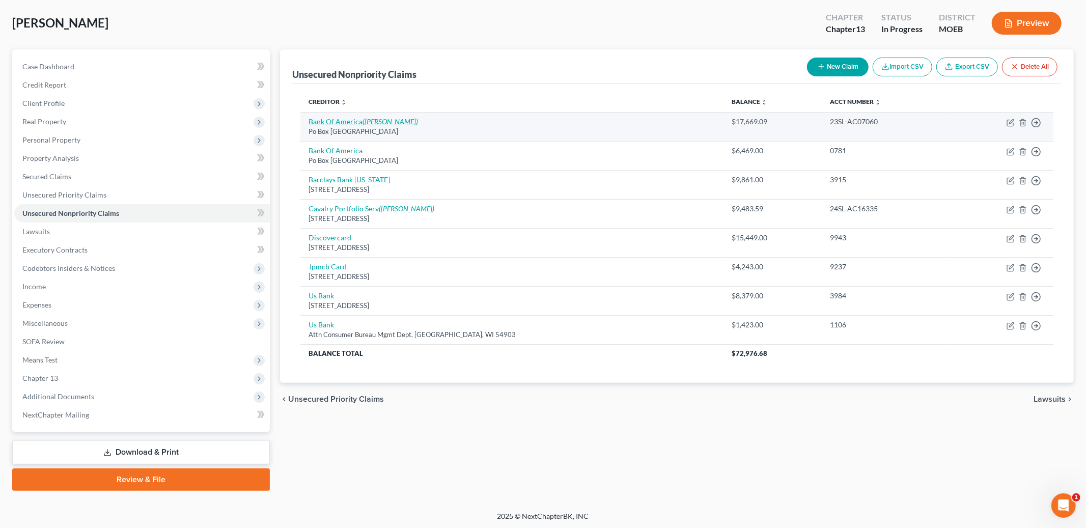
click at [370, 120] on icon "([PERSON_NAME])" at bounding box center [389, 121] width 55 height 9
select select "45"
select select "2"
select select "0"
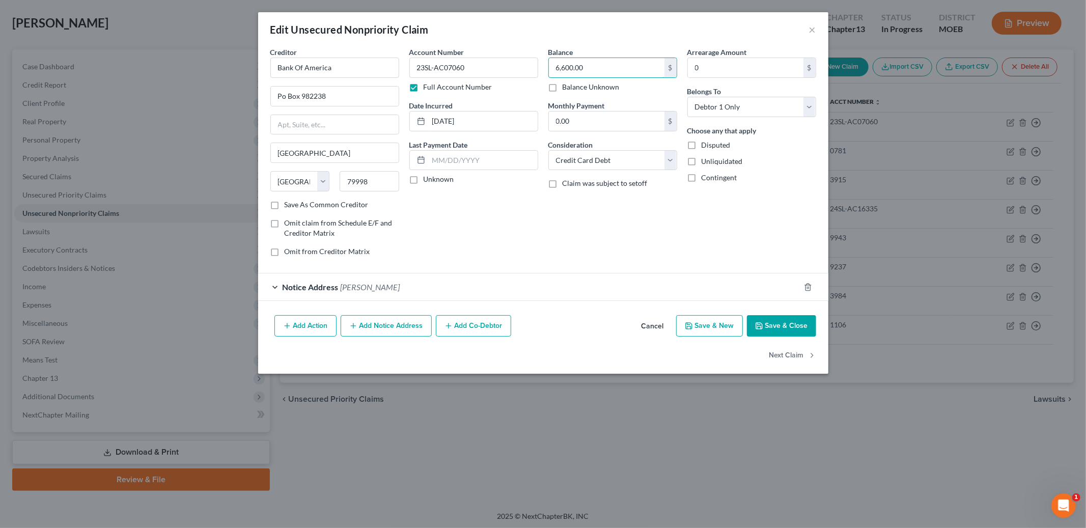
type input "6,600.00"
click at [792, 322] on button "Save & Close" at bounding box center [781, 325] width 69 height 21
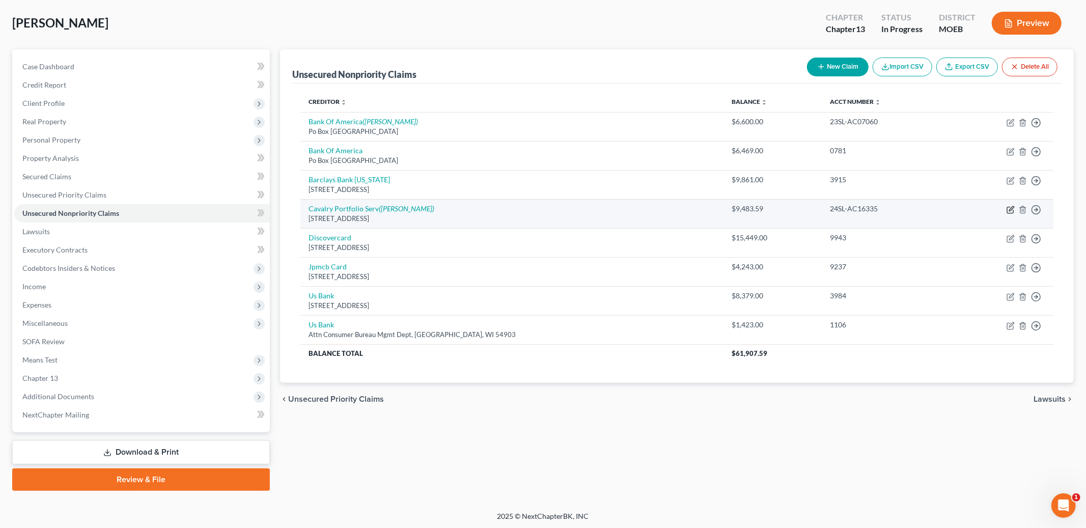
click at [1012, 208] on icon "button" at bounding box center [1011, 208] width 5 height 5
select select "6"
select select "1"
select select "0"
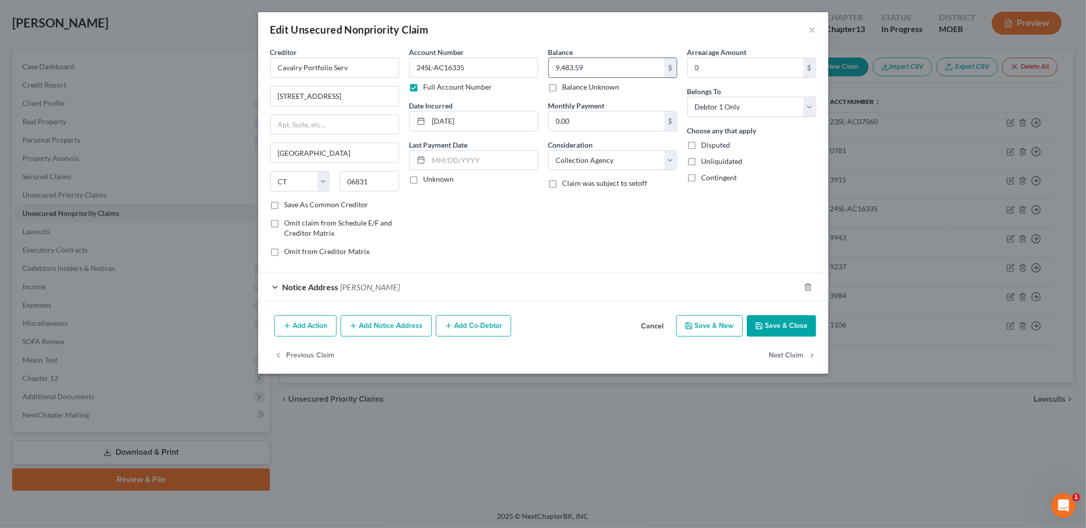
click at [639, 67] on input "9,483.59" at bounding box center [607, 67] width 116 height 19
type input "3,300.00"
click at [782, 326] on button "Save & Close" at bounding box center [781, 325] width 69 height 21
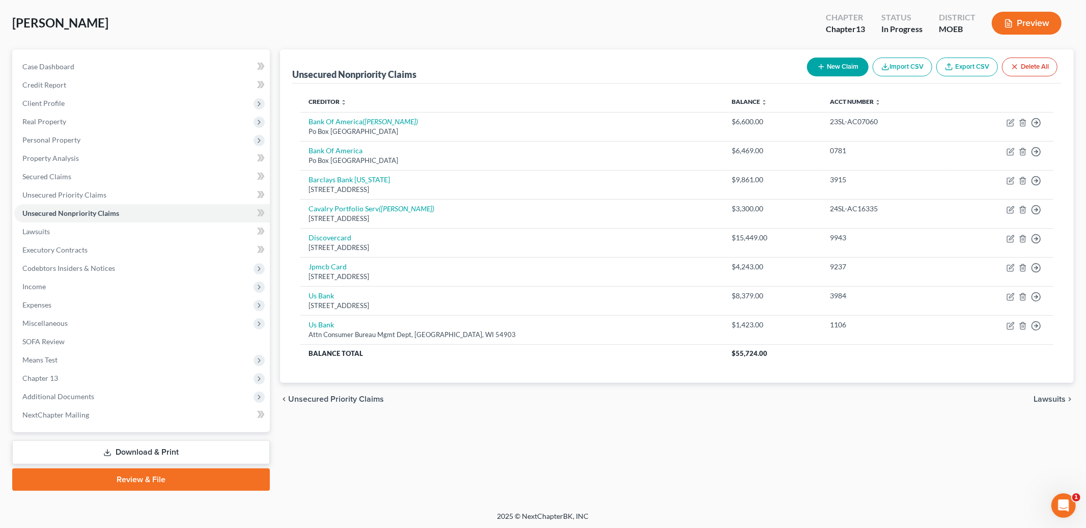
click at [1045, 398] on span "Lawsuits" at bounding box center [1049, 399] width 32 height 8
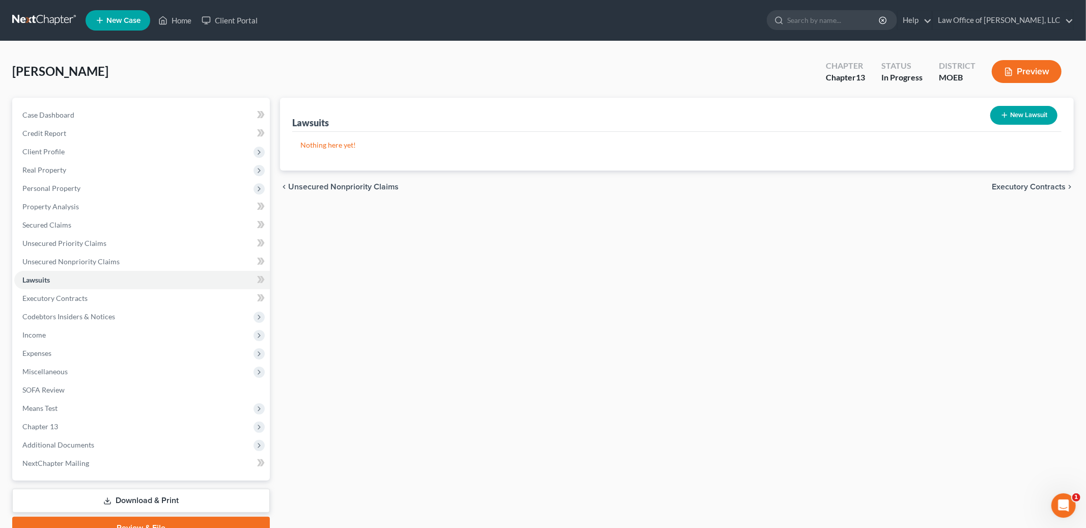
click at [1014, 191] on div "chevron_left Unsecured Nonpriority Claims Executory Contracts chevron_right" at bounding box center [677, 187] width 794 height 33
click at [1014, 188] on span "Executory Contracts" at bounding box center [1029, 187] width 74 height 8
click at [1044, 184] on span "Codebtors" at bounding box center [1046, 187] width 38 height 8
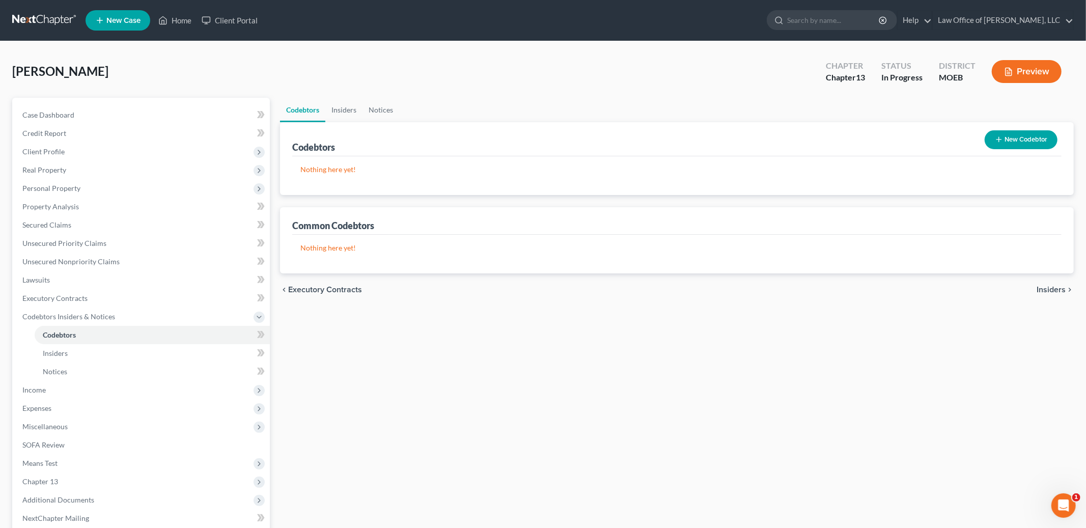
click at [1048, 290] on span "Insiders" at bounding box center [1051, 290] width 29 height 8
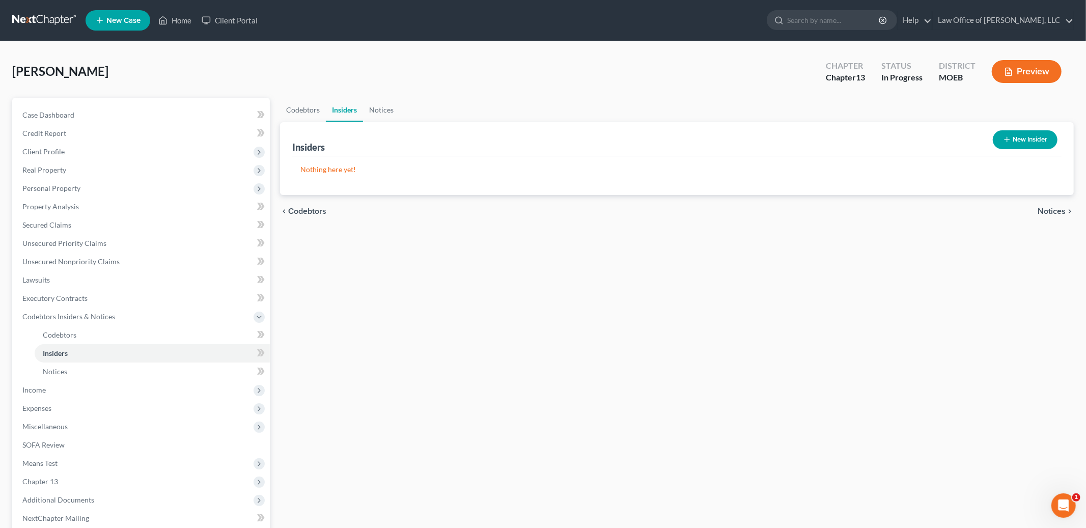
click at [1050, 212] on span "Notices" at bounding box center [1052, 211] width 28 height 8
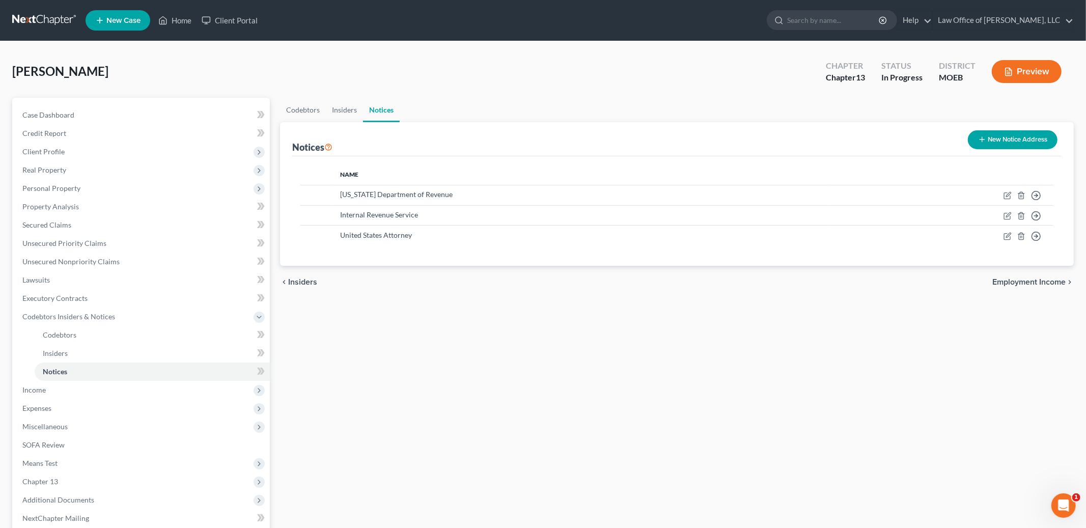
click at [1024, 288] on div "chevron_left Insiders Employment Income chevron_right" at bounding box center [677, 282] width 794 height 33
click at [1023, 278] on span "Employment Income" at bounding box center [1028, 282] width 73 height 8
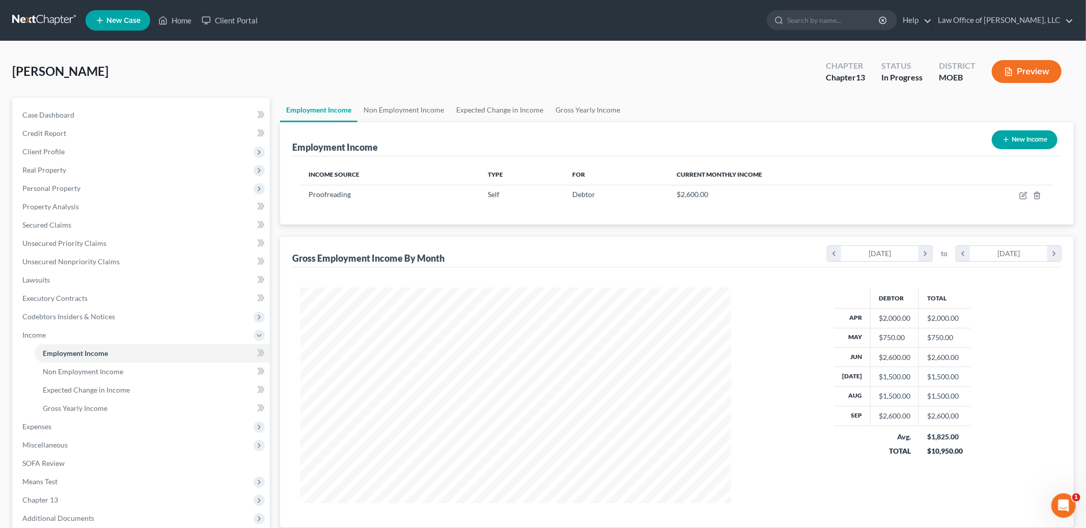
scroll to position [215, 451]
click at [1020, 194] on icon "button" at bounding box center [1023, 195] width 8 height 8
select select "1"
select select "0"
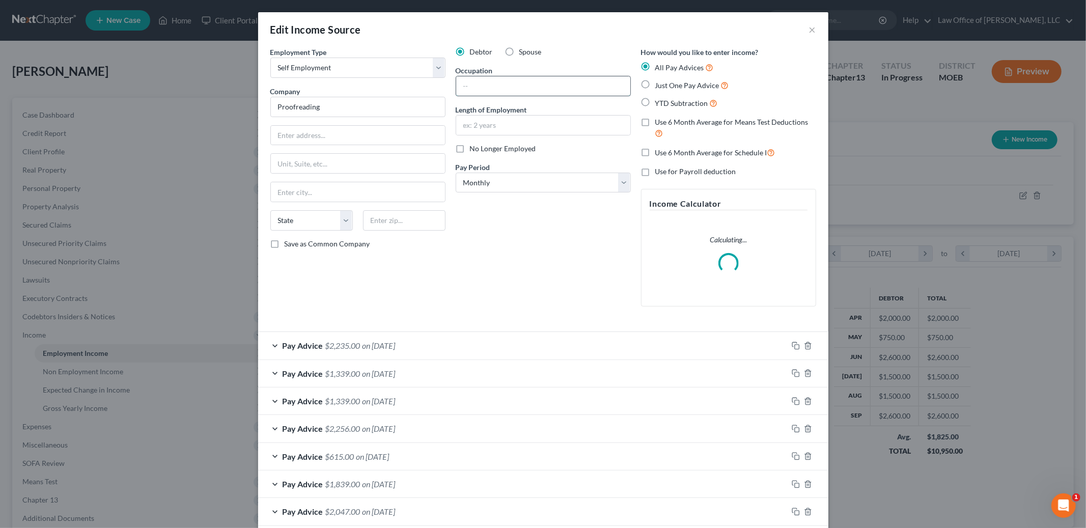
click at [543, 85] on input "text" at bounding box center [543, 85] width 174 height 19
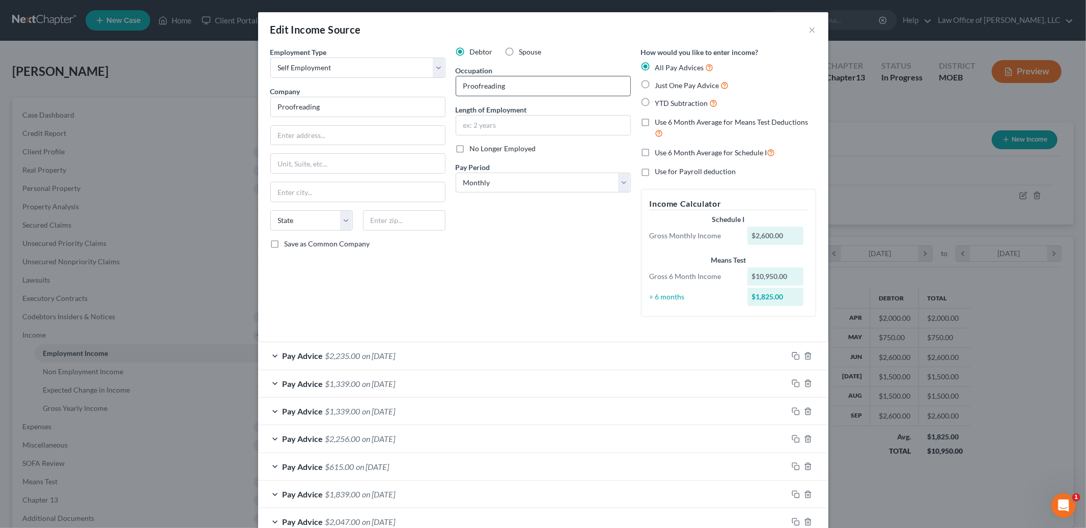
type input "Proofreading"
click at [523, 127] on input "text" at bounding box center [543, 125] width 174 height 19
click at [505, 122] on input "text" at bounding box center [543, 125] width 174 height 19
type input "6 years"
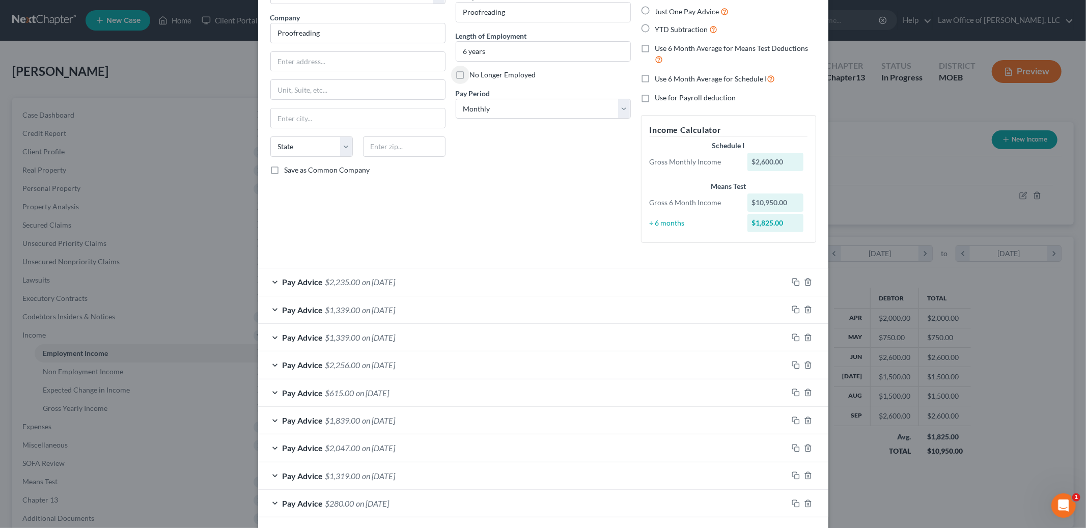
scroll to position [119, 0]
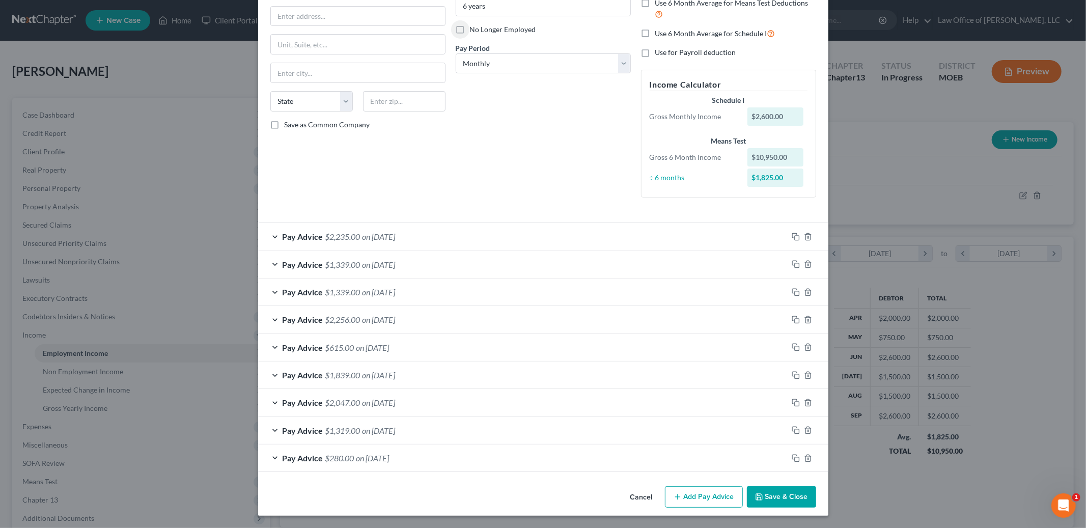
click at [396, 239] on span "on [DATE]" at bounding box center [378, 237] width 33 height 10
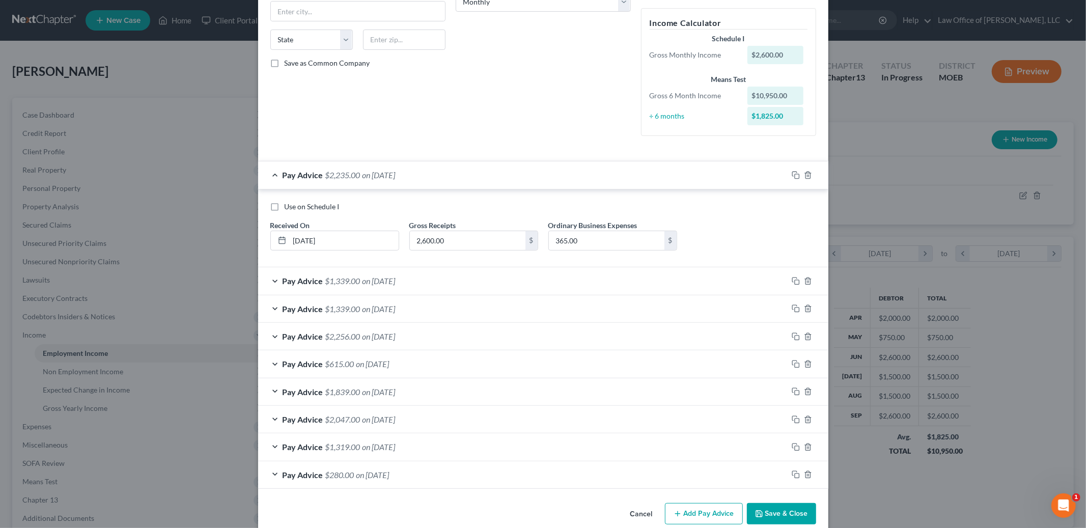
scroll to position [197, 0]
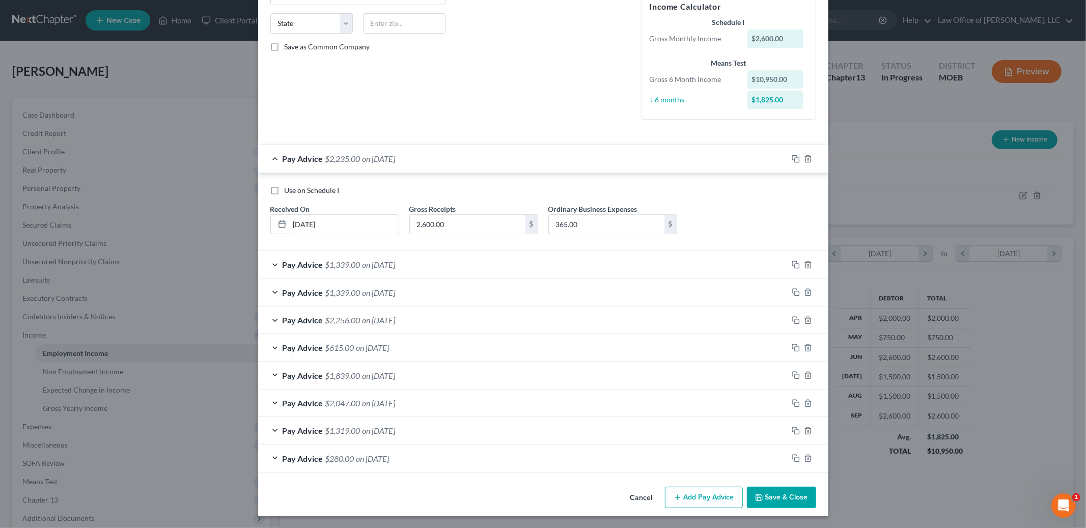
click at [462, 267] on div "Pay Advice $1,339.00 on [DATE]" at bounding box center [522, 264] width 529 height 27
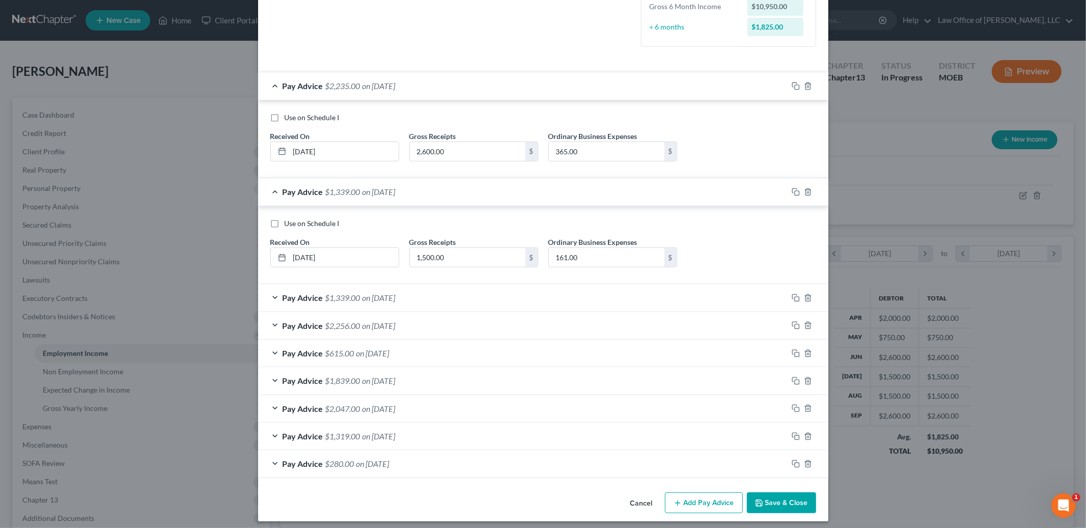
scroll to position [269, 0]
click at [461, 297] on div "Pay Advice $1,339.00 on [DATE]" at bounding box center [522, 298] width 529 height 27
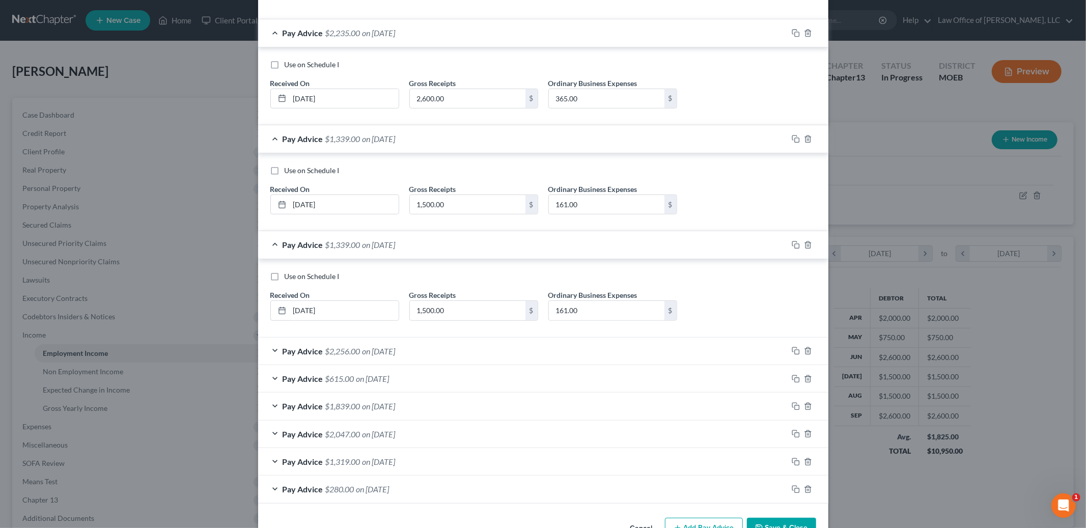
scroll to position [354, 0]
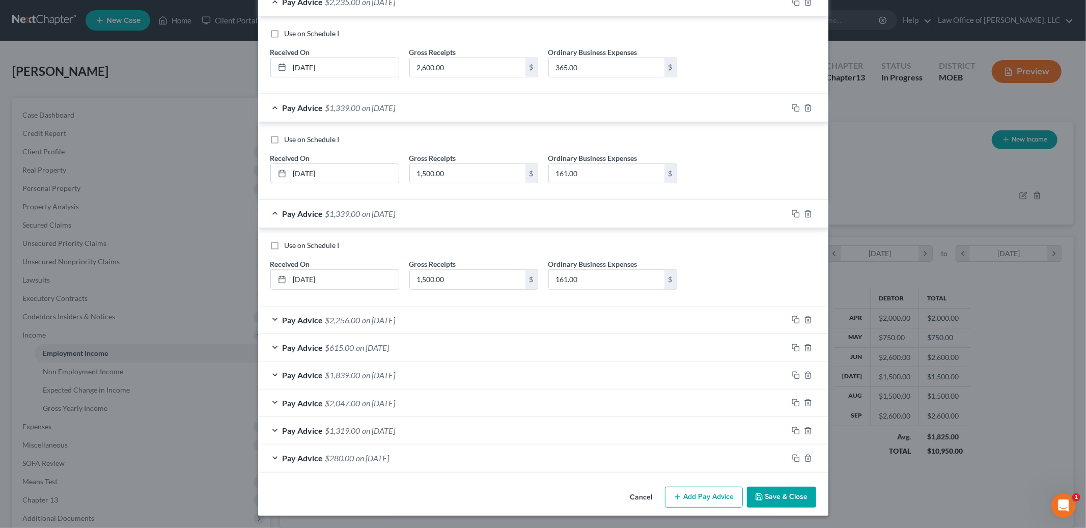
click at [457, 320] on div "Pay Advice $2,256.00 on [DATE]" at bounding box center [522, 319] width 529 height 27
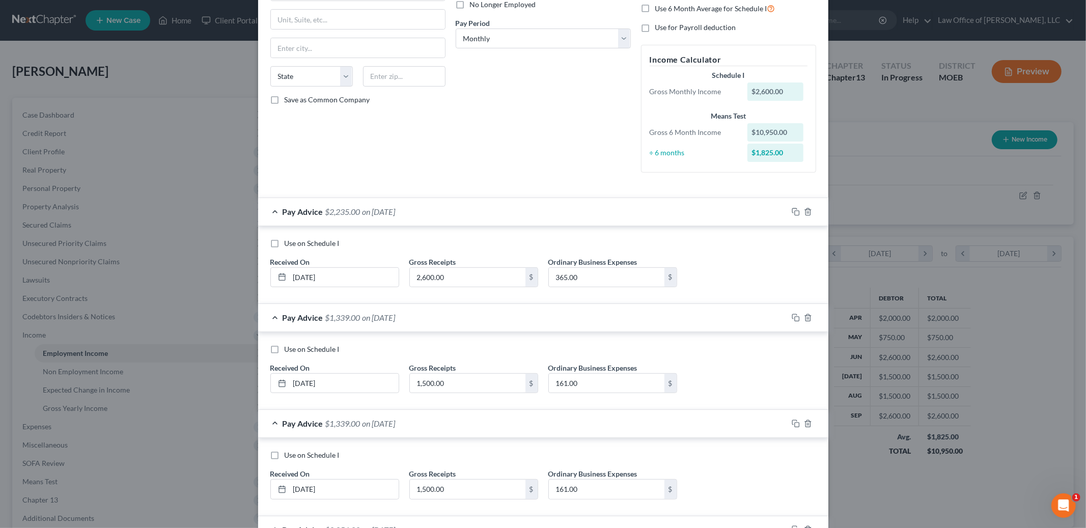
scroll to position [433, 0]
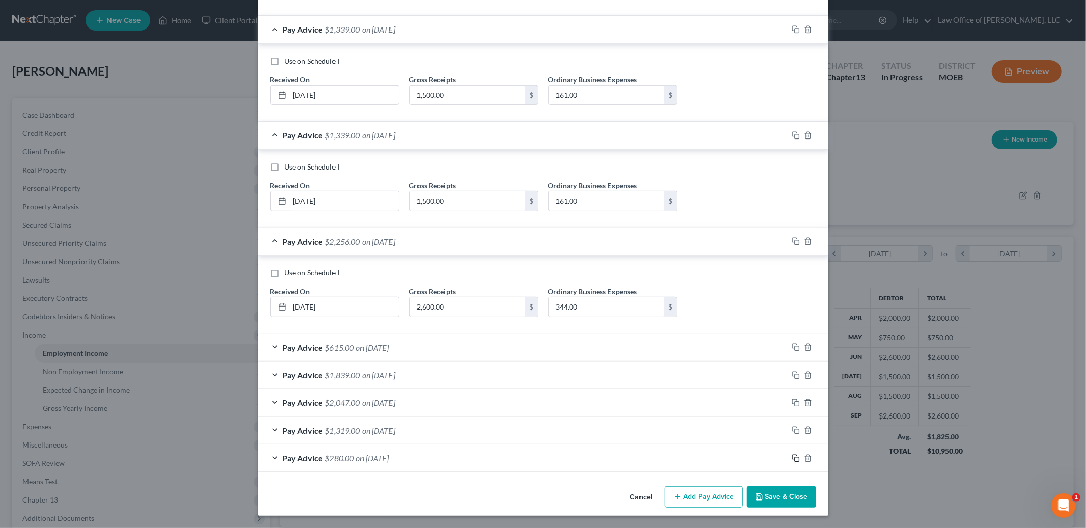
click at [795, 455] on icon "button" at bounding box center [796, 458] width 8 height 8
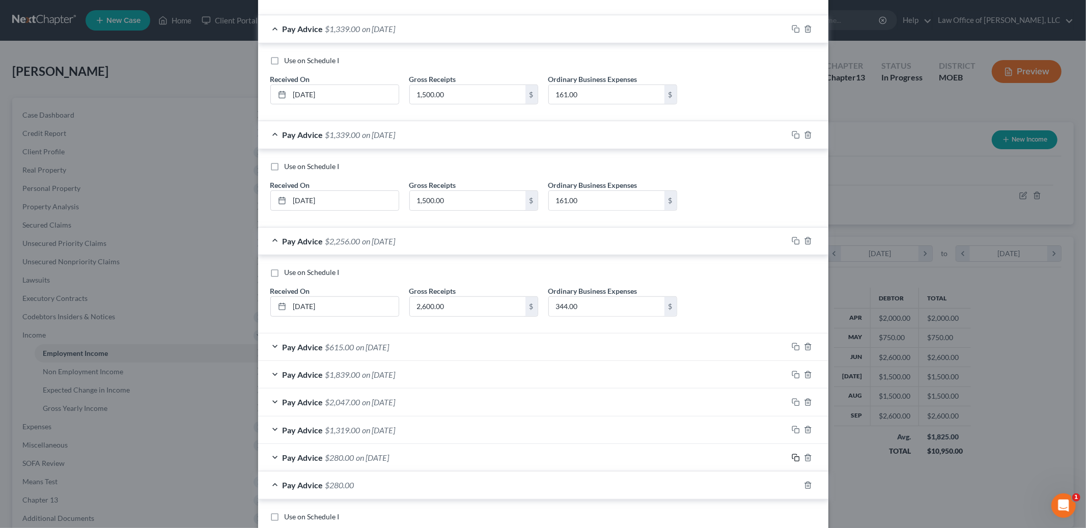
scroll to position [538, 0]
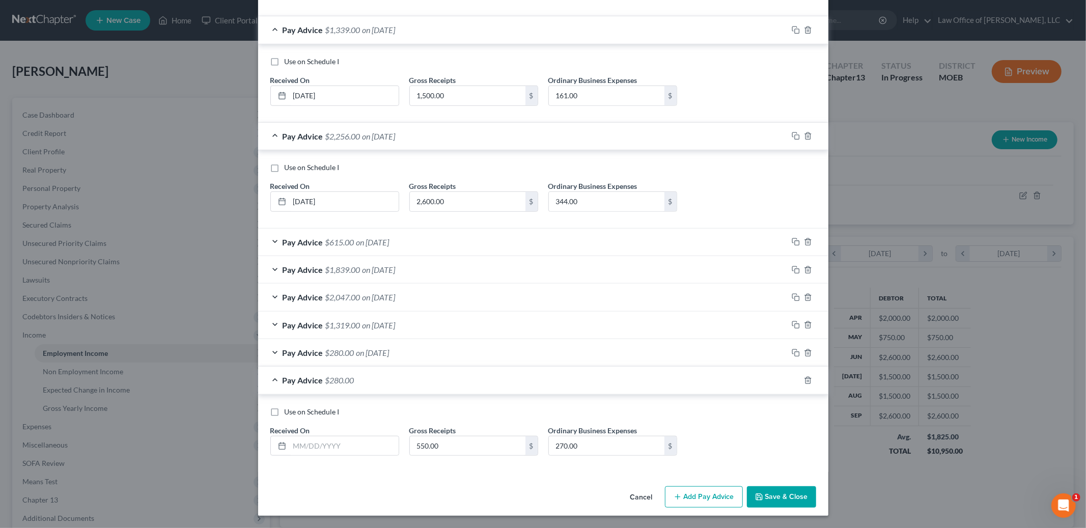
click at [285, 411] on label "Use on Schedule I" at bounding box center [312, 412] width 55 height 10
click at [289, 411] on input "Use on Schedule I" at bounding box center [292, 410] width 7 height 7
checkbox input "true"
click at [332, 446] on input "text" at bounding box center [344, 445] width 109 height 19
type input "[DATE]"
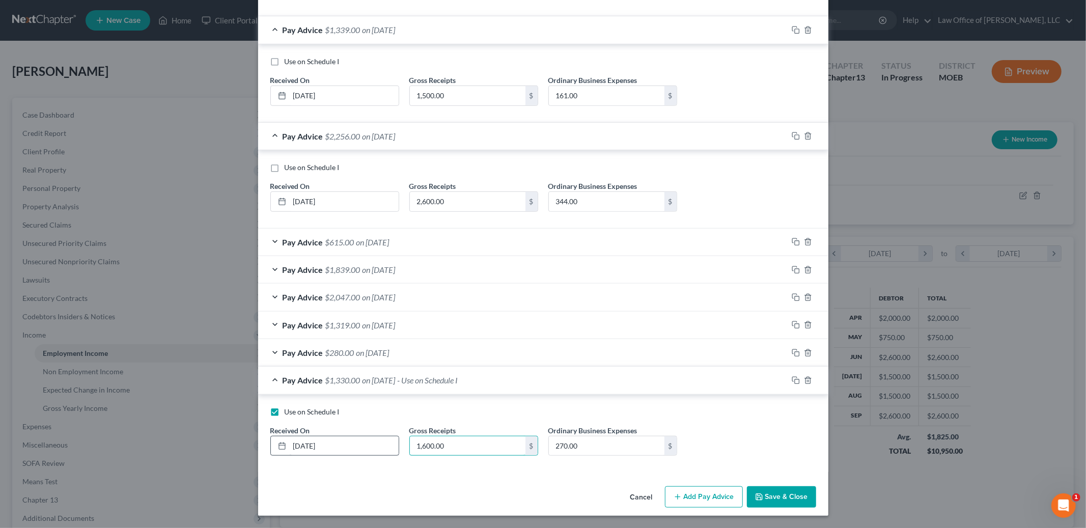
type input "1,600.00"
type input "407.00"
click at [780, 504] on button "Save & Close" at bounding box center [781, 496] width 69 height 21
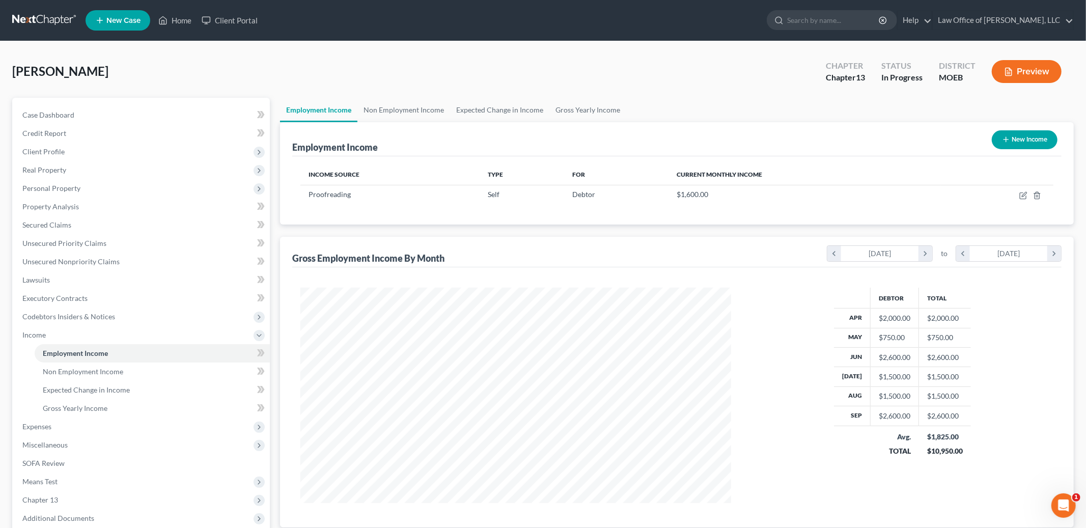
click at [362, 88] on div "[PERSON_NAME] Upgraded Chapter Chapter 13 Status In Progress District MOEB Prev…" at bounding box center [542, 75] width 1061 height 44
click at [415, 106] on link "Non Employment Income" at bounding box center [403, 110] width 93 height 24
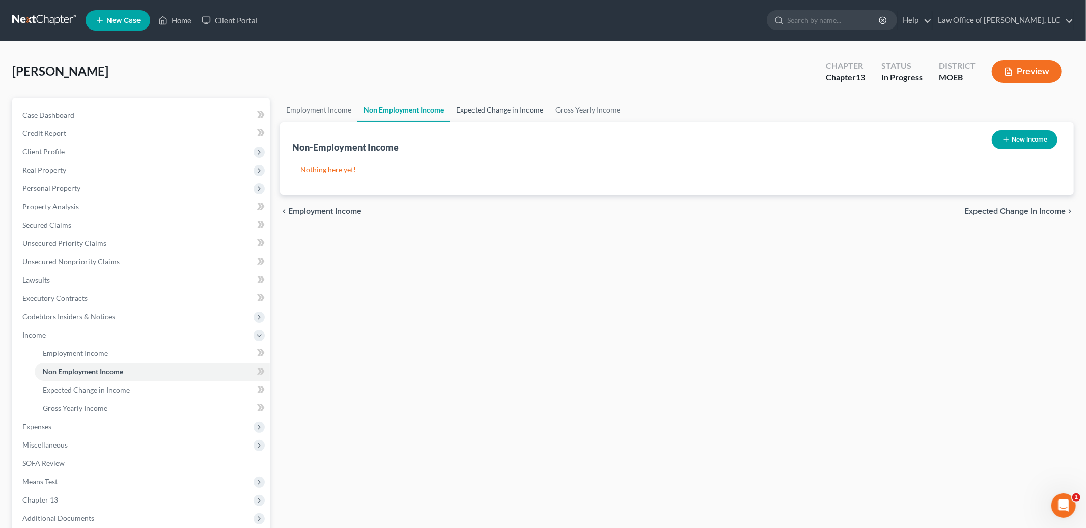
click at [474, 106] on link "Expected Change in Income" at bounding box center [499, 110] width 99 height 24
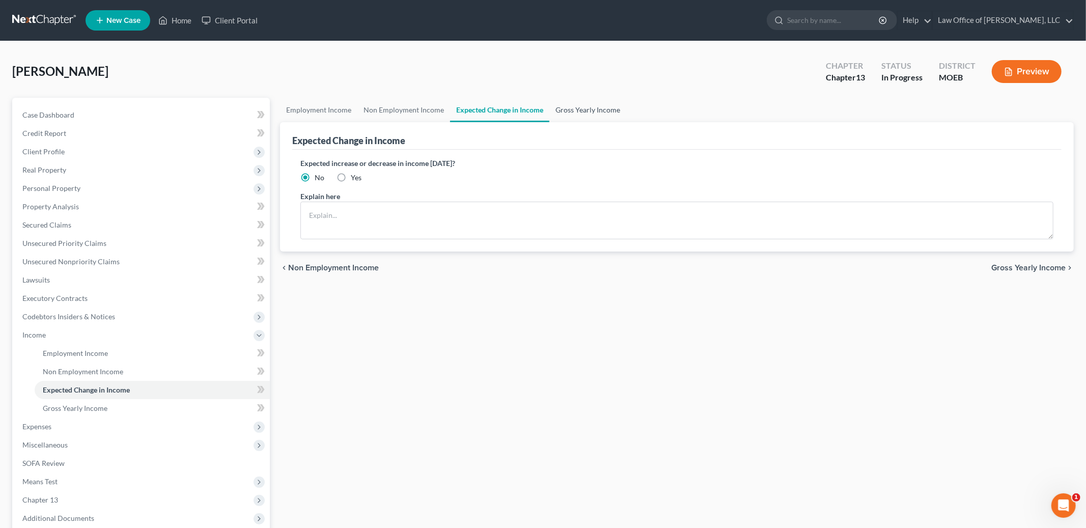
click at [613, 101] on link "Gross Yearly Income" at bounding box center [587, 110] width 77 height 24
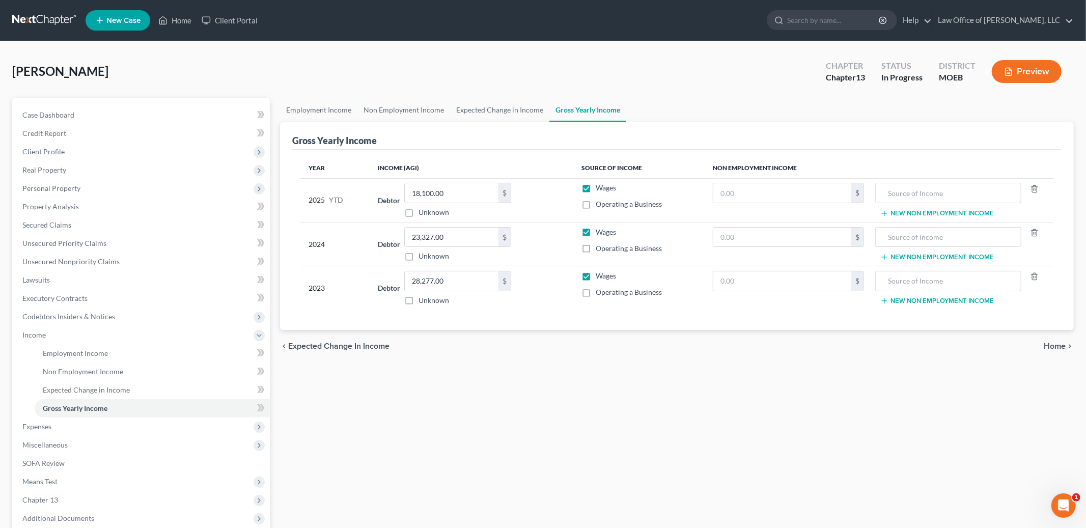
click at [1054, 343] on span "Home" at bounding box center [1055, 346] width 22 height 8
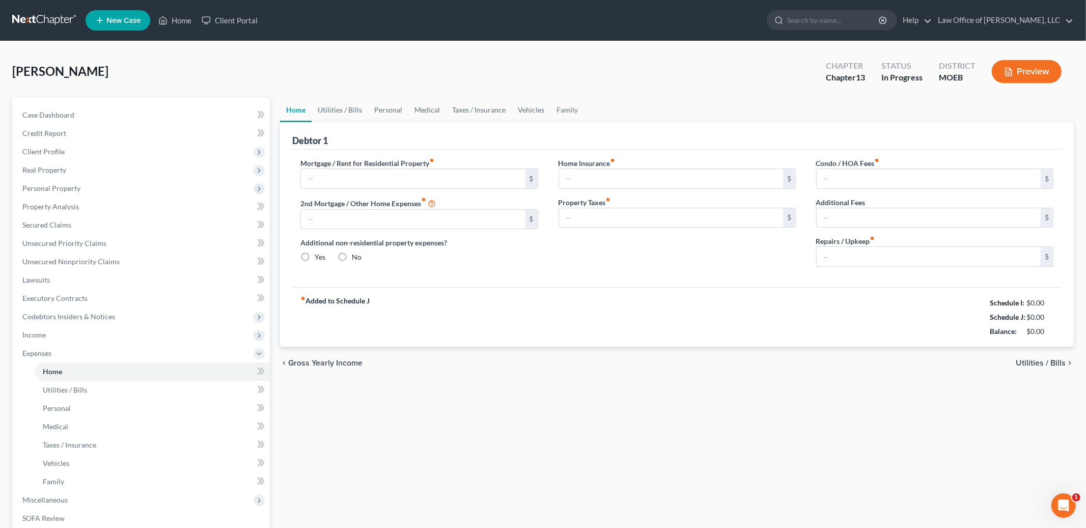
type input "0.00"
radio input "true"
type input "468.00"
type input "0.00"
type input "303.00"
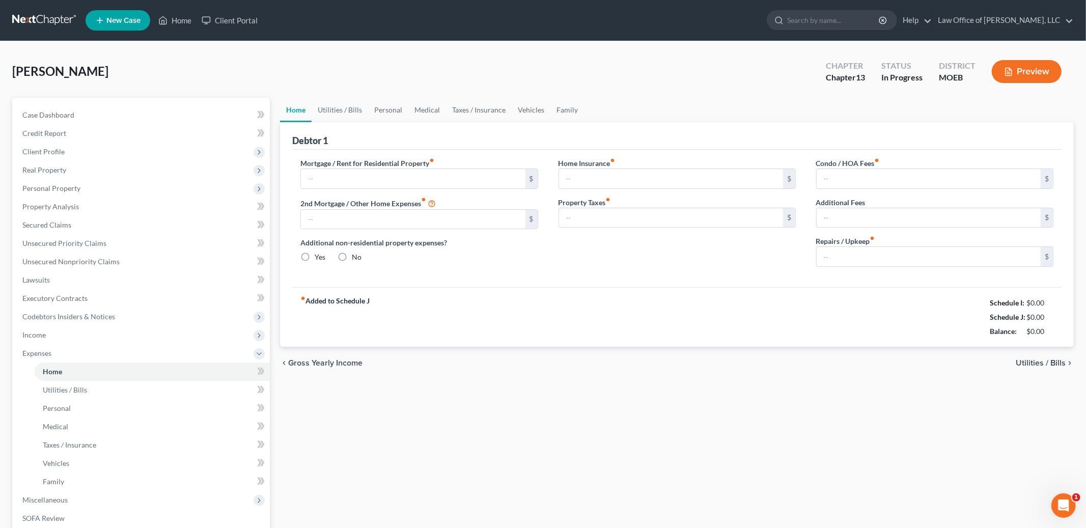
type input "0.00"
click at [293, 108] on link "Home" at bounding box center [296, 110] width 32 height 24
click at [599, 186] on input "468.00" at bounding box center [671, 178] width 224 height 19
type input "39.00"
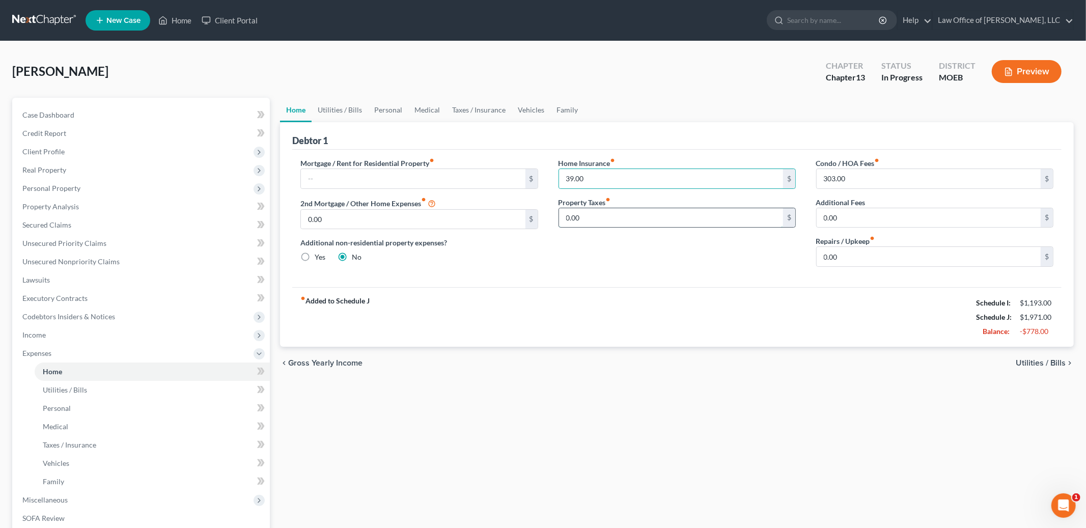
click at [589, 224] on input "0.00" at bounding box center [671, 217] width 224 height 19
type input "145.00"
click at [870, 180] on input "303.00" at bounding box center [929, 178] width 224 height 19
drag, startPoint x: 870, startPoint y: 180, endPoint x: 881, endPoint y: 180, distance: 10.7
click at [881, 180] on input "303.00" at bounding box center [929, 178] width 224 height 19
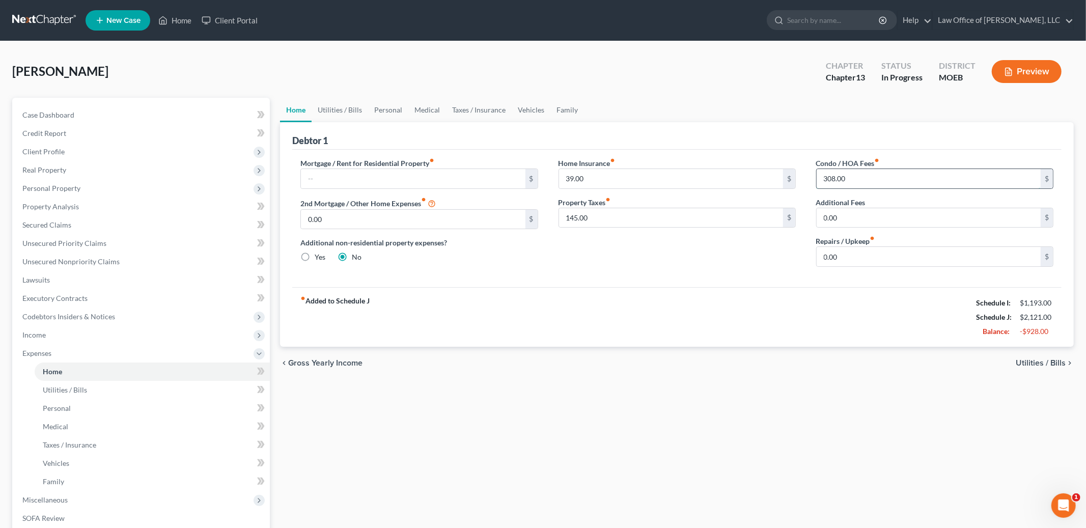
type input "308.00"
click at [344, 103] on link "Utilities / Bills" at bounding box center [340, 110] width 57 height 24
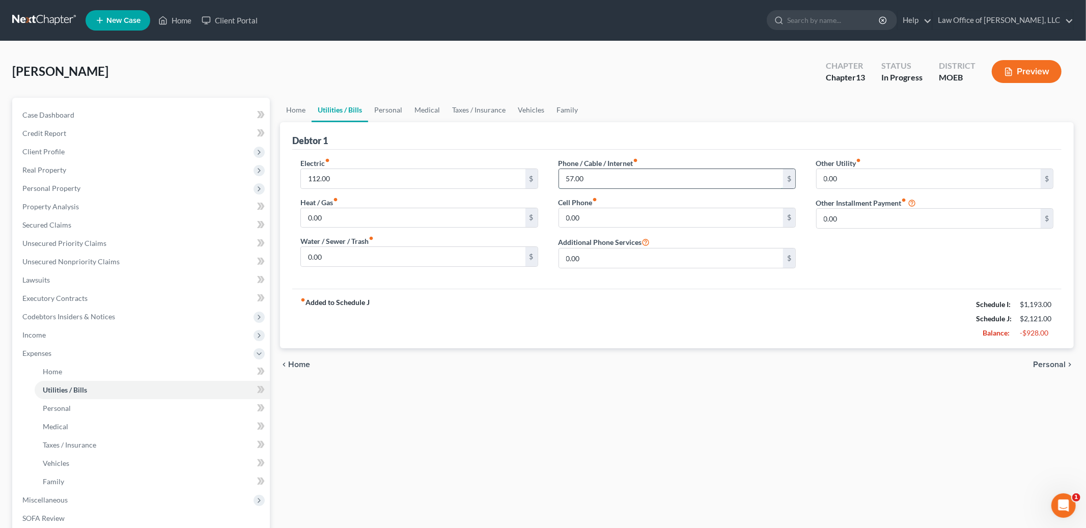
click at [594, 177] on input "57.00" at bounding box center [671, 178] width 224 height 19
type input "157.00"
click at [396, 103] on link "Personal" at bounding box center [388, 110] width 40 height 24
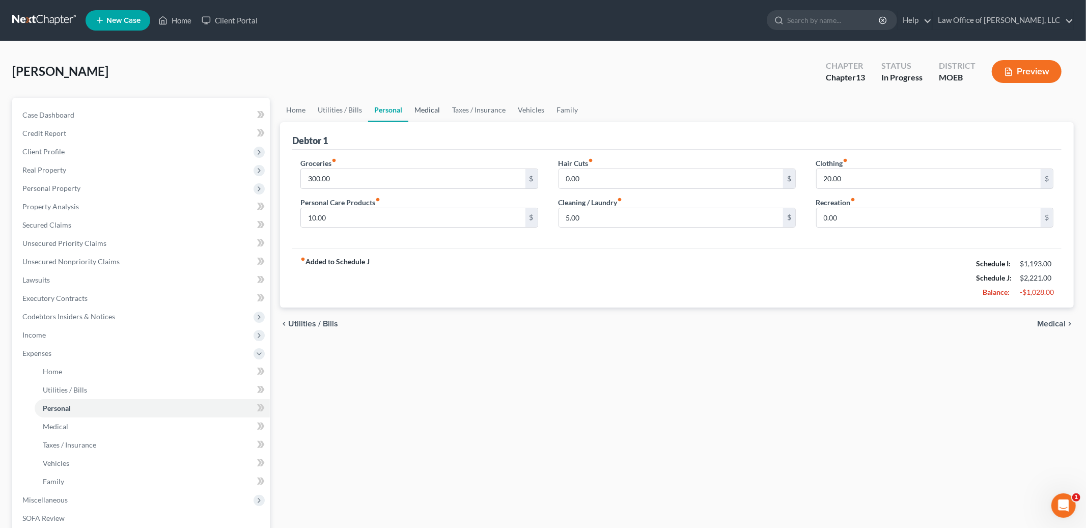
click at [426, 109] on link "Medical" at bounding box center [427, 110] width 38 height 24
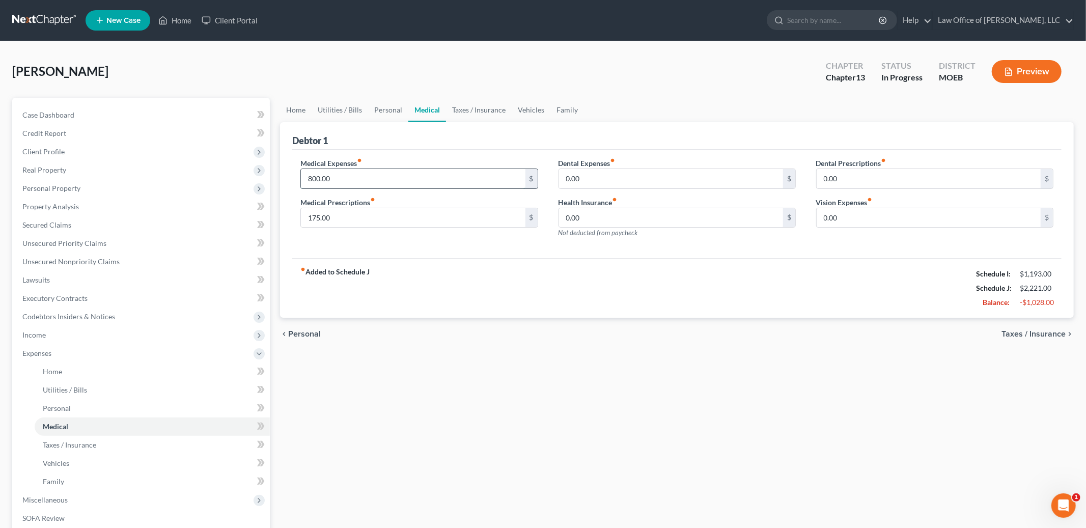
click at [358, 180] on input "800.00" at bounding box center [413, 178] width 224 height 19
click at [622, 214] on input "0.00" at bounding box center [671, 217] width 224 height 19
type input "800.00"
click at [435, 221] on input "175.00" at bounding box center [413, 217] width 224 height 19
click at [481, 108] on link "Taxes / Insurance" at bounding box center [479, 110] width 66 height 24
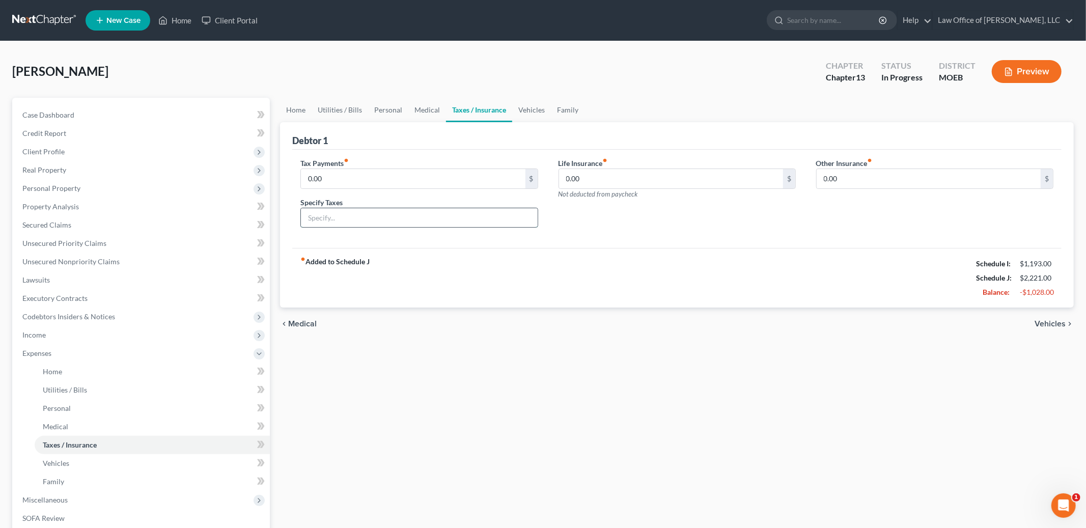
click at [384, 220] on input "text" at bounding box center [419, 217] width 236 height 19
type input "Personal Property Tax"
click at [330, 177] on input "0.00" at bounding box center [413, 178] width 224 height 19
type input "20.00"
click at [540, 106] on link "Vehicles" at bounding box center [531, 110] width 39 height 24
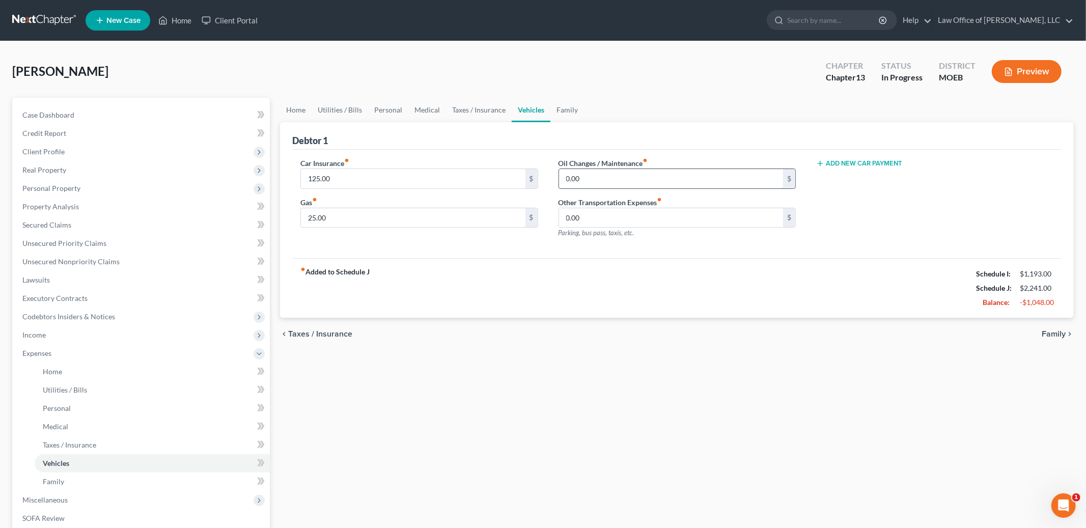
click at [590, 178] on input "0.00" at bounding box center [671, 178] width 224 height 19
type input "15.00"
click at [566, 106] on link "Family" at bounding box center [567, 110] width 34 height 24
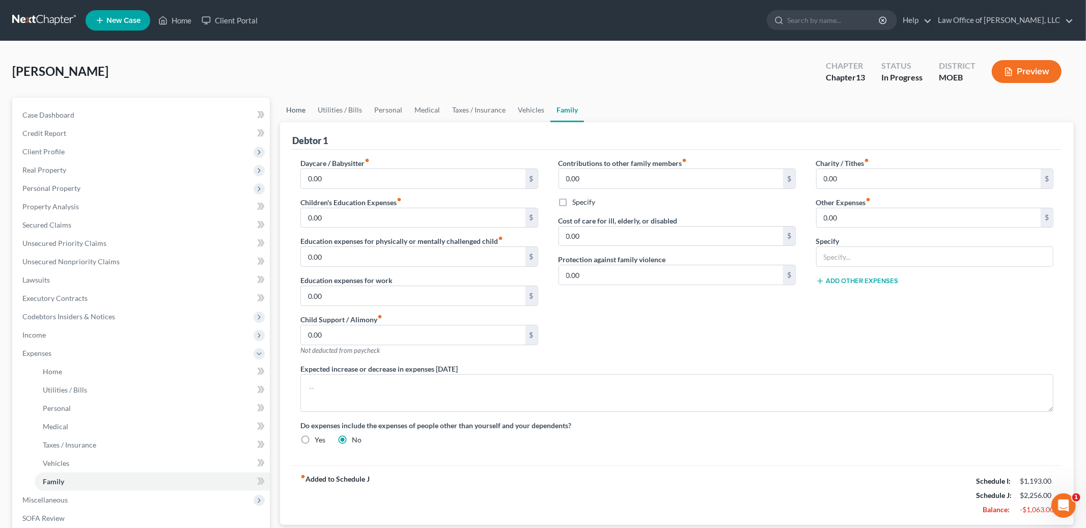
click at [289, 105] on link "Home" at bounding box center [296, 110] width 32 height 24
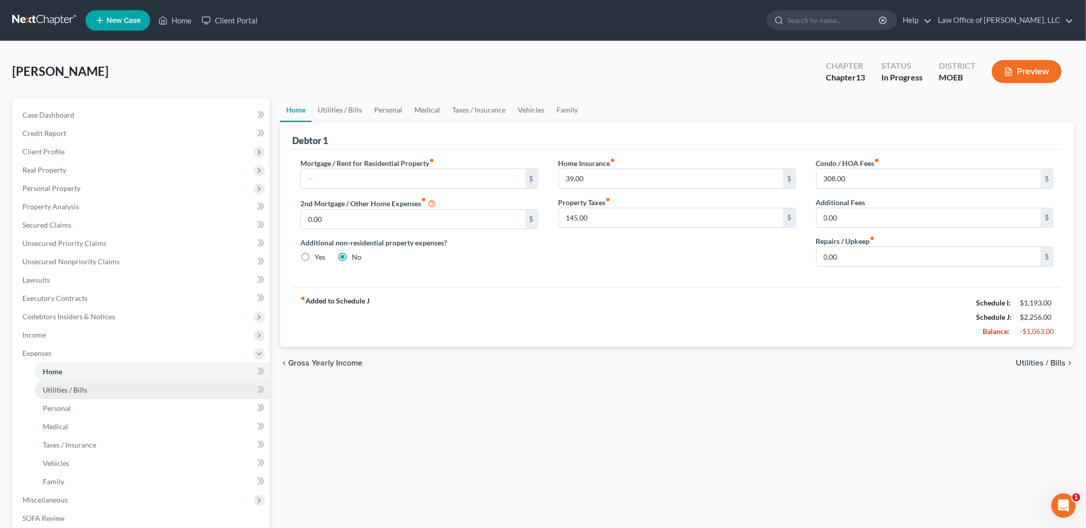
click at [74, 392] on span "Utilities / Bills" at bounding box center [65, 389] width 44 height 9
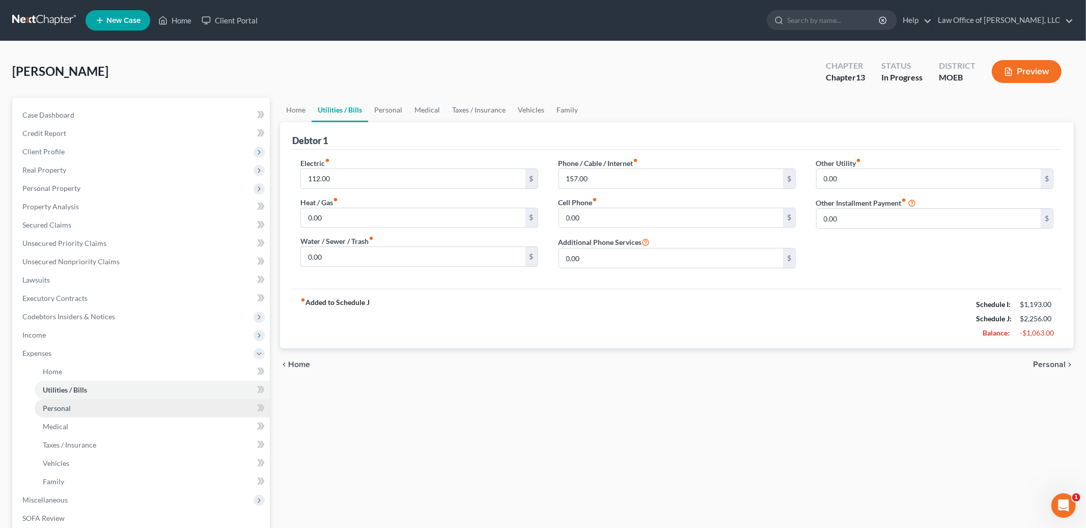
click at [76, 402] on link "Personal" at bounding box center [152, 408] width 235 height 18
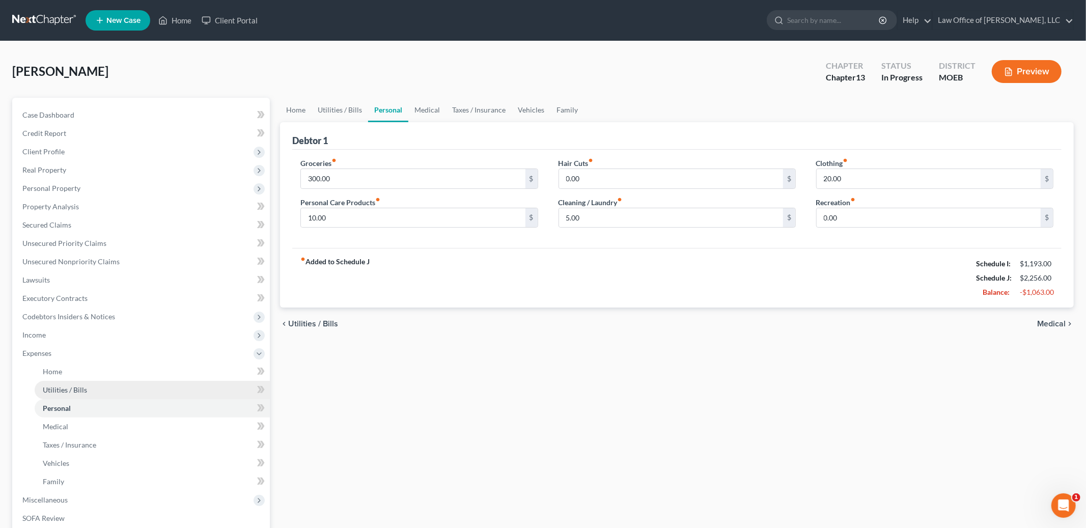
click at [76, 389] on span "Utilities / Bills" at bounding box center [65, 389] width 44 height 9
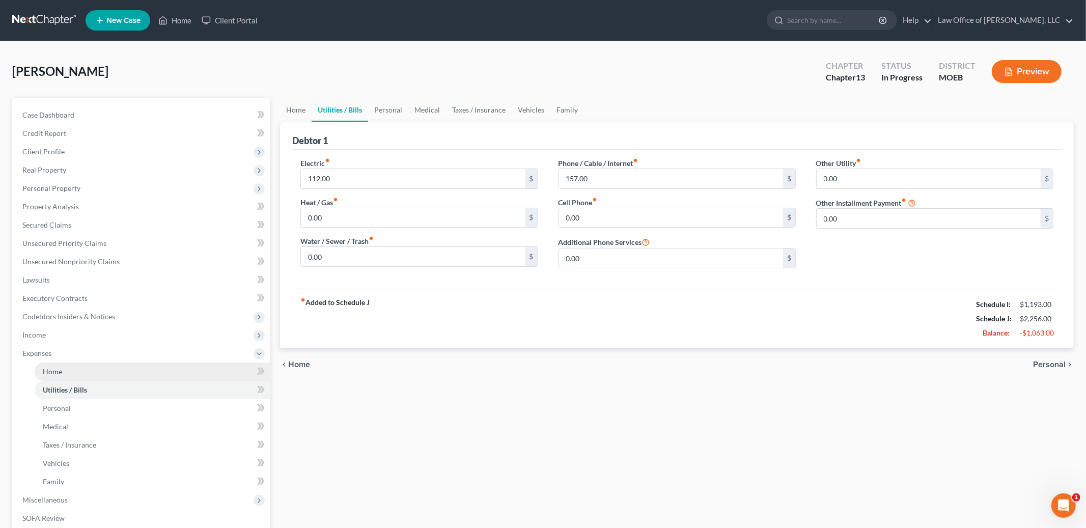
click at [70, 373] on link "Home" at bounding box center [152, 371] width 235 height 18
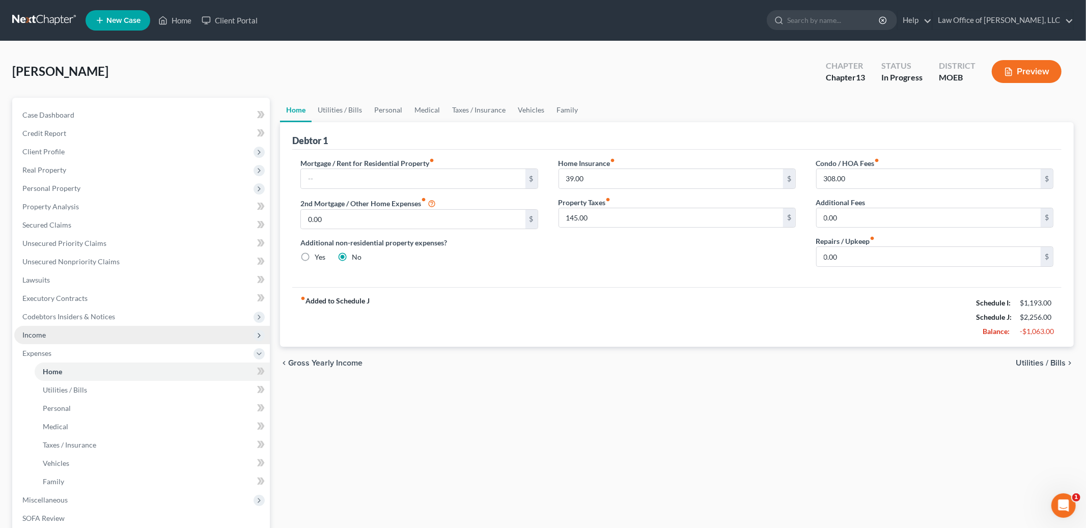
click at [46, 332] on span "Income" at bounding box center [142, 335] width 256 height 18
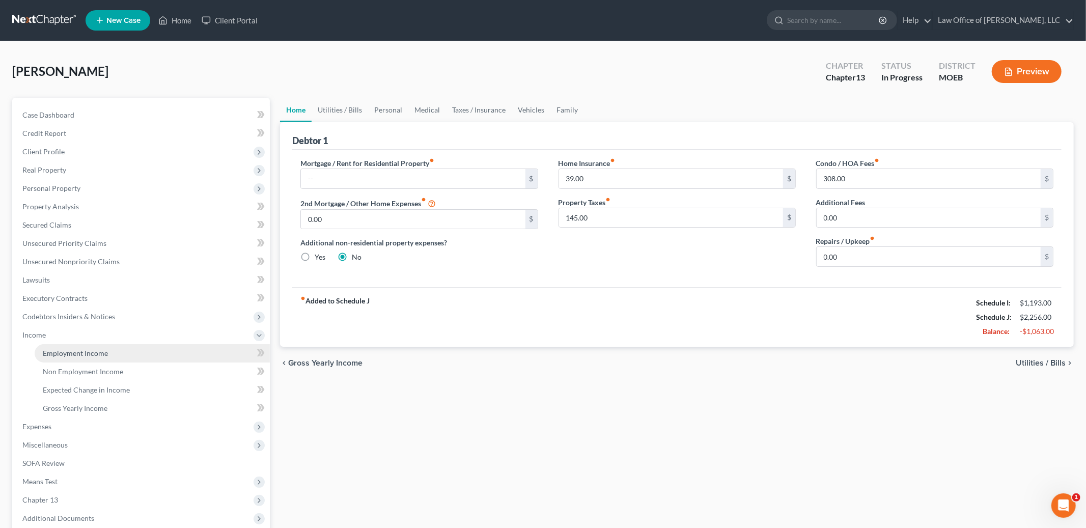
click at [74, 360] on link "Employment Income" at bounding box center [152, 353] width 235 height 18
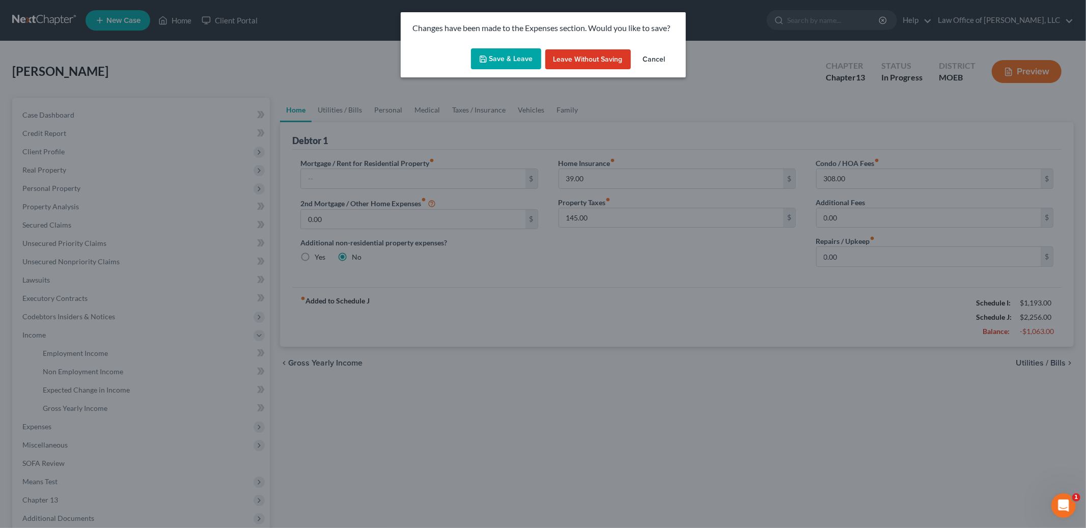
click at [512, 64] on button "Save & Leave" at bounding box center [506, 58] width 70 height 21
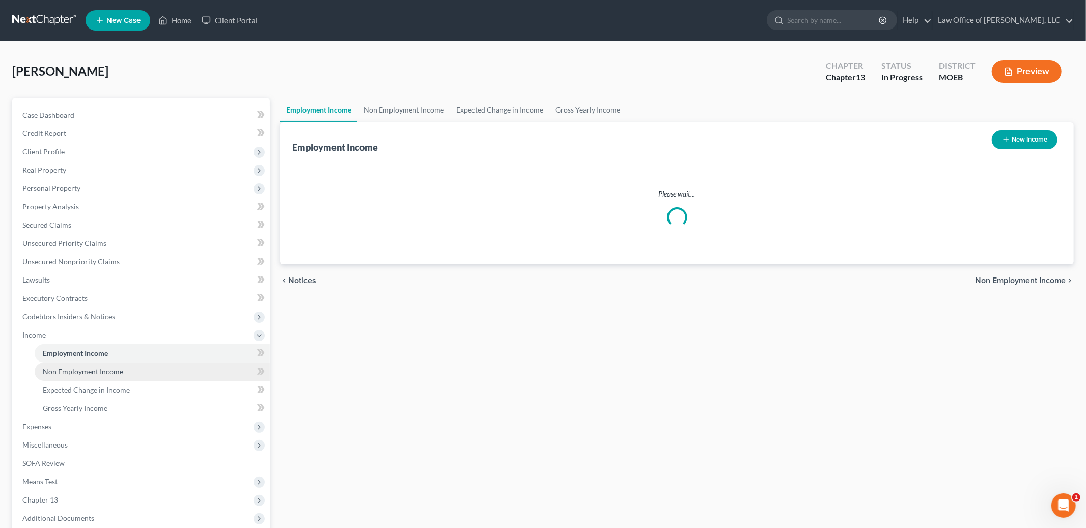
click at [78, 368] on span "Non Employment Income" at bounding box center [83, 371] width 80 height 9
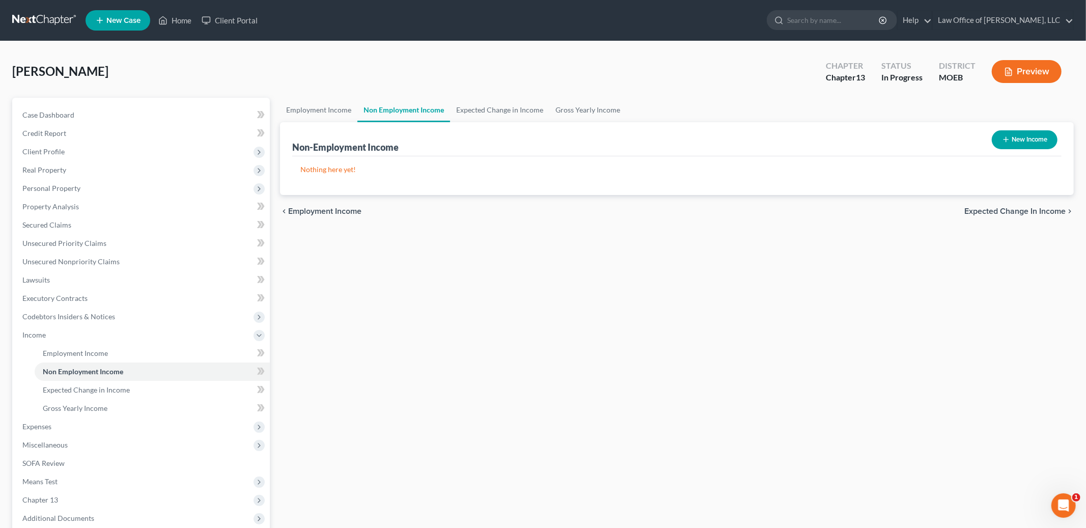
click at [1009, 143] on button "New Income" at bounding box center [1025, 139] width 66 height 19
select select "0"
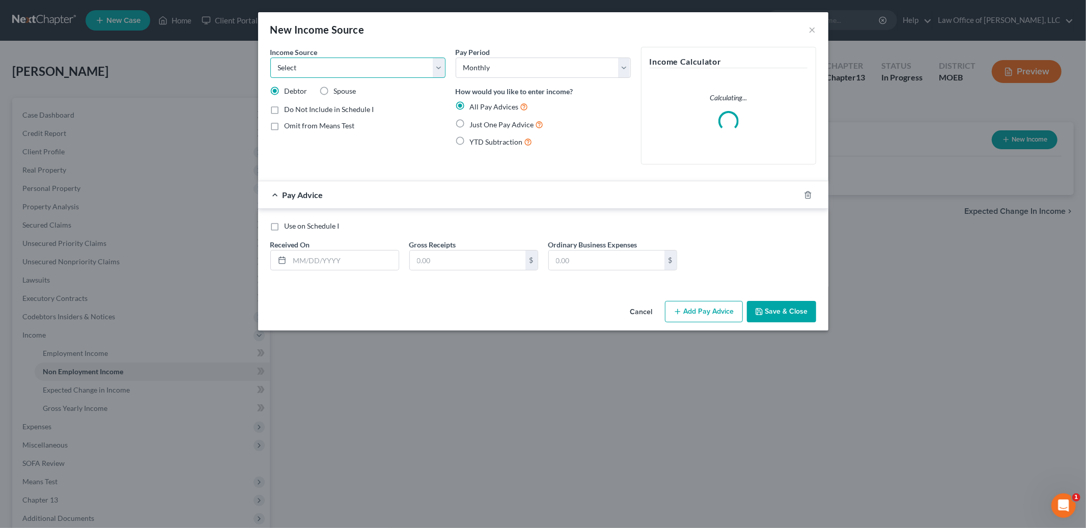
click at [438, 66] on select "Select Unemployment Disability (from employer) Pension Retirement Social Securi…" at bounding box center [357, 68] width 175 height 20
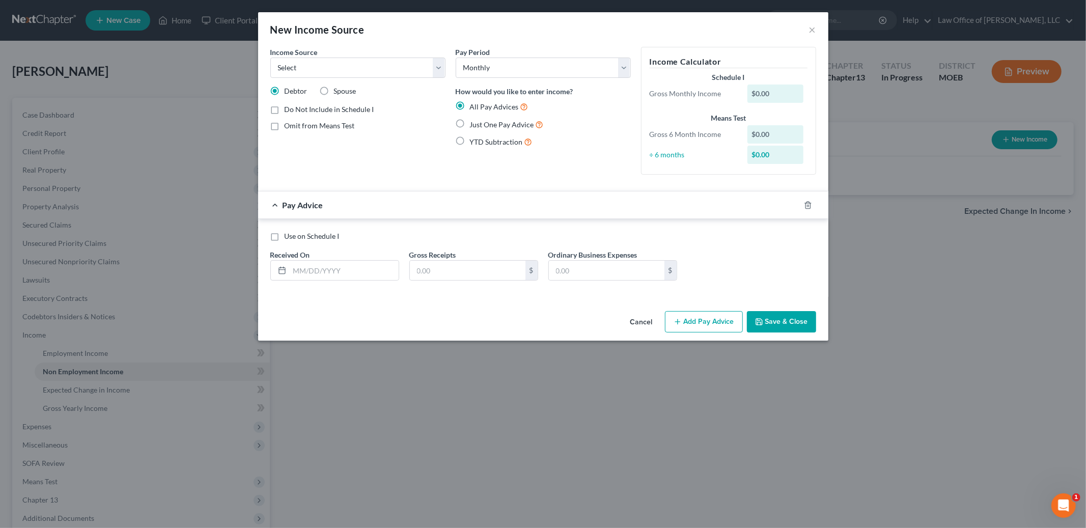
click at [645, 319] on button "Cancel" at bounding box center [641, 322] width 39 height 20
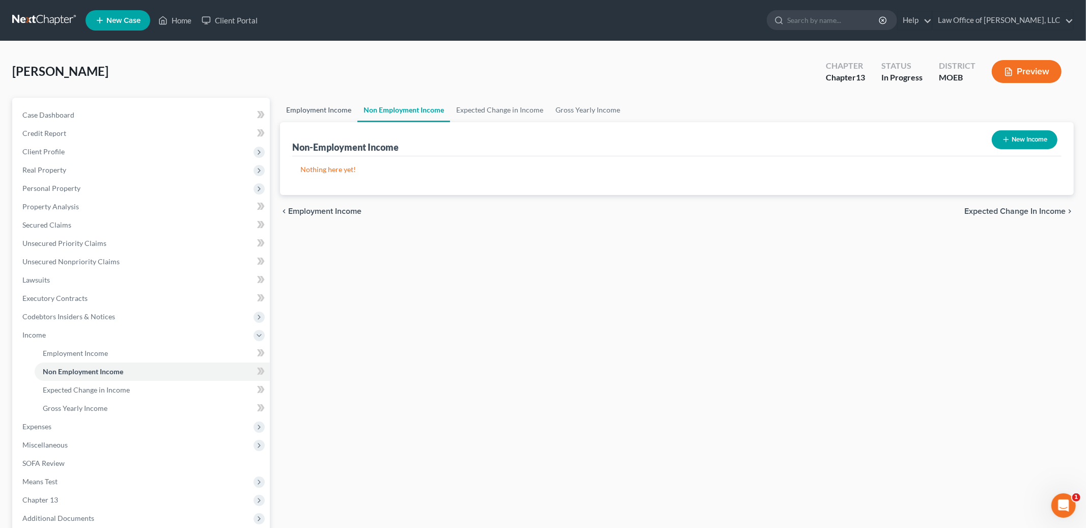
click at [299, 111] on link "Employment Income" at bounding box center [318, 110] width 77 height 24
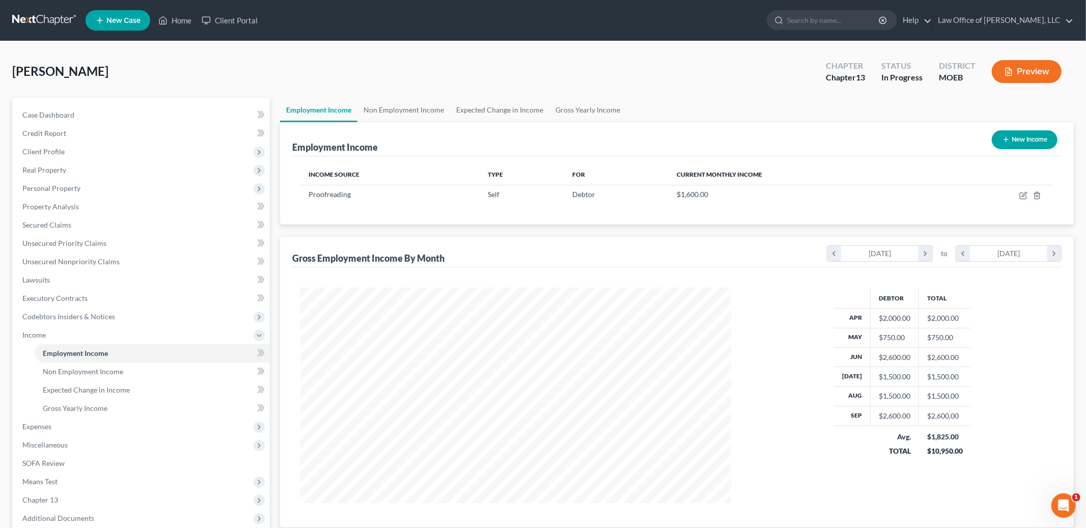
scroll to position [215, 451]
click at [394, 106] on link "Non Employment Income" at bounding box center [403, 110] width 93 height 24
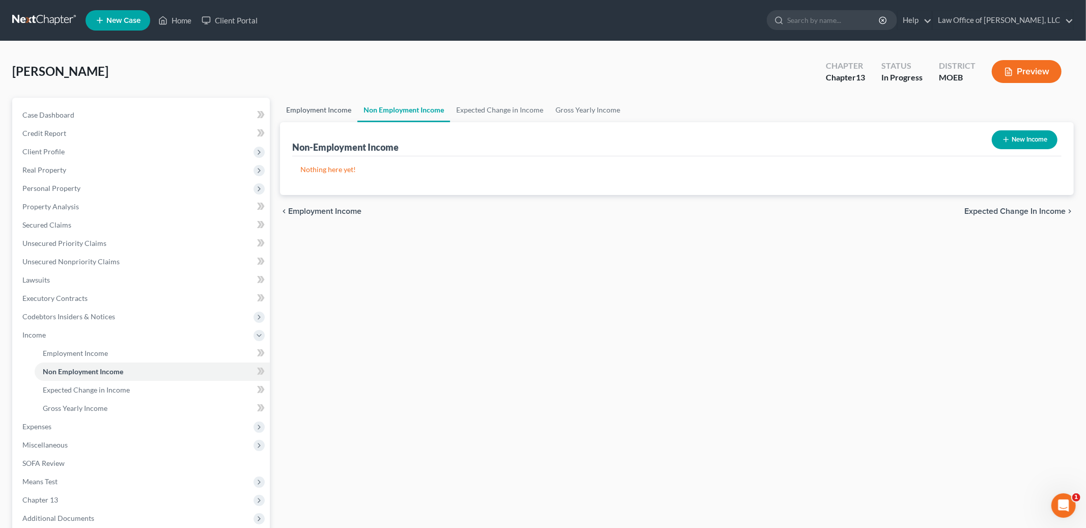
click at [321, 103] on link "Employment Income" at bounding box center [318, 110] width 77 height 24
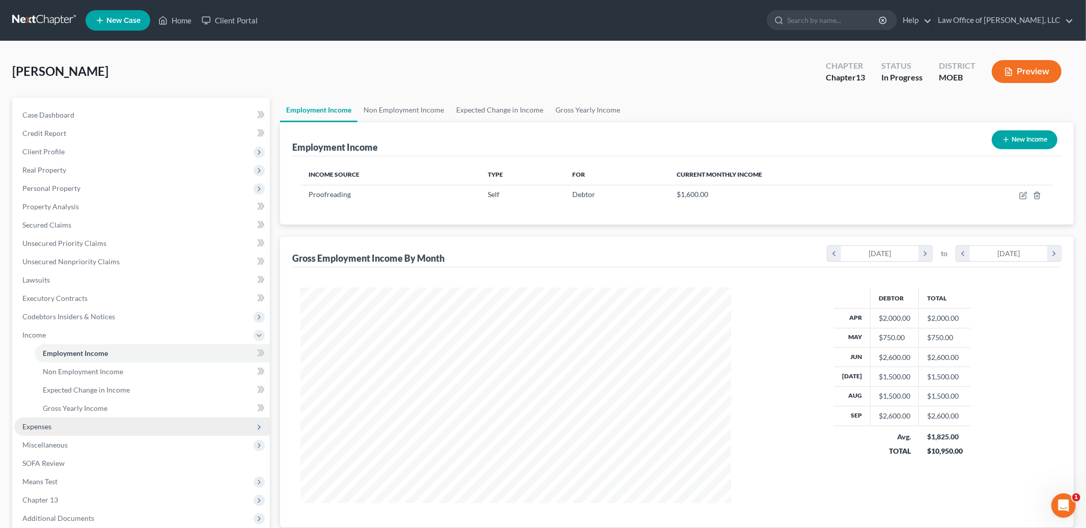
click at [61, 422] on span "Expenses" at bounding box center [142, 426] width 256 height 18
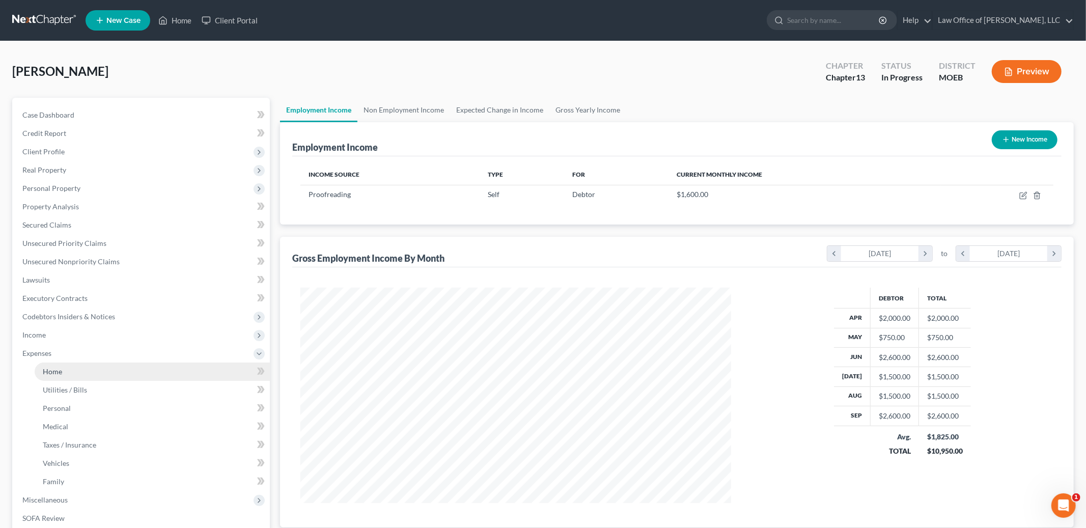
click at [60, 368] on span "Home" at bounding box center [52, 371] width 19 height 9
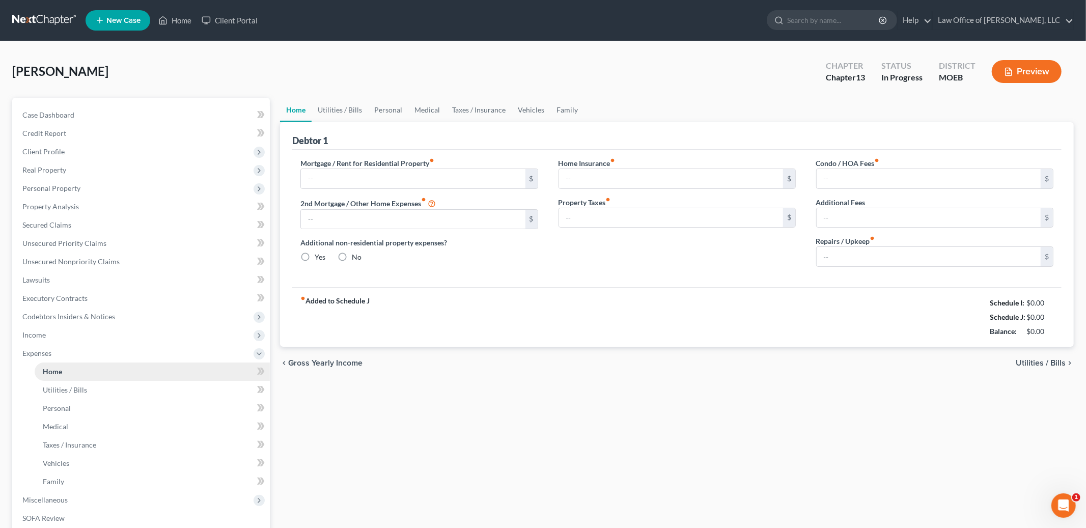
type input "0.00"
radio input "true"
type input "39.00"
type input "145.00"
type input "308.00"
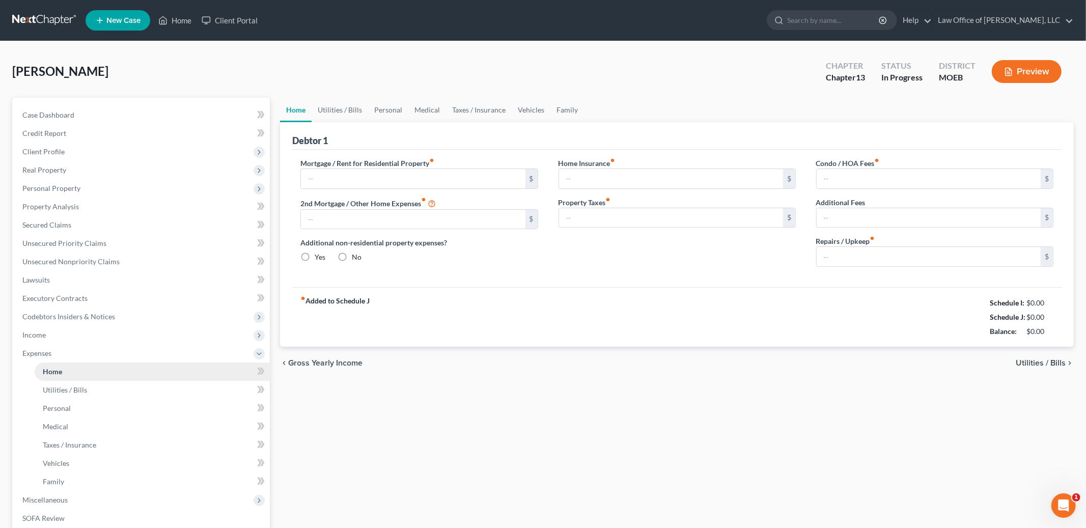
type input "0.00"
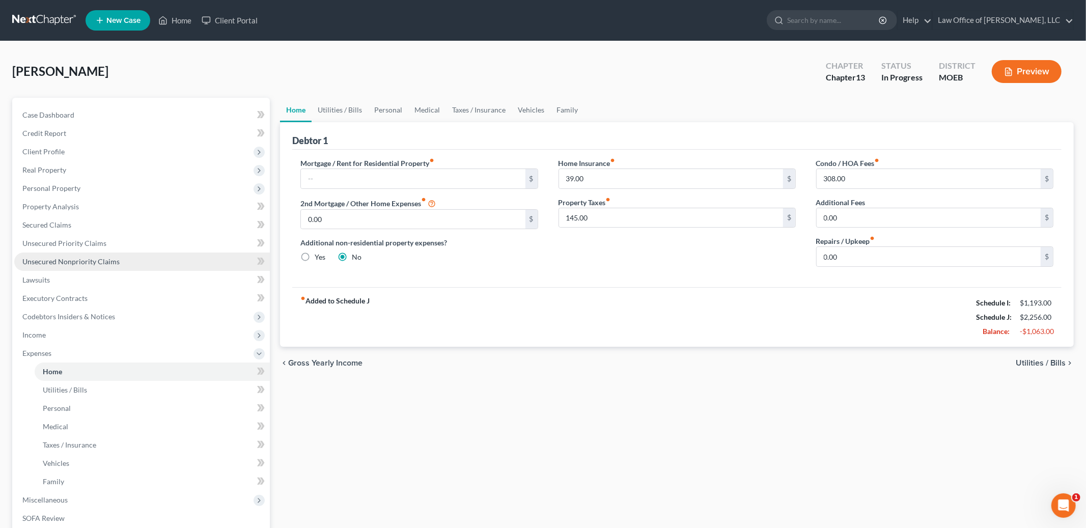
click at [62, 264] on span "Unsecured Nonpriority Claims" at bounding box center [70, 261] width 97 height 9
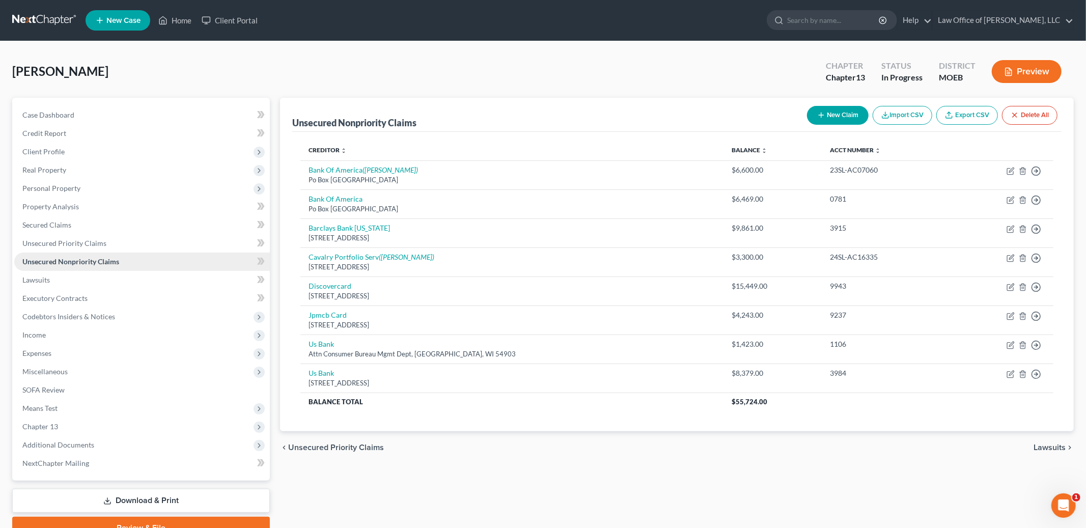
click at [93, 259] on span "Unsecured Nonpriority Claims" at bounding box center [70, 261] width 97 height 9
click at [96, 243] on span "Unsecured Priority Claims" at bounding box center [64, 243] width 84 height 9
